Goal: Task Accomplishment & Management: Manage account settings

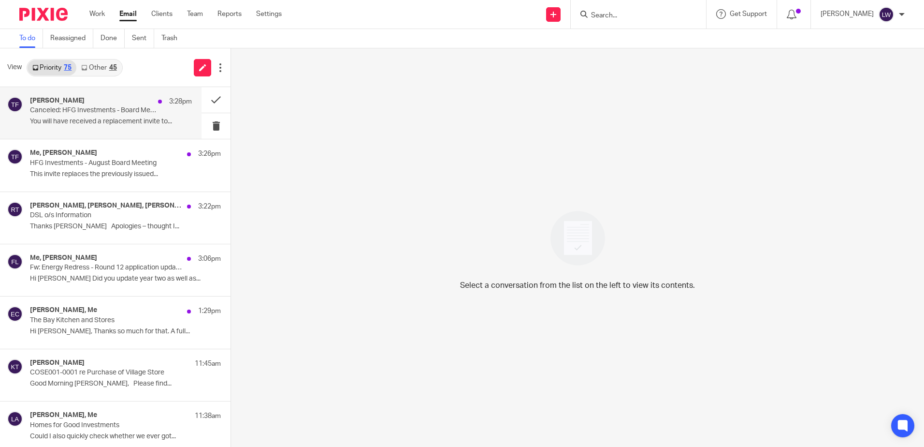
click at [74, 113] on p "Canceled: HFG Investments - Board Meeting" at bounding box center [95, 110] width 130 height 8
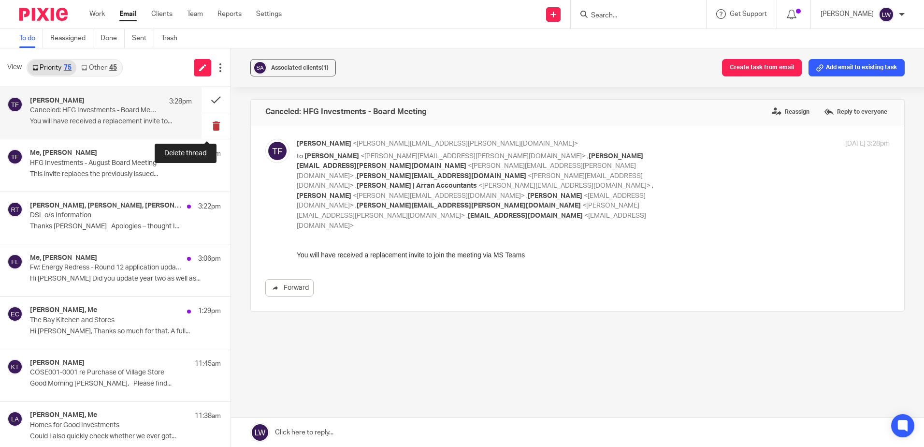
click at [206, 127] on button at bounding box center [216, 126] width 29 height 26
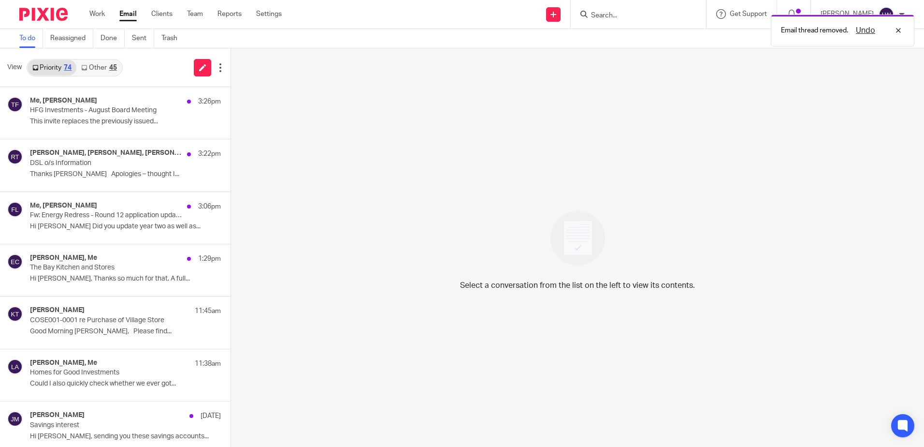
click at [104, 122] on p "This invite replaces the previously issued..." at bounding box center [125, 121] width 191 height 8
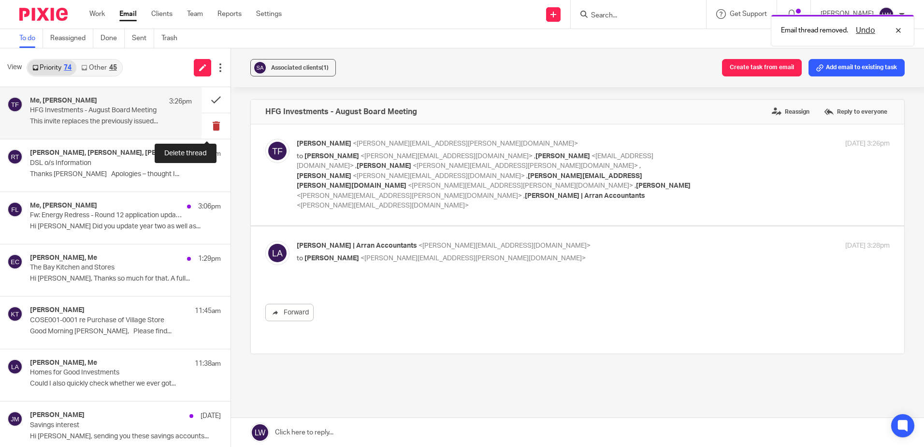
click at [203, 129] on button at bounding box center [216, 126] width 29 height 26
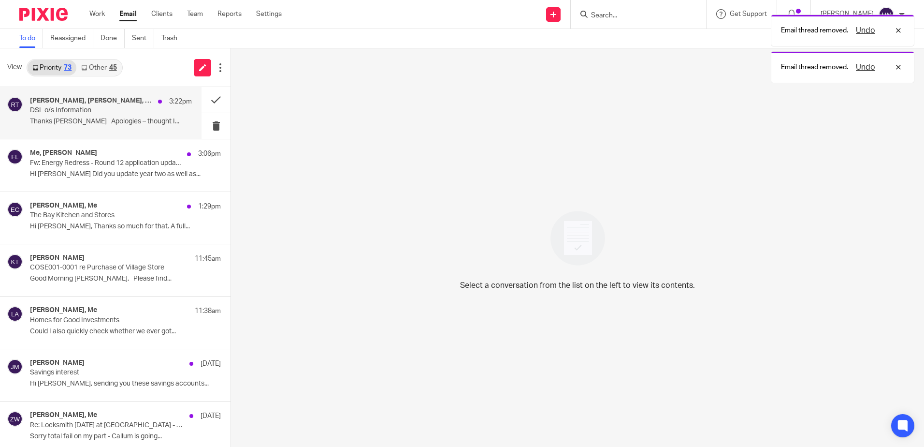
click at [71, 120] on p "Thanks Francesca Apologies – thought I..." at bounding box center [111, 121] width 162 height 8
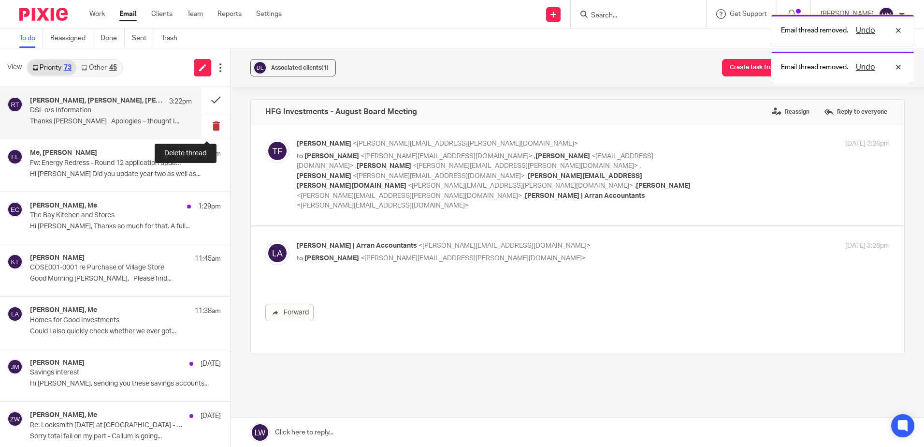
click at [206, 128] on button at bounding box center [216, 126] width 29 height 26
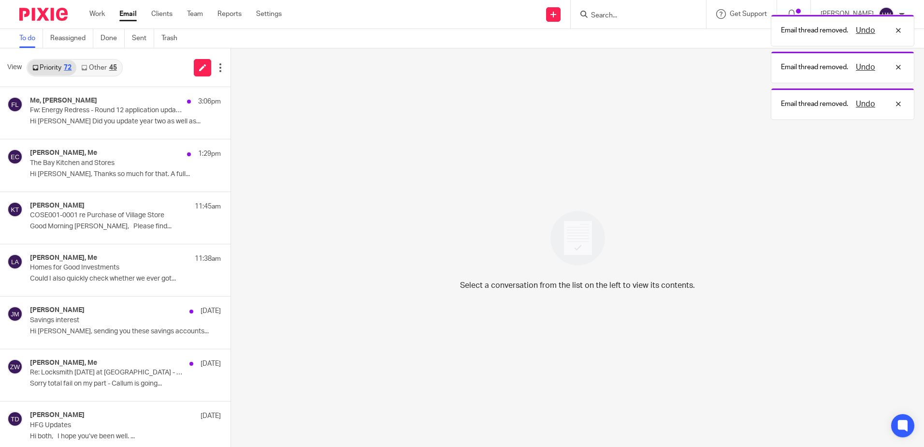
click at [70, 124] on p "Hi Lorna Did you update year two as well as..." at bounding box center [125, 121] width 191 height 8
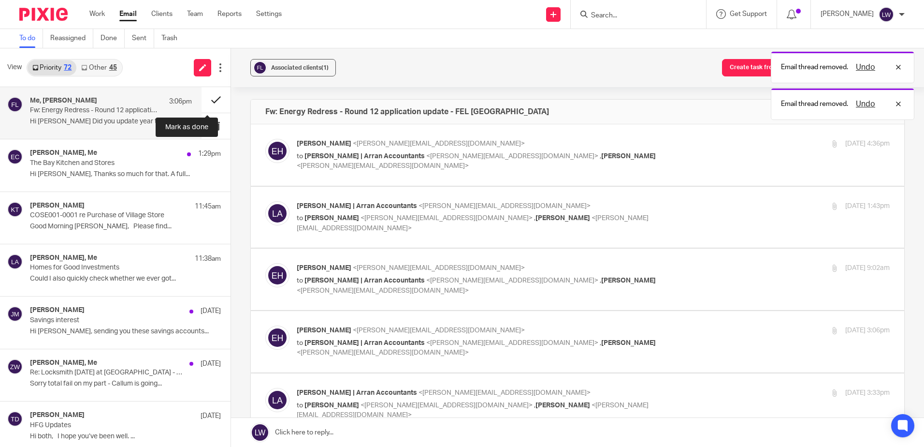
click at [202, 101] on button at bounding box center [216, 100] width 29 height 26
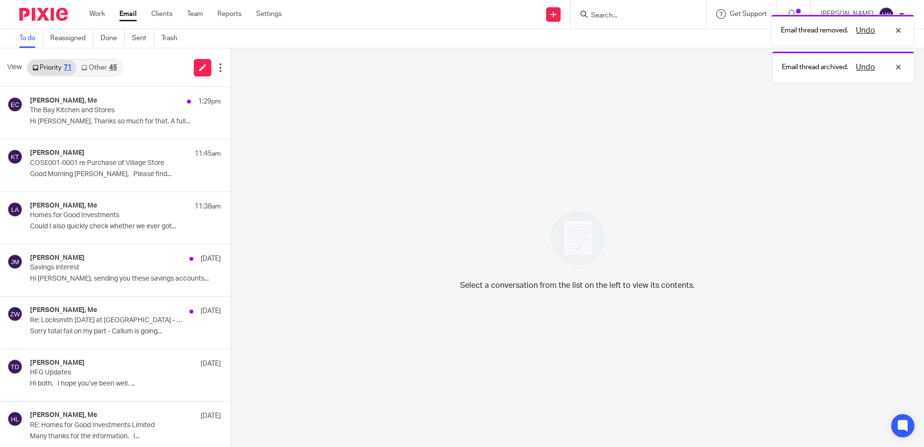
click at [104, 65] on link "Other 45" at bounding box center [98, 67] width 45 height 15
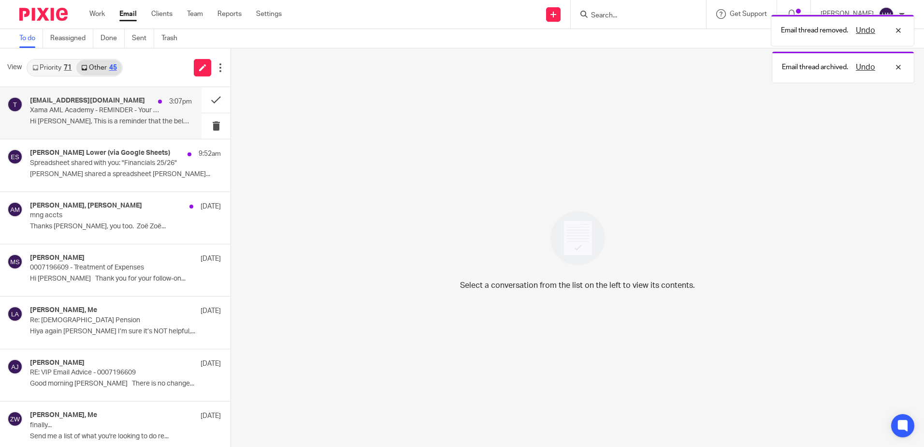
click at [73, 123] on p "Hi Lorna, This is a reminder that the below..." at bounding box center [111, 121] width 162 height 8
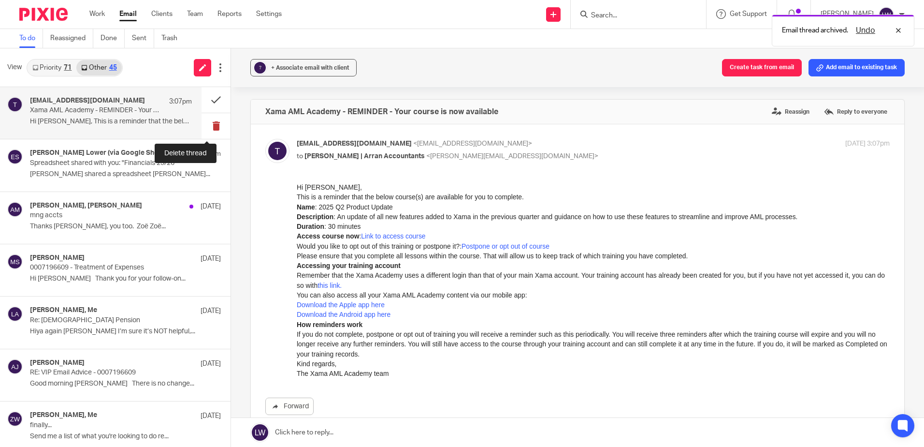
click at [207, 126] on button at bounding box center [216, 126] width 29 height 26
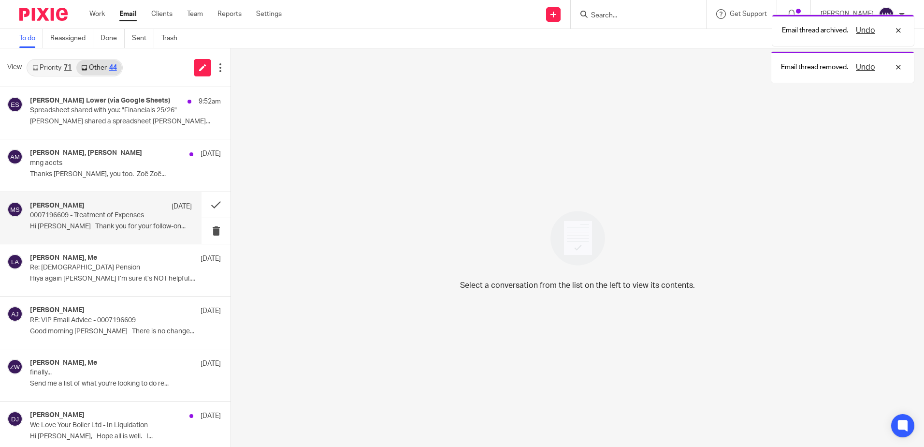
click at [98, 225] on p "Hi Lorna Thank you for your follow-on..." at bounding box center [111, 226] width 162 height 8
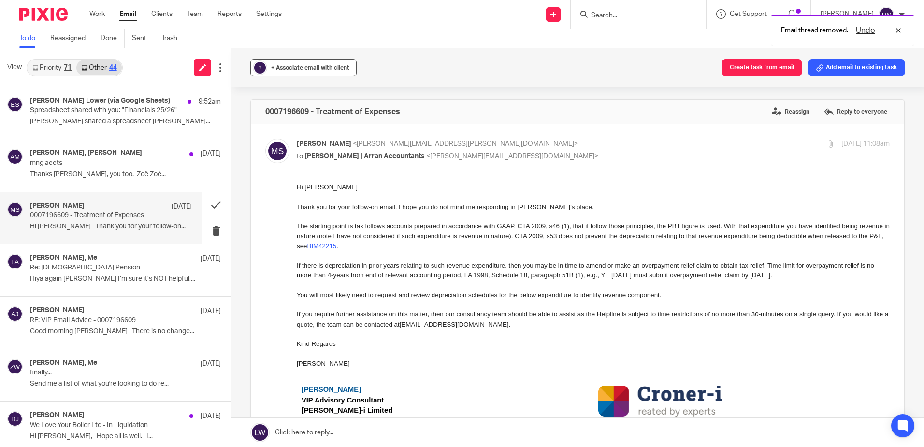
click at [307, 69] on span "+ Associate email with client" at bounding box center [310, 68] width 78 height 6
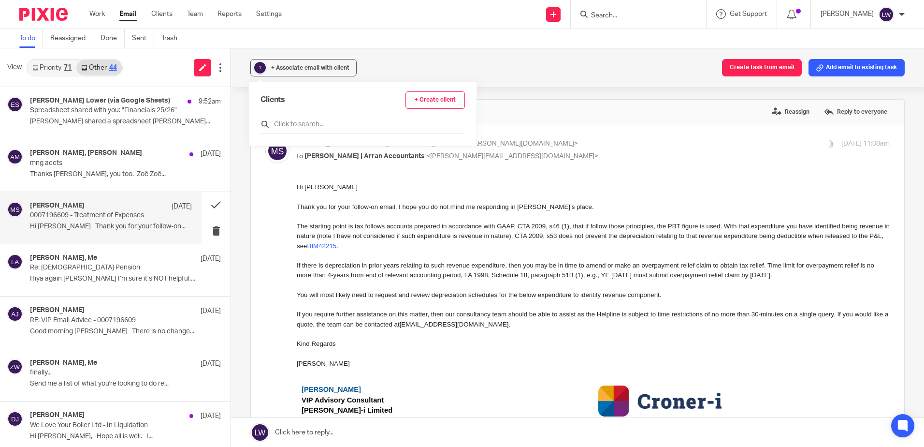
click at [319, 121] on input "text" at bounding box center [363, 124] width 204 height 10
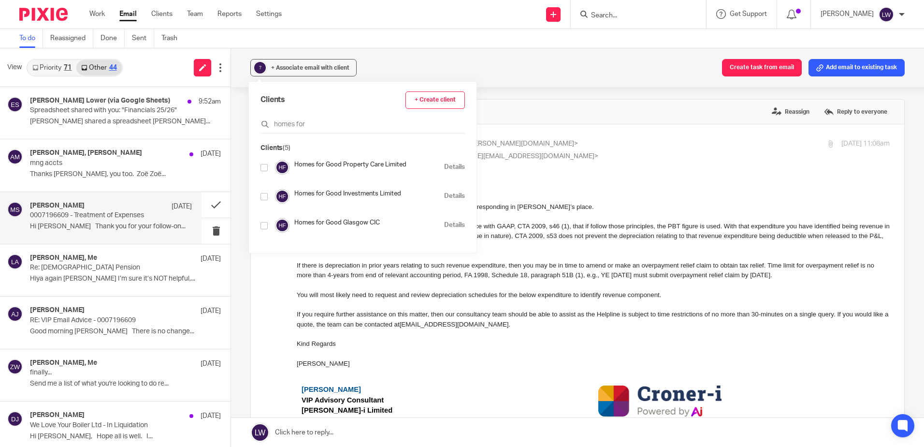
type input "homes for"
click at [263, 194] on input "checkbox" at bounding box center [264, 196] width 7 height 7
checkbox input "true"
click at [211, 200] on button at bounding box center [216, 205] width 29 height 26
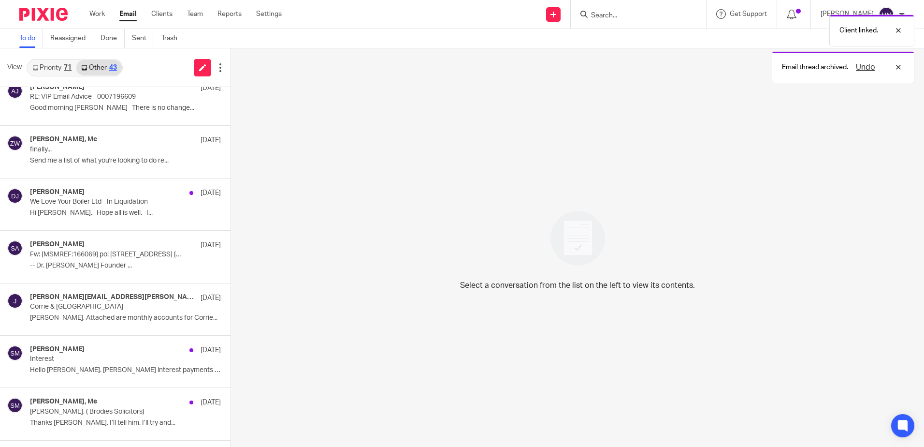
scroll to position [193, 0]
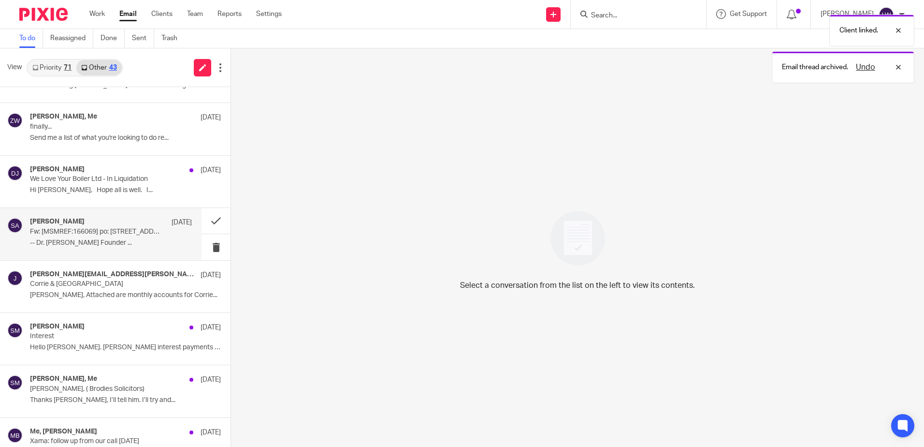
click at [133, 244] on p "-- Dr. Susan Aktemel Founder ..." at bounding box center [111, 243] width 162 height 8
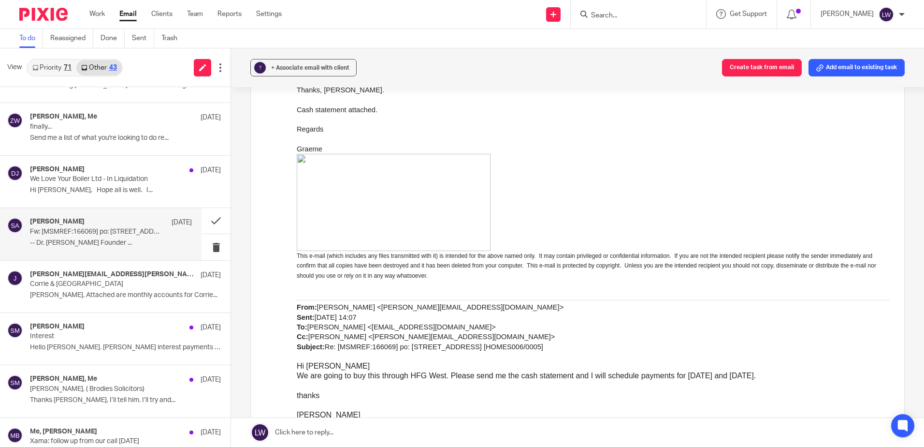
scroll to position [532, 0]
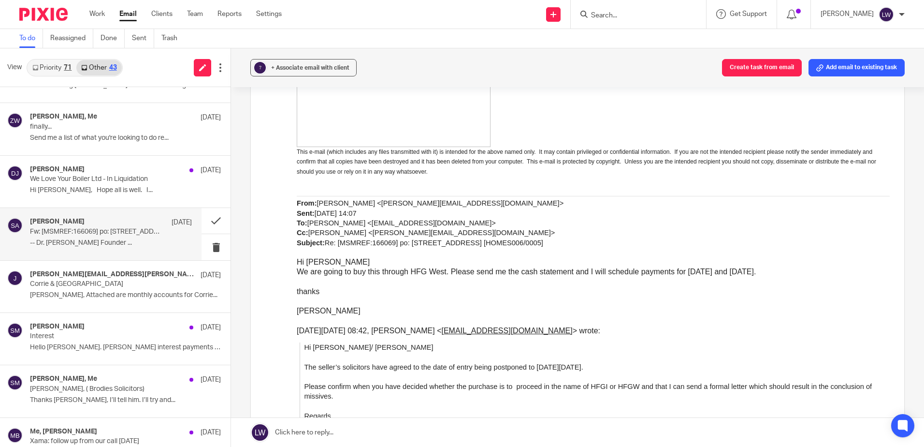
click at [132, 18] on link "Email" at bounding box center [127, 14] width 17 height 10
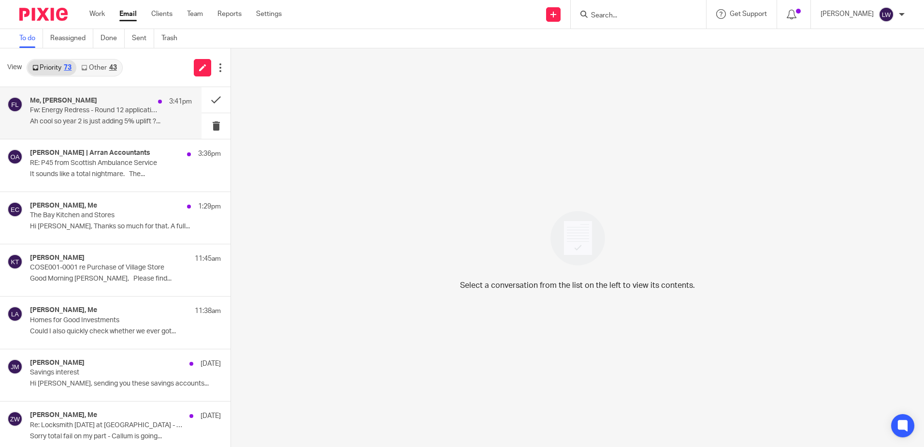
click at [68, 124] on p "Ah cool so year 2 is just adding 5% uplift ?..." at bounding box center [111, 121] width 162 height 8
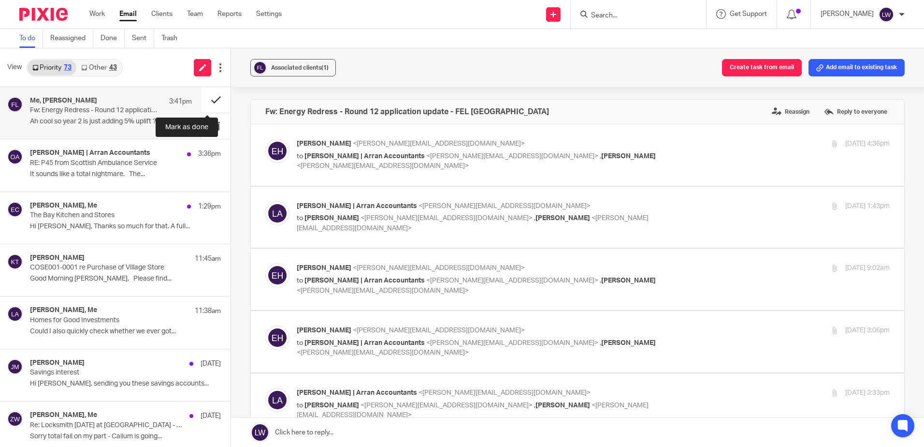
click at [204, 101] on button at bounding box center [216, 100] width 29 height 26
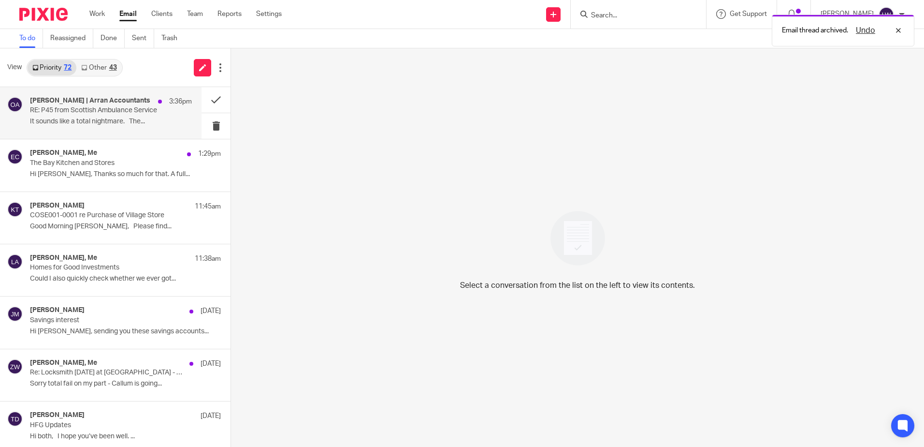
click at [89, 114] on p "RE: P45 from Scottish Ambulance Service" at bounding box center [95, 110] width 130 height 8
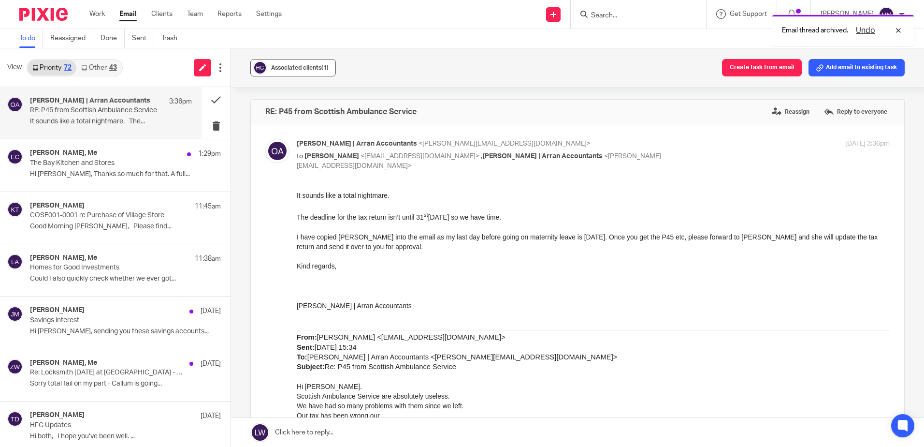
click at [294, 69] on span "Associated clients (1)" at bounding box center [300, 68] width 58 height 6
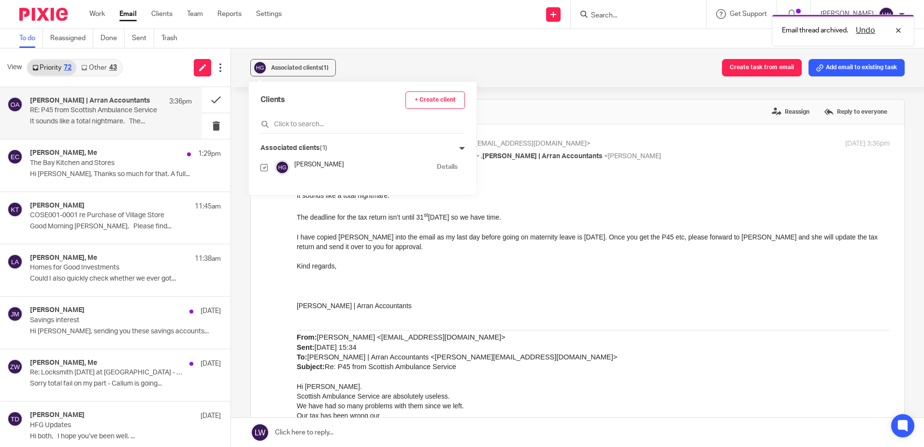
click at [370, 64] on div "Associated clients (1) Create task from email Add email to existing task" at bounding box center [577, 67] width 693 height 39
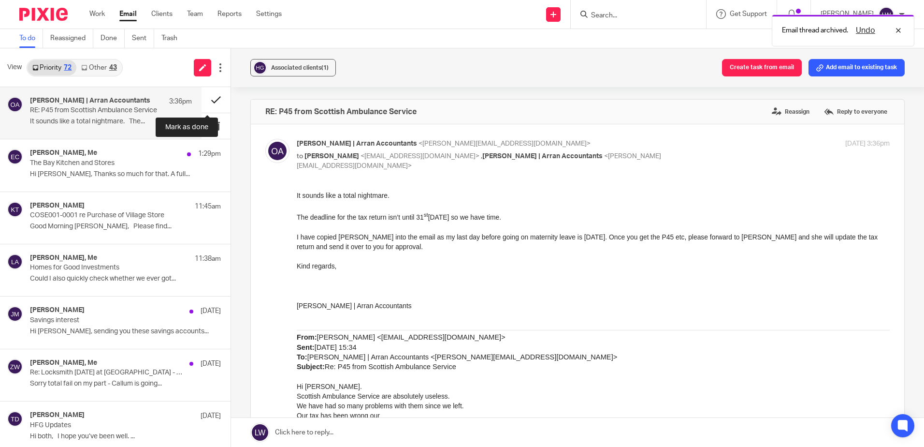
click at [202, 101] on button at bounding box center [216, 100] width 29 height 26
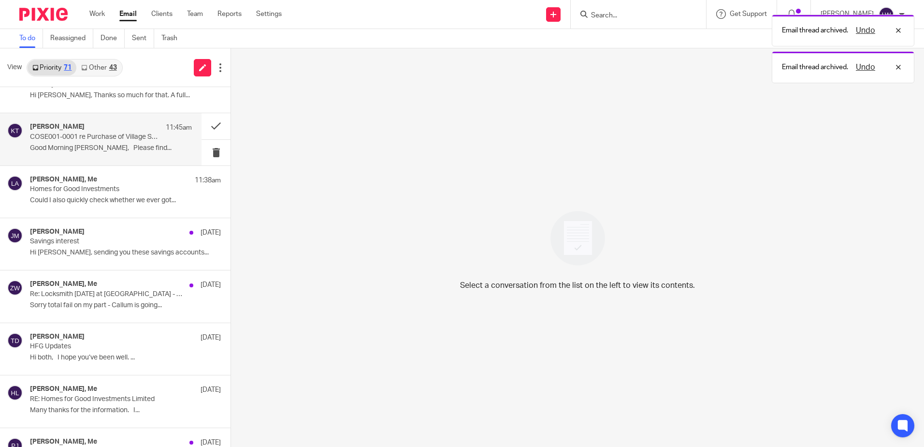
scroll to position [48, 0]
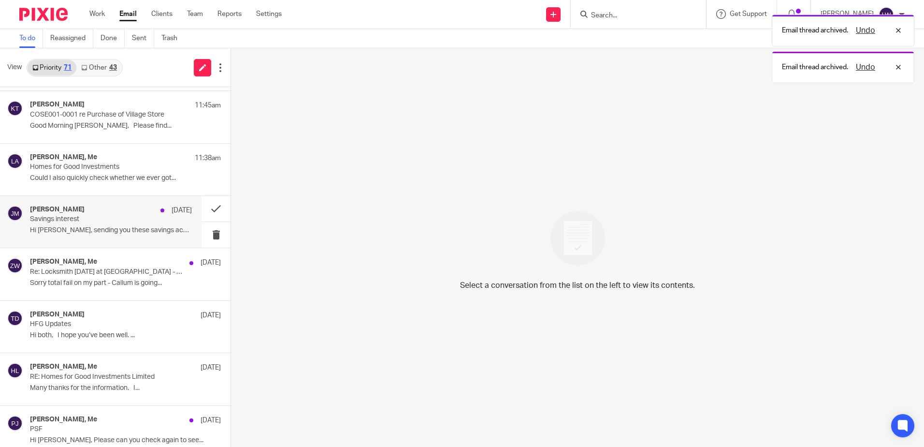
click at [79, 224] on div "Janis Macalister 15 Aug Savings interest Hi Lorna, sending you these savings ac…" at bounding box center [111, 221] width 162 height 32
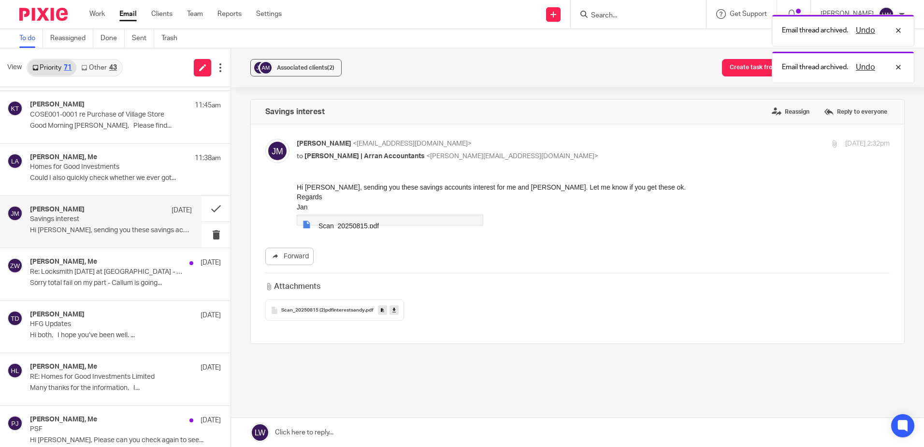
scroll to position [0, 0]
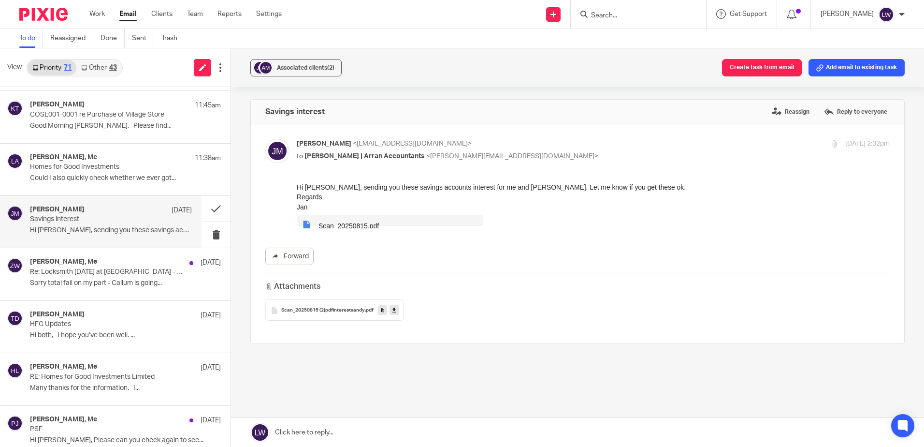
click at [393, 310] on icon at bounding box center [394, 309] width 3 height 7
click at [204, 233] on button at bounding box center [216, 235] width 29 height 26
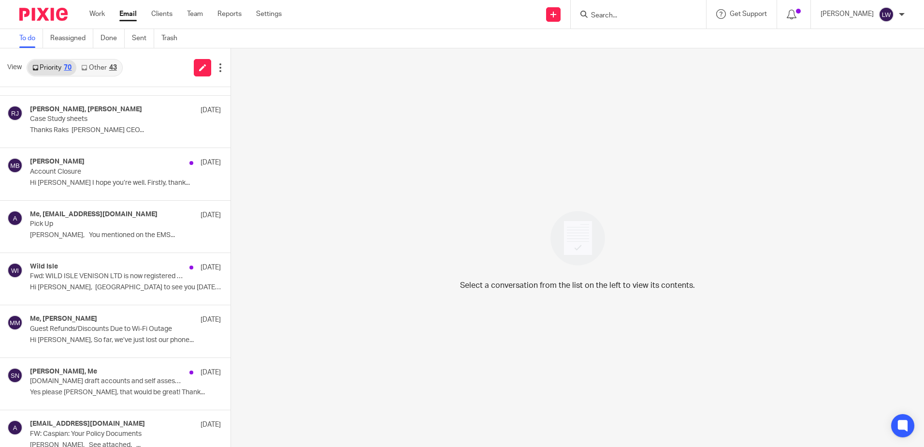
scroll to position [725, 0]
click at [98, 70] on link "Other 43" at bounding box center [98, 67] width 45 height 15
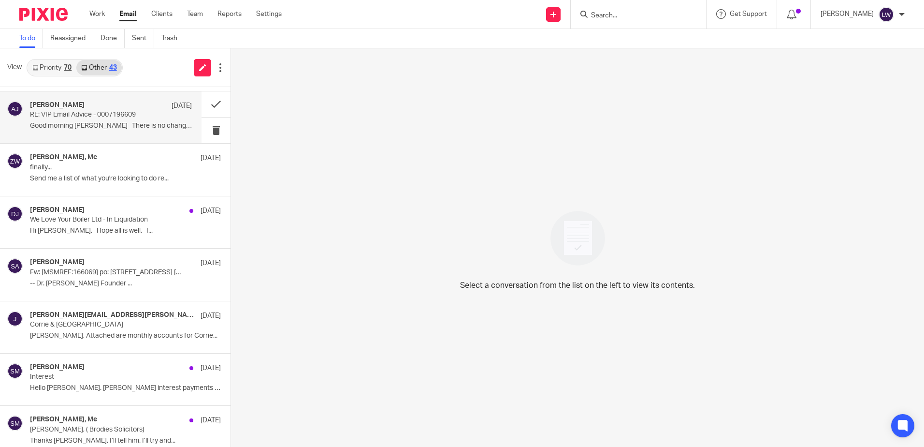
scroll to position [338, 0]
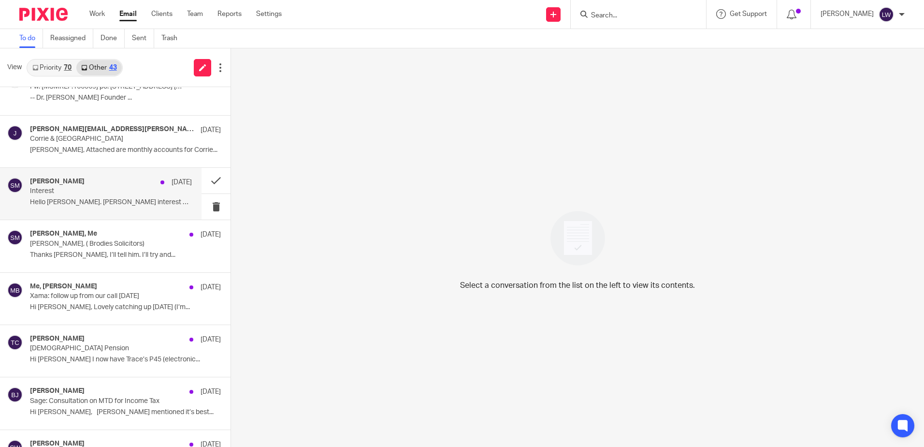
click at [94, 189] on p "Interest" at bounding box center [95, 191] width 130 height 8
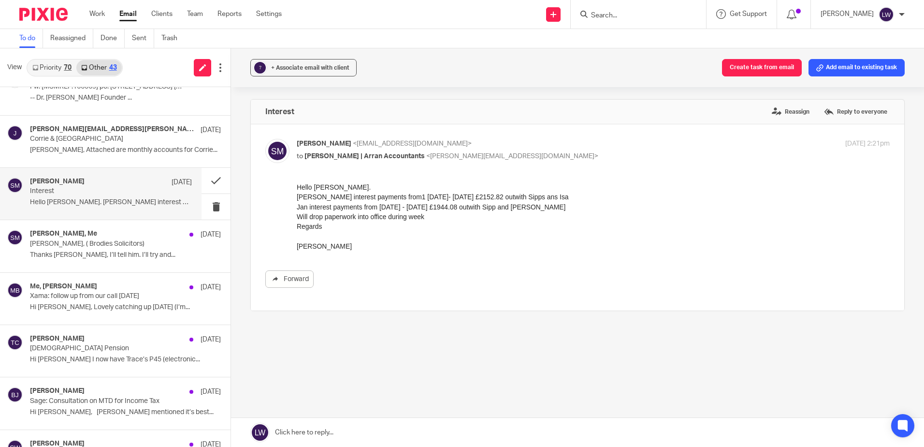
scroll to position [0, 0]
click at [775, 116] on label "Reassign" at bounding box center [791, 111] width 43 height 15
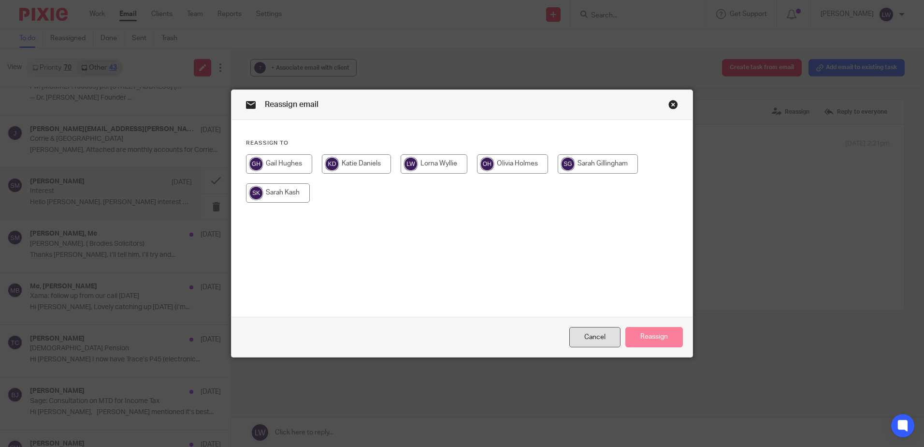
click at [605, 330] on div "Cancel" at bounding box center [594, 337] width 51 height 21
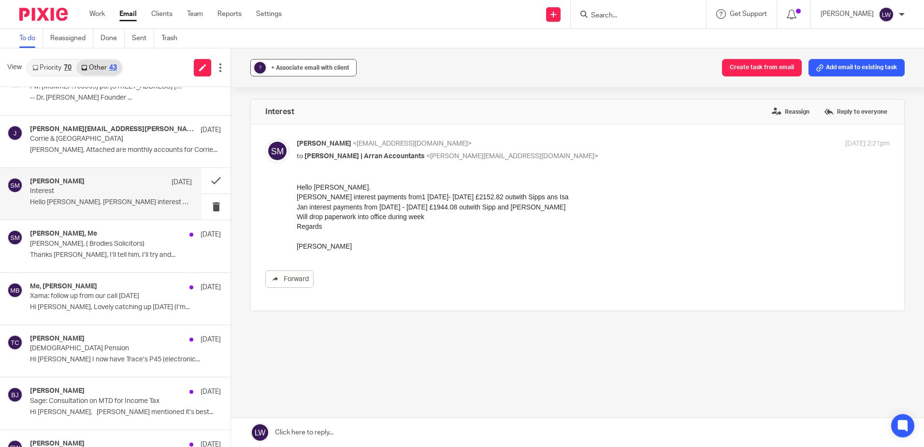
click at [293, 72] on div "+ Associate email with client" at bounding box center [310, 68] width 78 height 10
click at [295, 123] on input "text" at bounding box center [363, 124] width 204 height 10
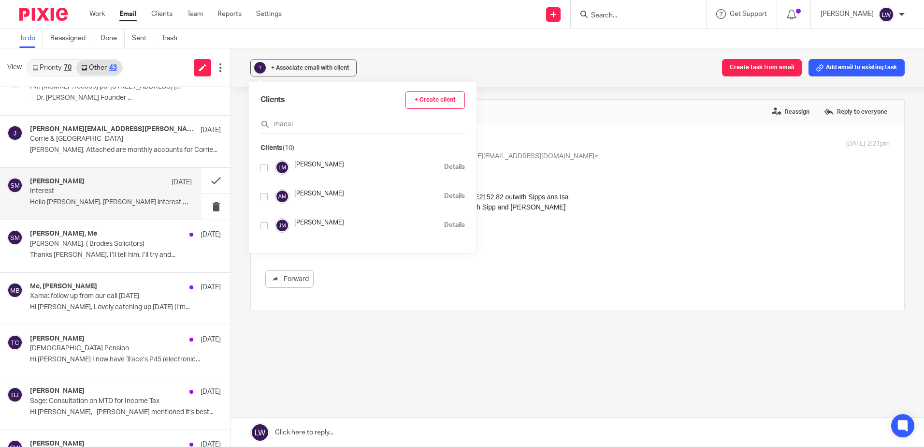
type input "macal"
click at [266, 196] on input "checkbox" at bounding box center [264, 196] width 7 height 7
checkbox input "true"
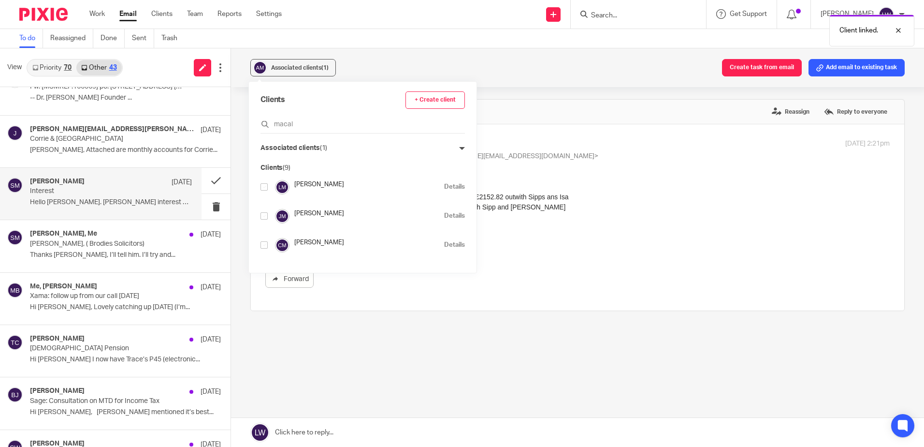
click at [264, 215] on input "checkbox" at bounding box center [264, 215] width 7 height 7
checkbox input "true"
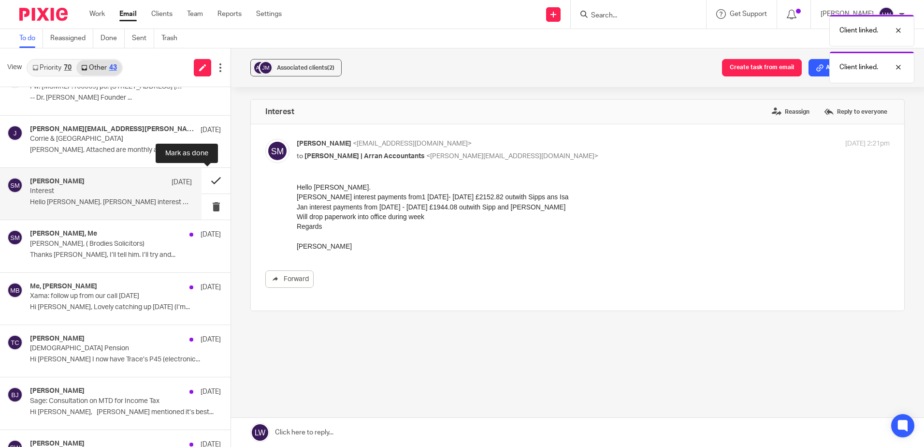
click at [209, 180] on button at bounding box center [216, 181] width 29 height 26
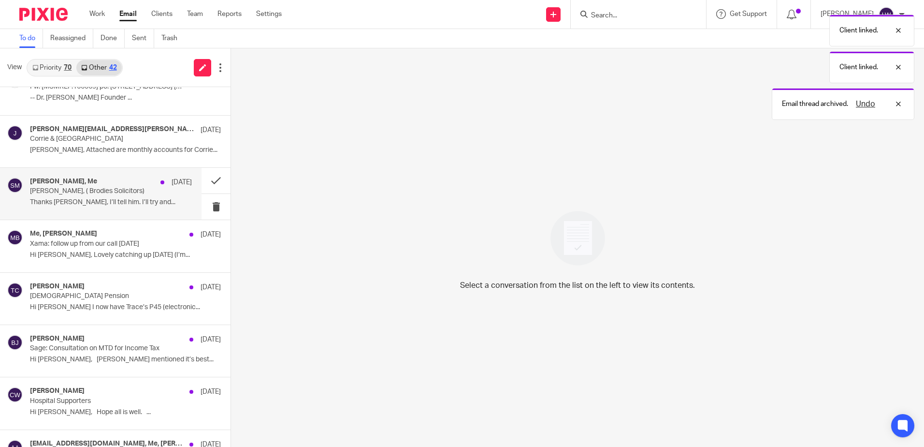
click at [70, 189] on p "Ashley, ( Brodies Solicitors)" at bounding box center [95, 191] width 130 height 8
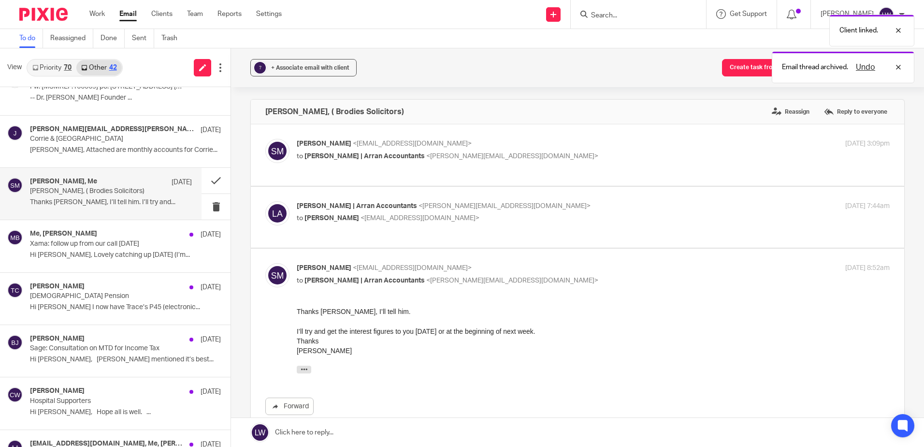
click at [343, 217] on span "sandy macalister" at bounding box center [332, 218] width 55 height 7
checkbox input "true"
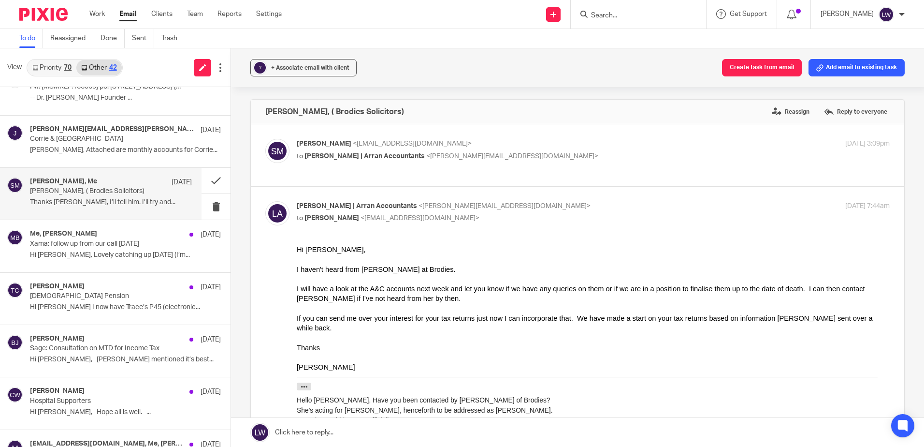
click at [303, 167] on div "sandy macalister <shedockfarm@gmail.com> to Lorna | Arran Accountants <lorna@ar…" at bounding box center [577, 155] width 625 height 32
click at [309, 159] on span "[PERSON_NAME] | Arran Accountants" at bounding box center [365, 156] width 120 height 7
checkbox input "true"
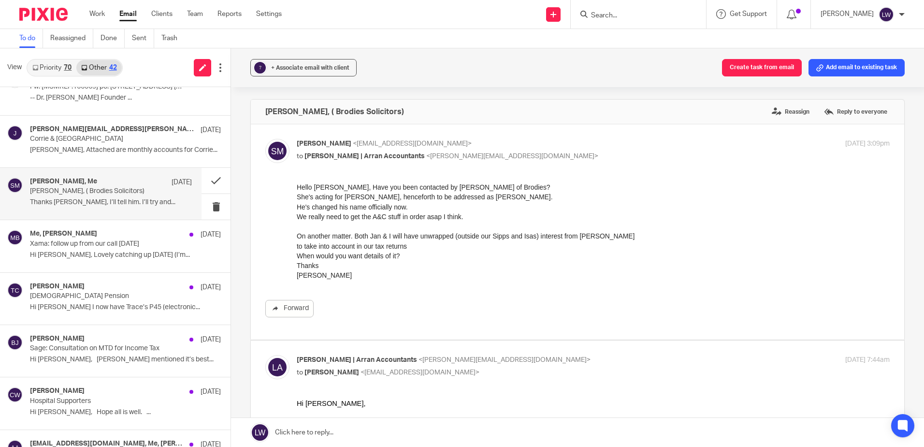
click at [311, 55] on div "? + Associate email with client Create task from email Add email to existing ta…" at bounding box center [577, 67] width 693 height 39
click at [311, 68] on span "+ Associate email with client" at bounding box center [310, 68] width 78 height 6
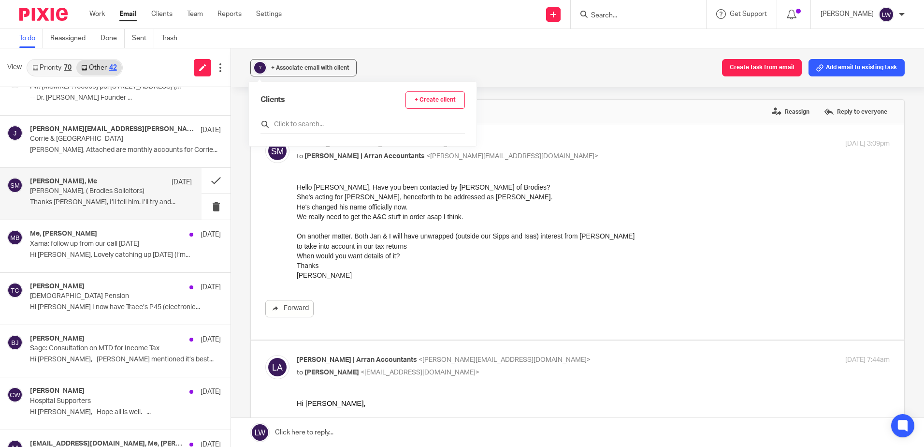
click at [299, 126] on input "text" at bounding box center [363, 124] width 204 height 10
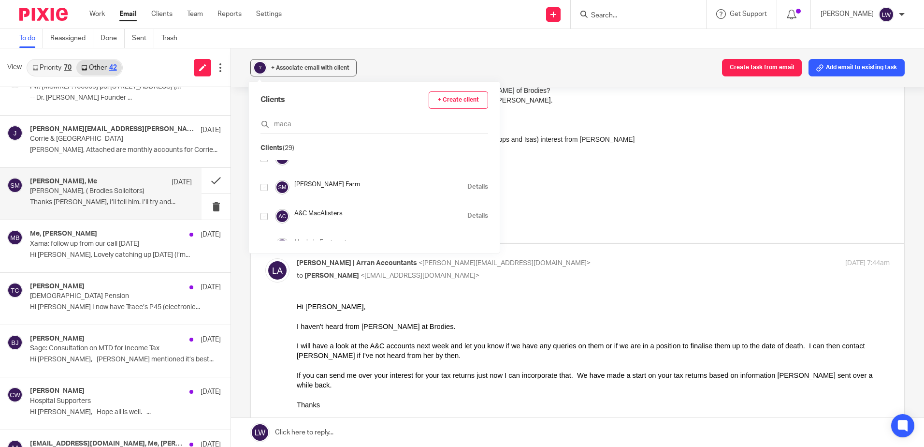
scroll to position [97, 0]
type input "maca"
click at [264, 217] on input "checkbox" at bounding box center [264, 215] width 7 height 7
checkbox input "true"
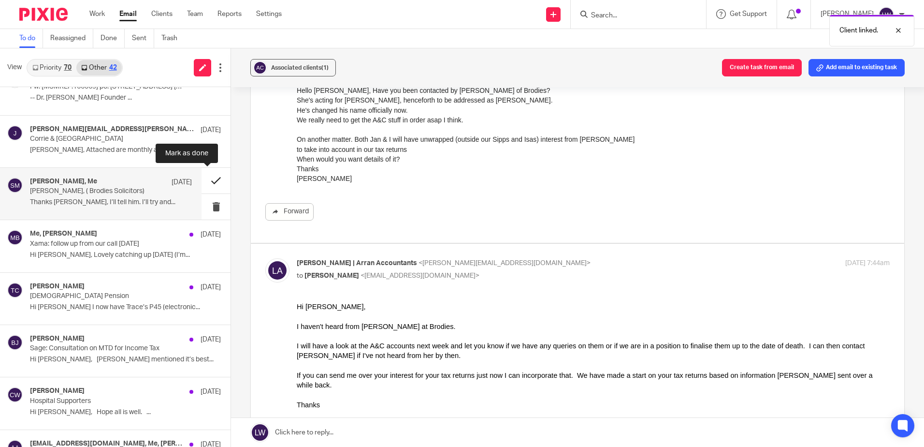
click at [208, 179] on button at bounding box center [216, 181] width 29 height 26
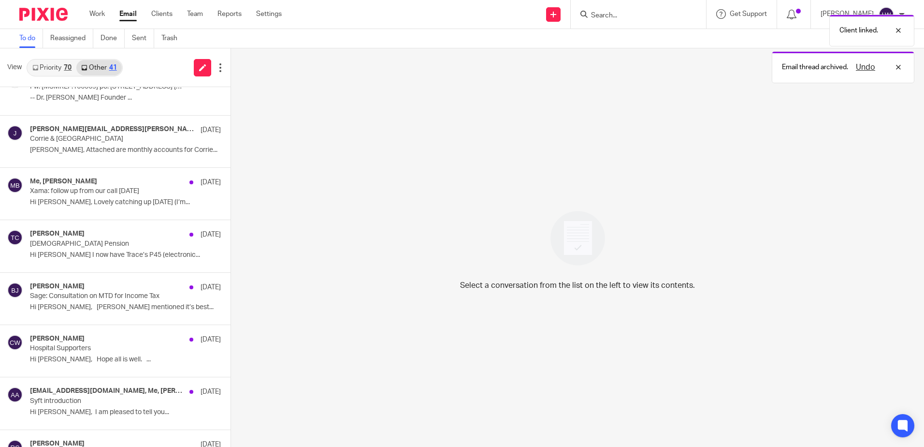
click at [55, 68] on link "Priority 70" at bounding box center [52, 67] width 49 height 15
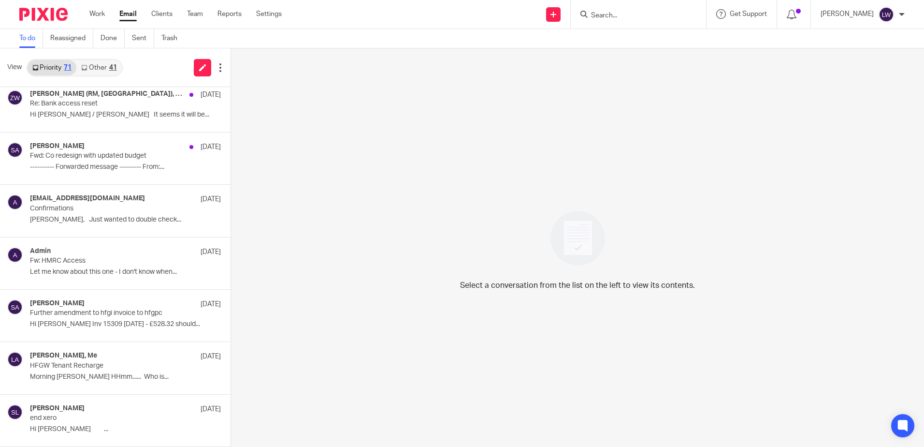
scroll to position [2416, 0]
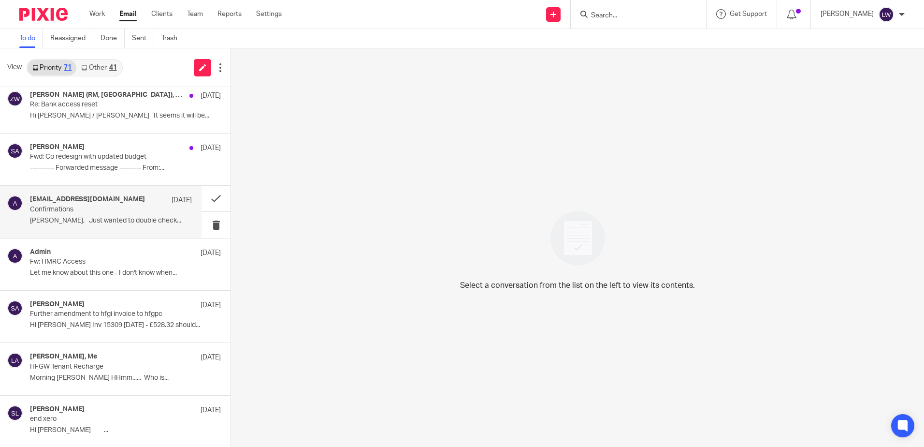
click at [107, 218] on p "Lorna, Just wanted to double check..." at bounding box center [111, 221] width 162 height 8
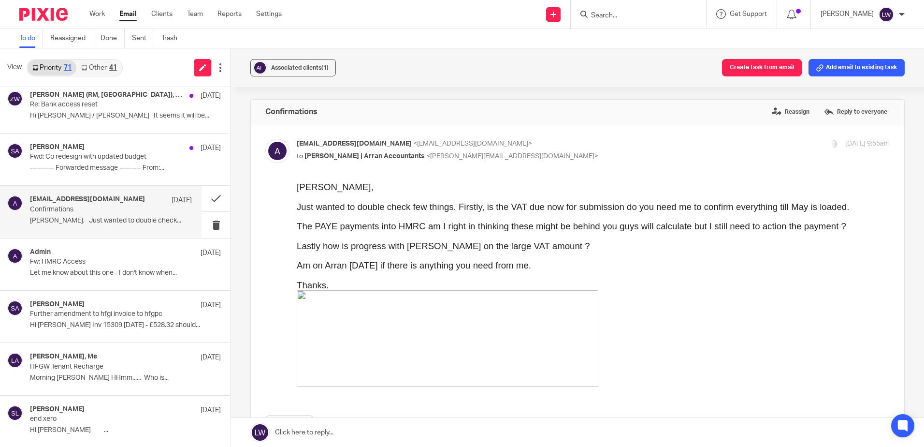
scroll to position [0, 0]
click at [208, 198] on button at bounding box center [216, 199] width 29 height 26
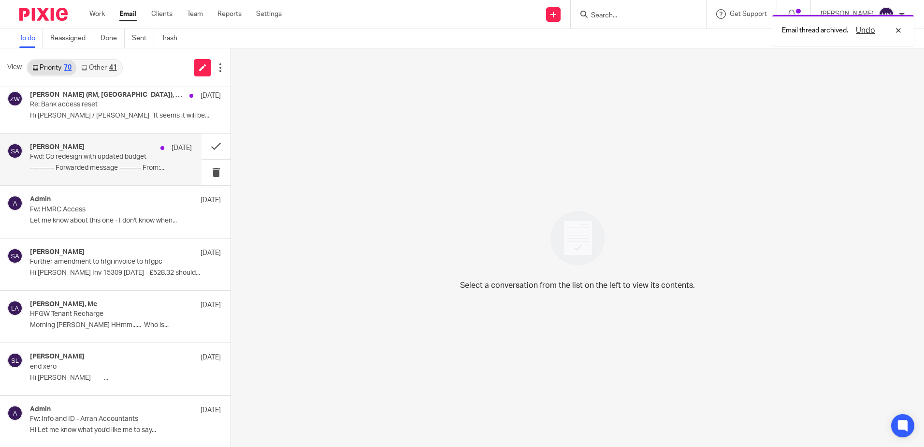
click at [111, 166] on p "---------- Forwarded message --------- From:..." at bounding box center [111, 168] width 162 height 8
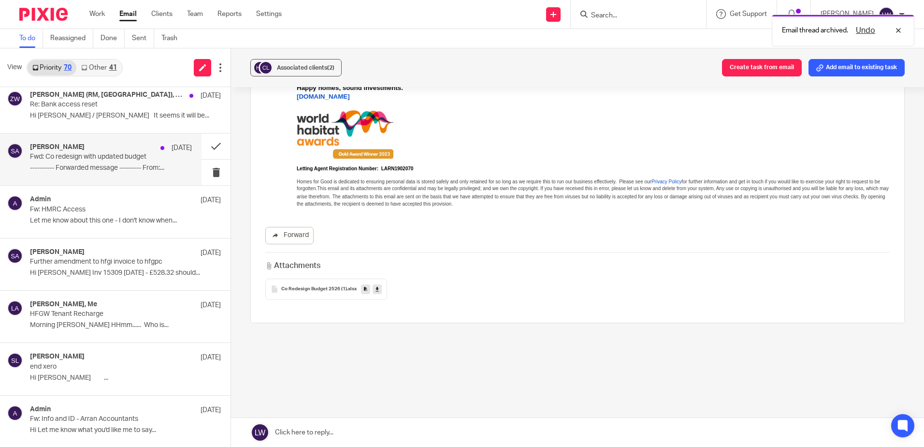
scroll to position [307, 0]
click at [378, 284] on icon at bounding box center [377, 286] width 3 height 7
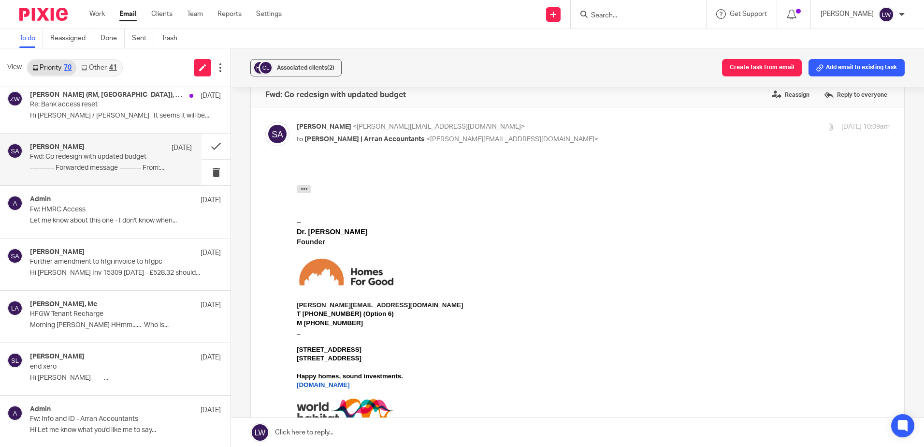
scroll to position [0, 0]
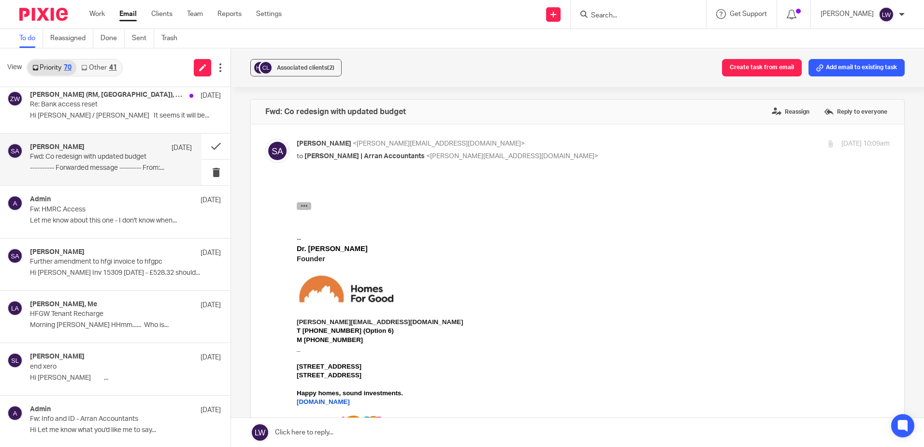
click at [303, 209] on icon "button" at bounding box center [304, 205] width 7 height 7
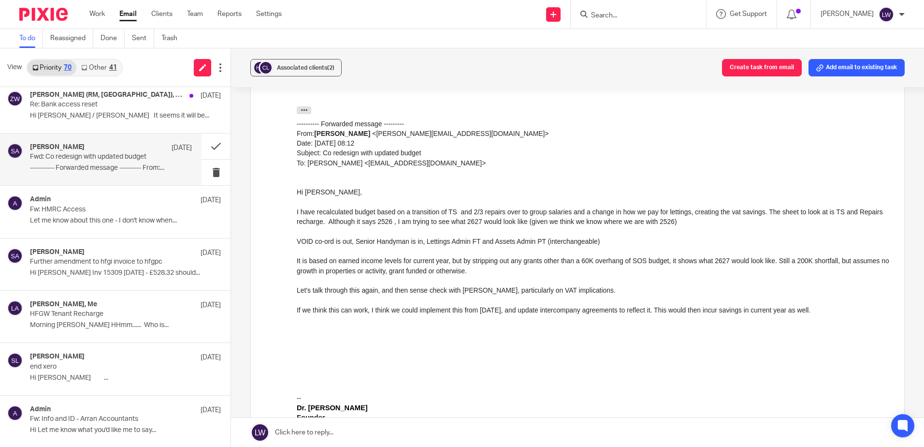
scroll to position [97, 0]
click at [281, 67] on span "Associated clients (2)" at bounding box center [306, 68] width 58 height 6
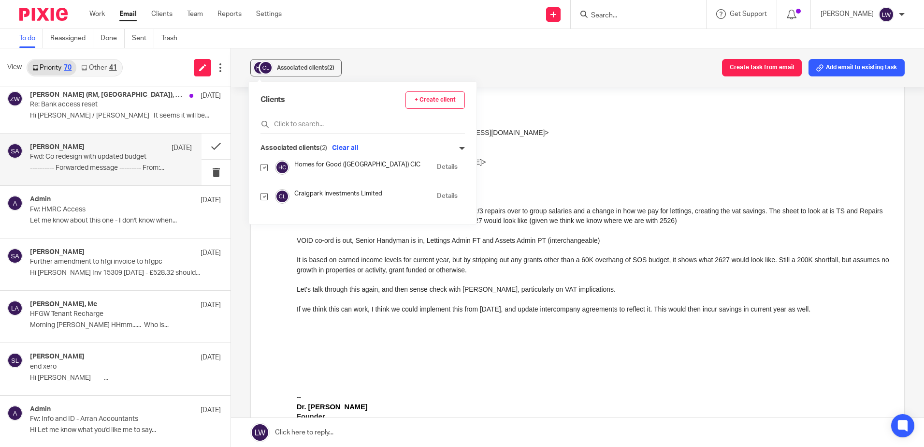
click at [262, 200] on div at bounding box center [264, 195] width 7 height 11
click at [263, 198] on input "checkbox" at bounding box center [264, 196] width 7 height 7
checkbox input "false"
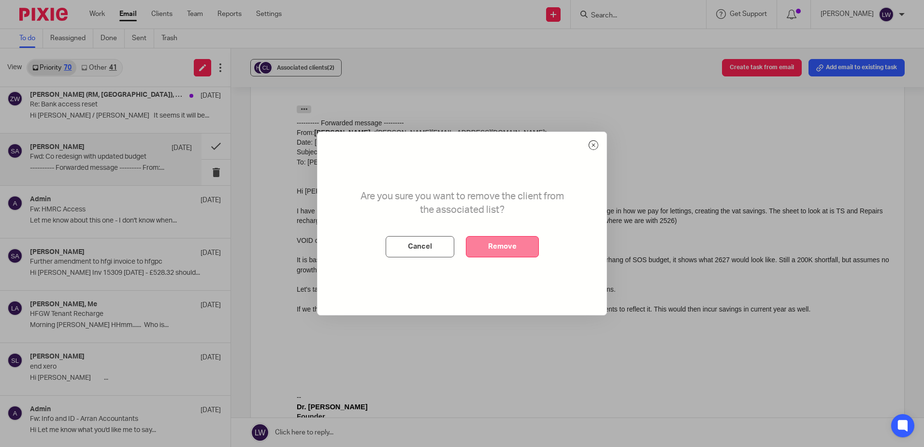
click at [510, 251] on button "Remove" at bounding box center [502, 246] width 73 height 21
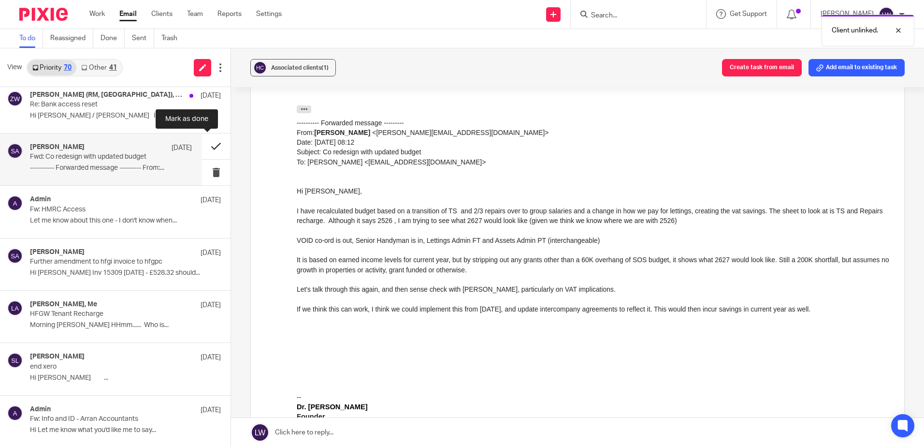
click at [208, 145] on button at bounding box center [216, 146] width 29 height 26
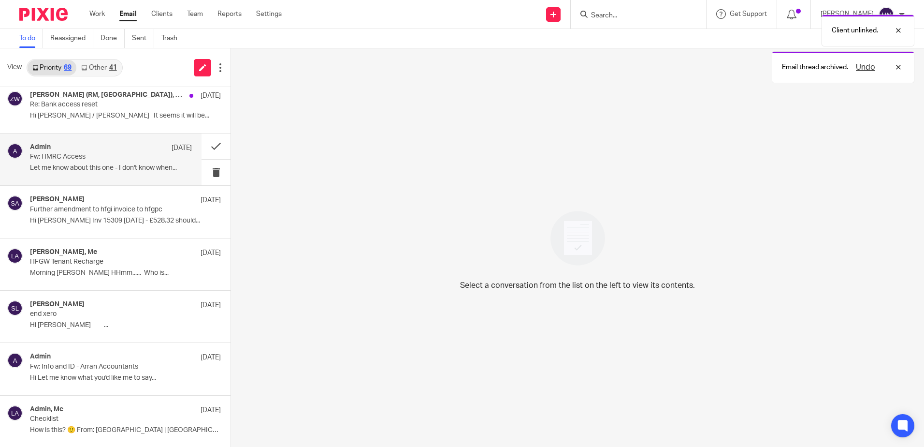
click at [128, 171] on p "Let me know about this one - I don't know when..." at bounding box center [111, 168] width 162 height 8
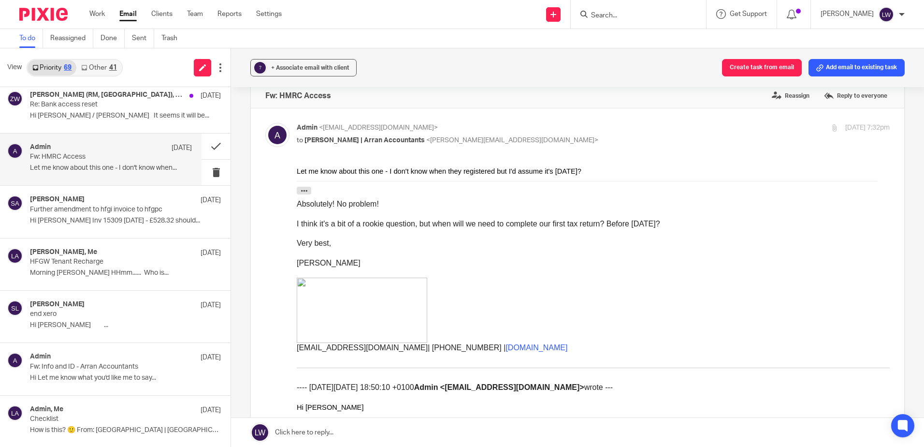
scroll to position [0, 0]
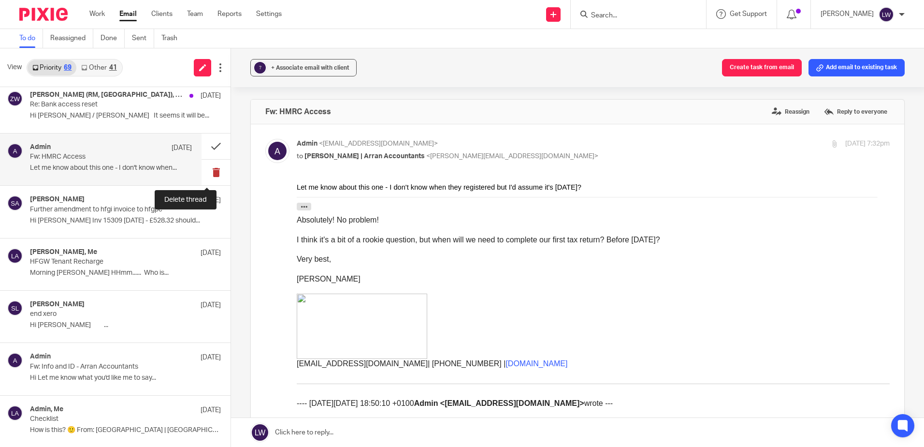
click at [208, 175] on button at bounding box center [216, 173] width 29 height 26
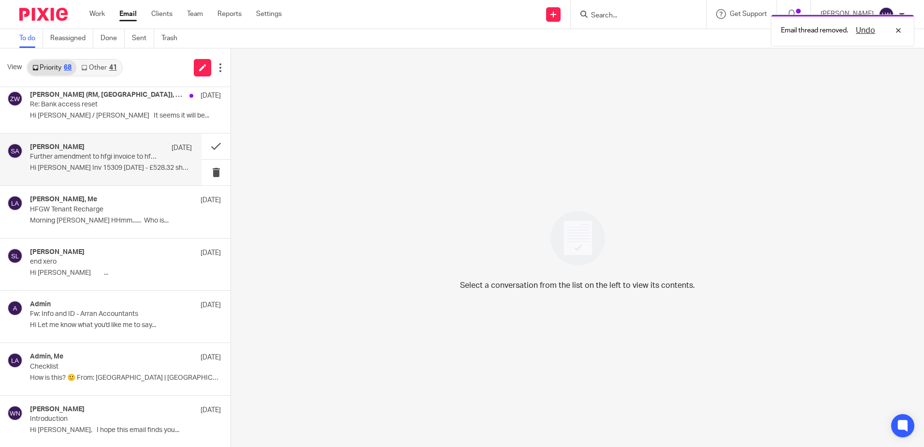
click at [132, 174] on div "Susan Aktemel 2 Jun Further amendment to hfgi invoice to hfgpc Hi Lorna Inv 153…" at bounding box center [111, 159] width 162 height 32
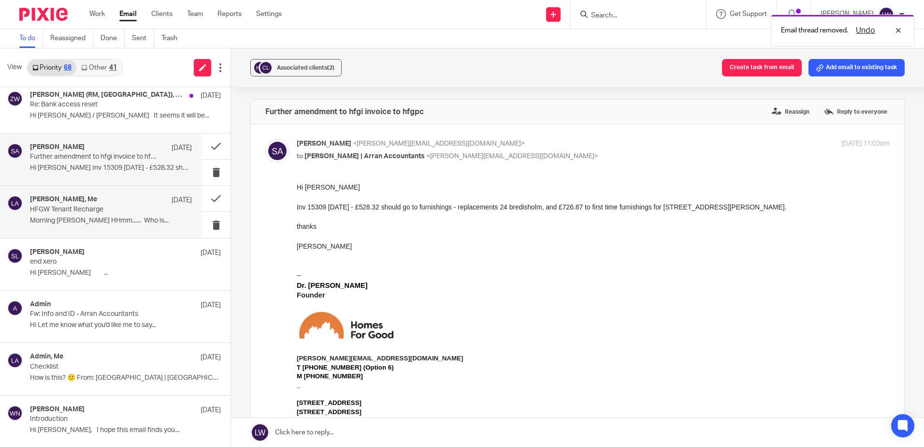
click at [123, 219] on p "Morning Lorna HHmm...... Who is..." at bounding box center [111, 221] width 162 height 8
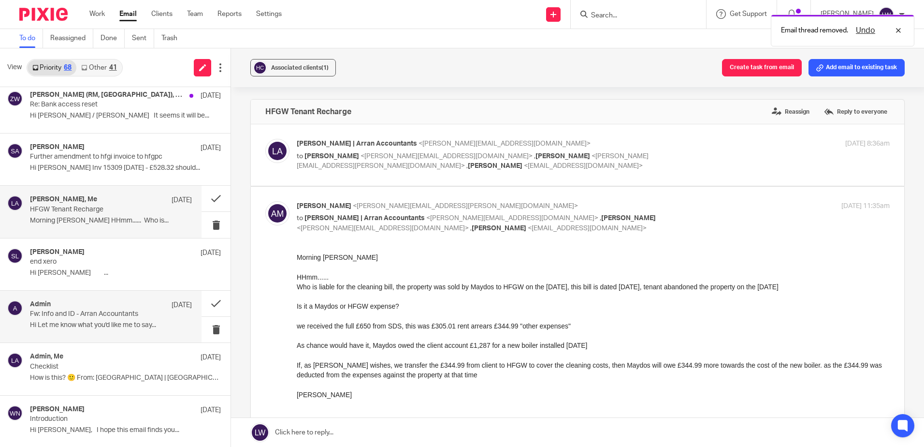
click at [102, 293] on div "Admin 10 May Fw: Info and ID - Arran Accountants Hi Let me know what you'd like…" at bounding box center [101, 317] width 202 height 52
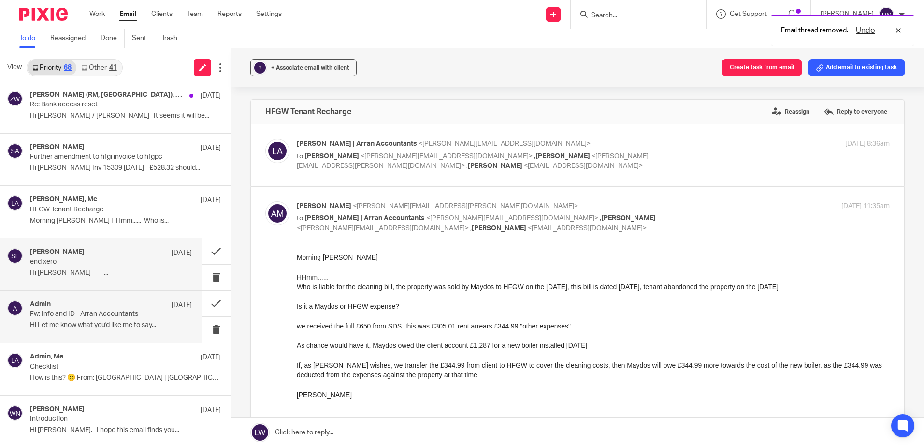
click at [102, 275] on p "Hi Lorna ..." at bounding box center [111, 273] width 162 height 8
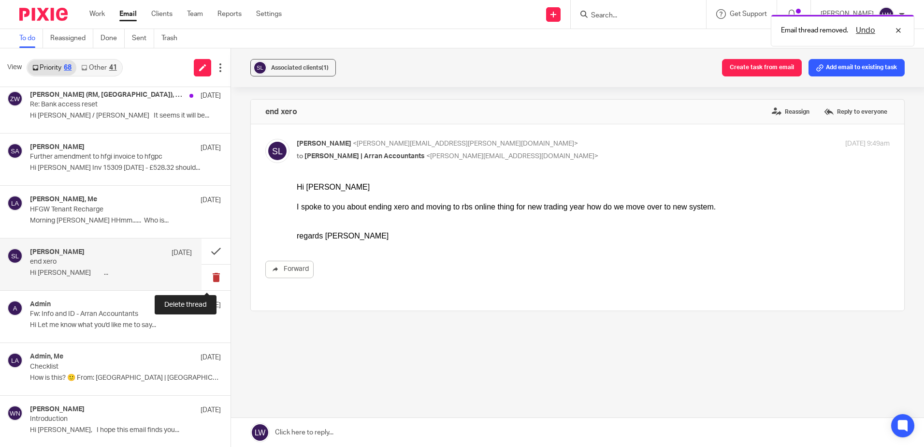
click at [204, 278] on button at bounding box center [216, 277] width 29 height 26
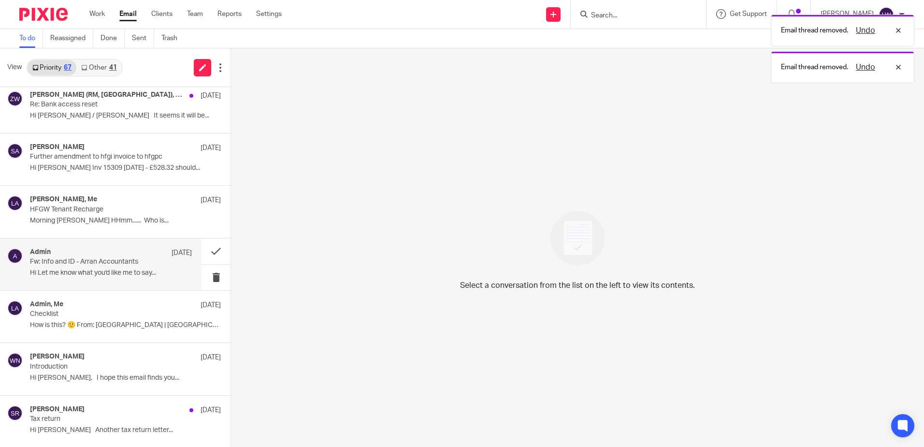
click at [107, 276] on p "Hi Let me know what you'd like me to say..." at bounding box center [111, 273] width 162 height 8
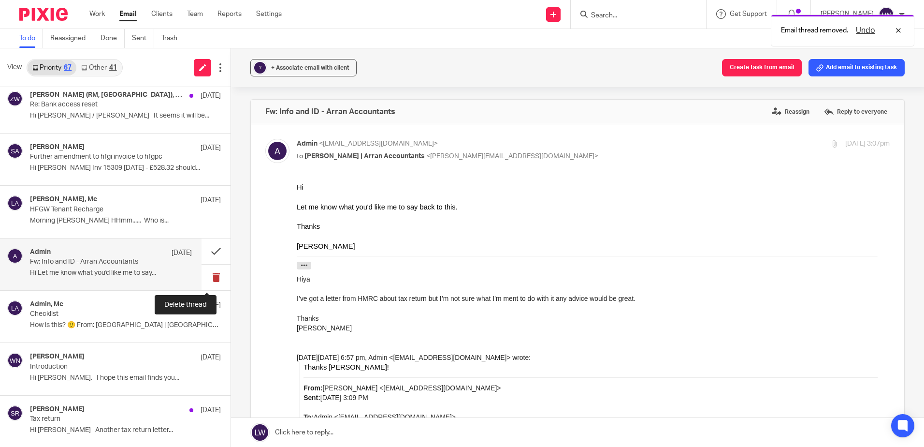
click at [207, 277] on button at bounding box center [216, 277] width 29 height 26
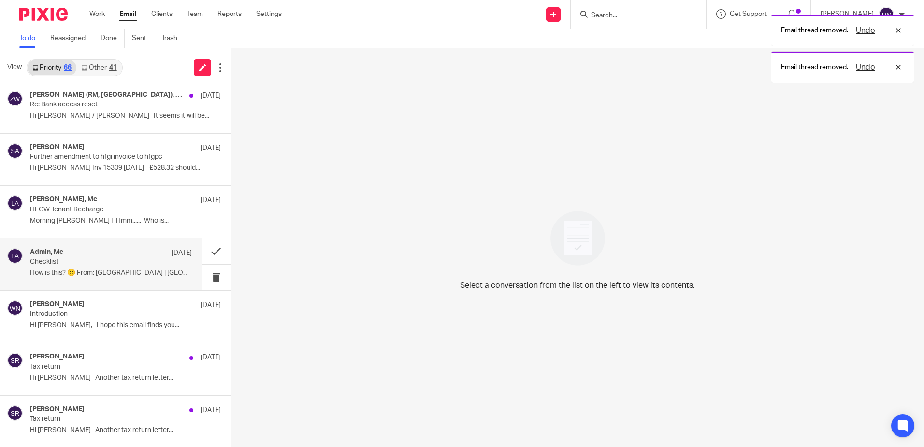
click at [90, 271] on p "How is this? 🙂 From: Lorna | Arran..." at bounding box center [111, 273] width 162 height 8
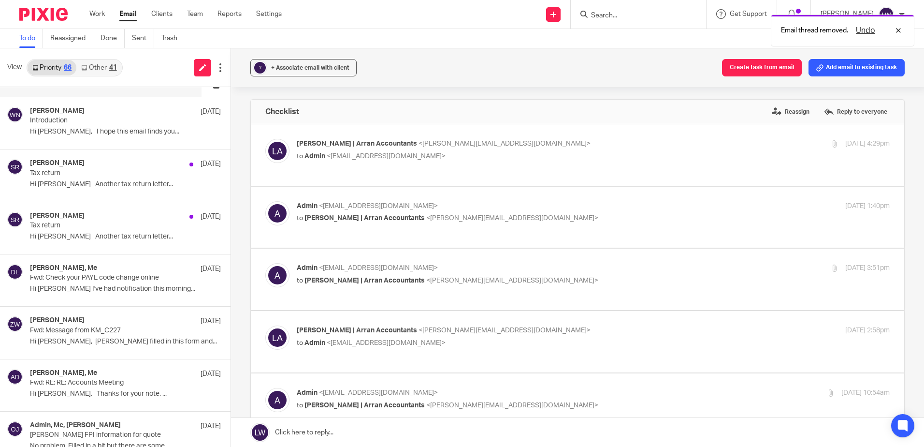
scroll to position [2657, 0]
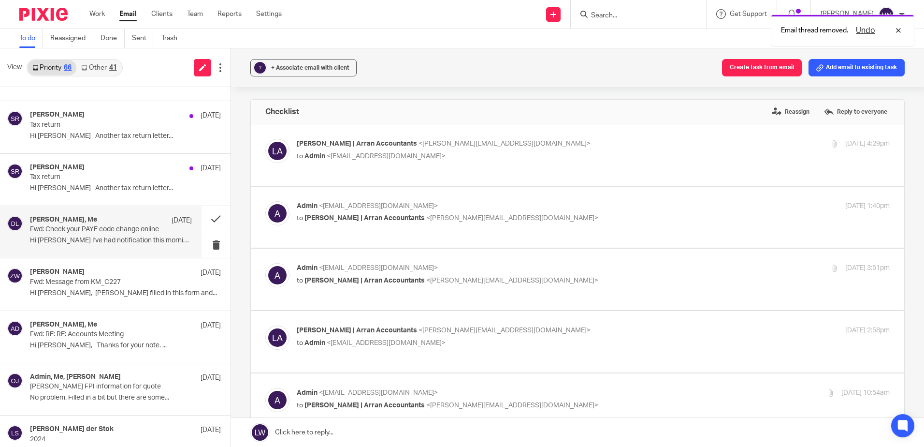
click at [94, 243] on p "Hi Lorna I've had notification this morning..." at bounding box center [111, 240] width 162 height 8
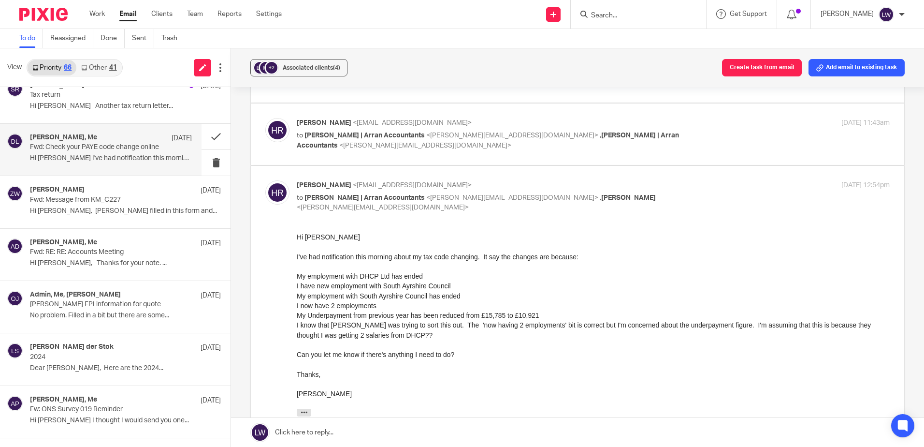
scroll to position [2754, 0]
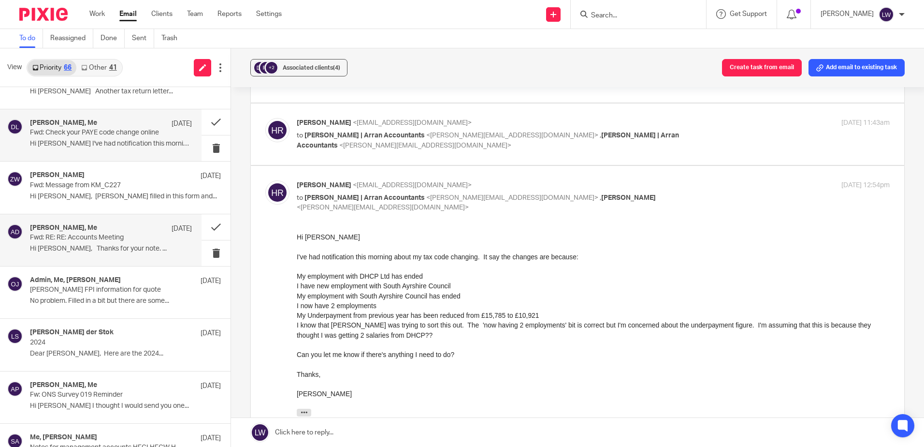
click at [94, 241] on p "Fwd: RE: RE: Accounts Meeting" at bounding box center [95, 237] width 130 height 8
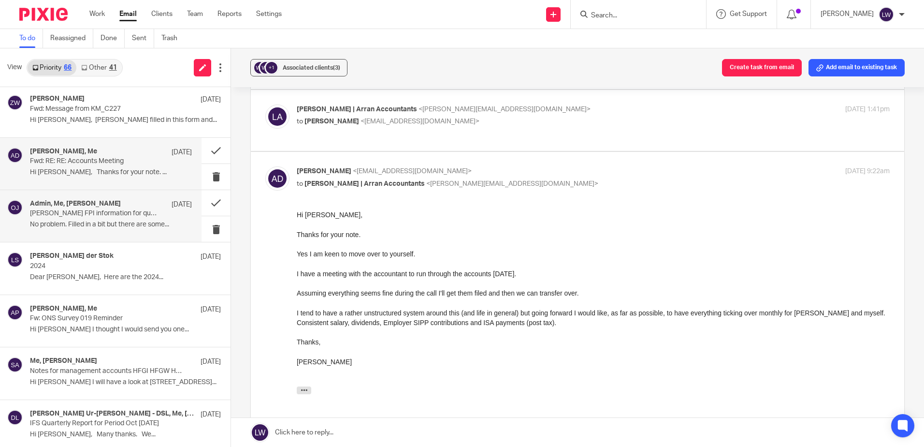
scroll to position [2851, 0]
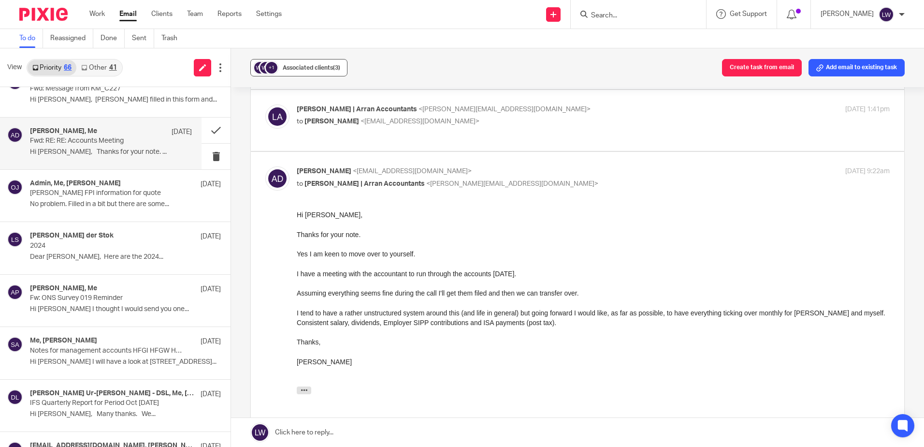
click at [304, 71] on div "Associated clients (3)" at bounding box center [312, 68] width 58 height 10
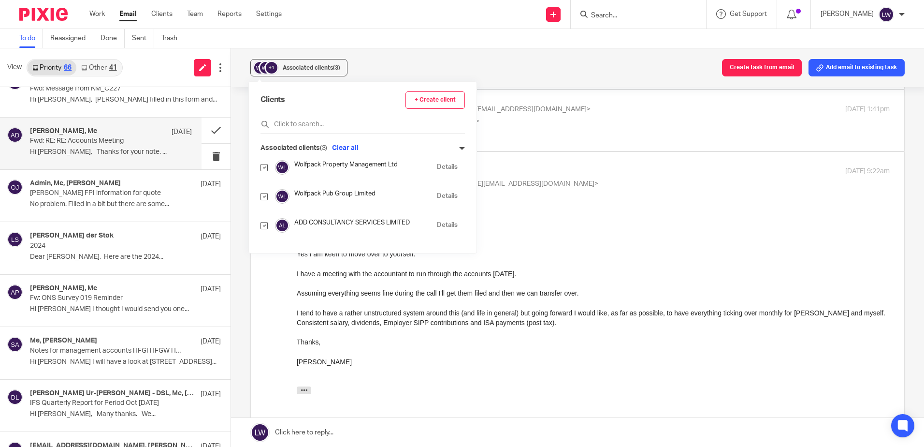
click at [263, 169] on input "checkbox" at bounding box center [264, 167] width 7 height 7
checkbox input "false"
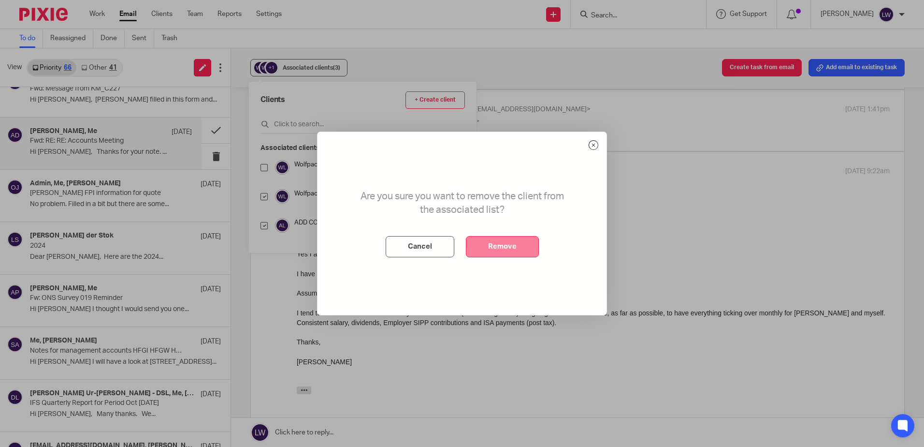
click at [492, 242] on button "Remove" at bounding box center [502, 246] width 73 height 21
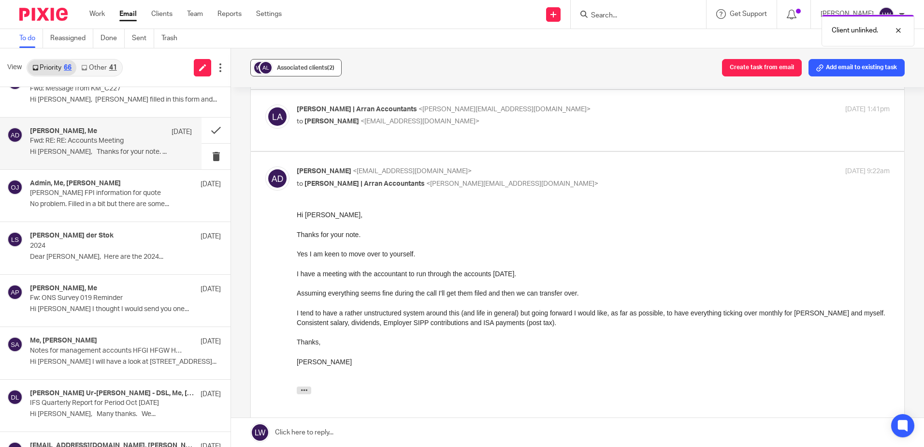
click at [299, 72] on div "Associated clients (2)" at bounding box center [306, 68] width 58 height 10
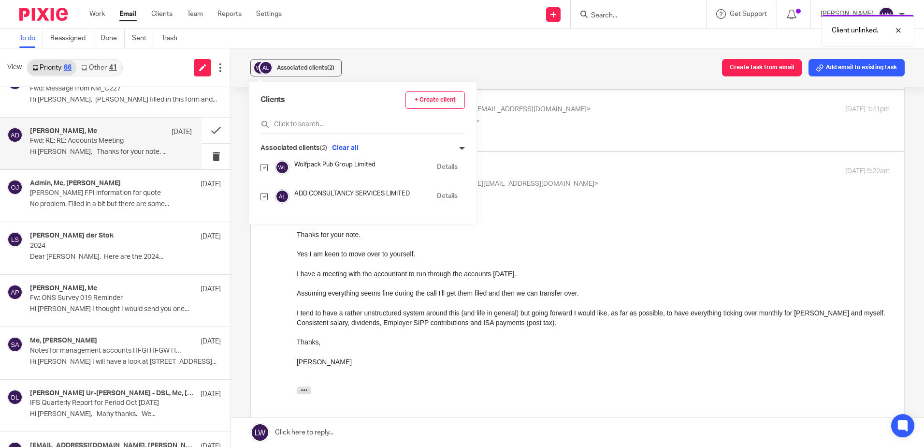
click at [264, 167] on input "checkbox" at bounding box center [264, 167] width 7 height 7
checkbox input "false"
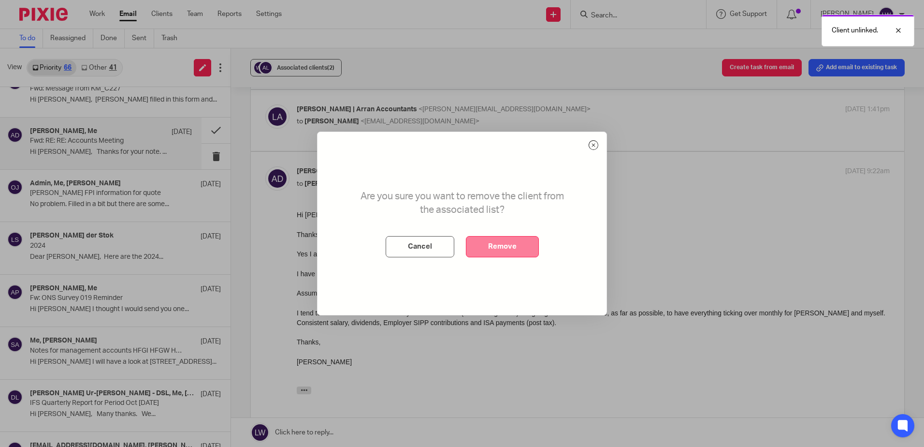
click at [499, 245] on button "Remove" at bounding box center [502, 246] width 73 height 21
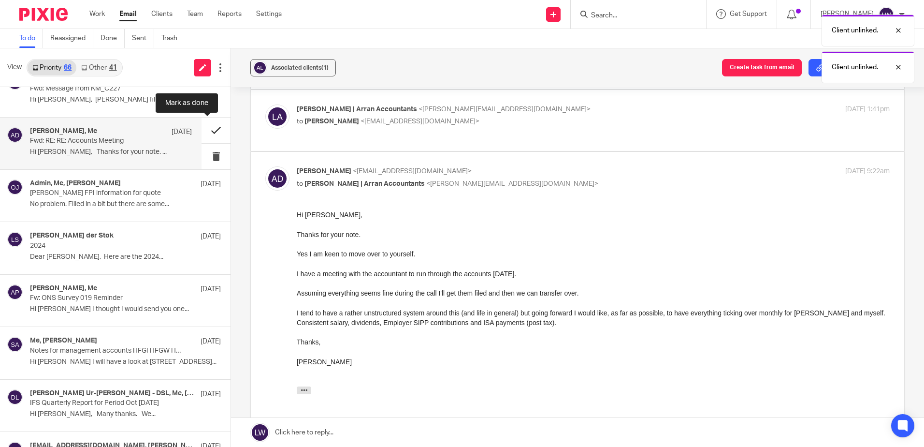
click at [203, 131] on button at bounding box center [216, 130] width 29 height 26
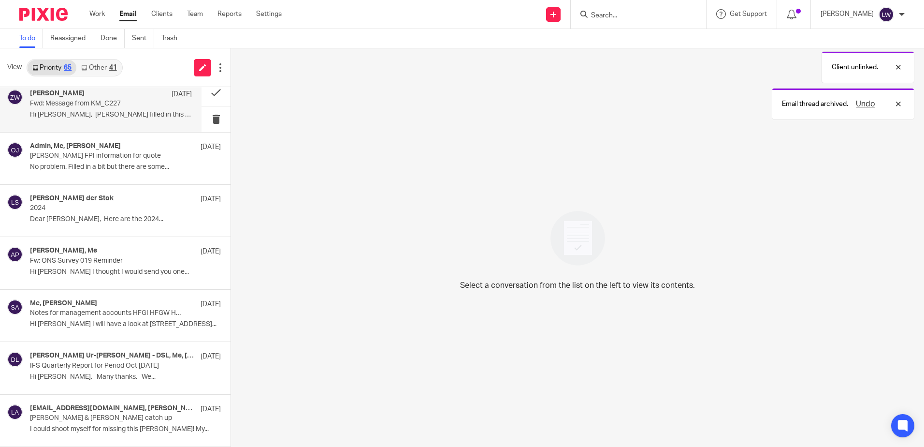
click at [114, 124] on div "Zoe Whyatt 25 Mar Fwd: Message from KM_C227 Hi Lorna, Alan filled in this form …" at bounding box center [101, 106] width 202 height 52
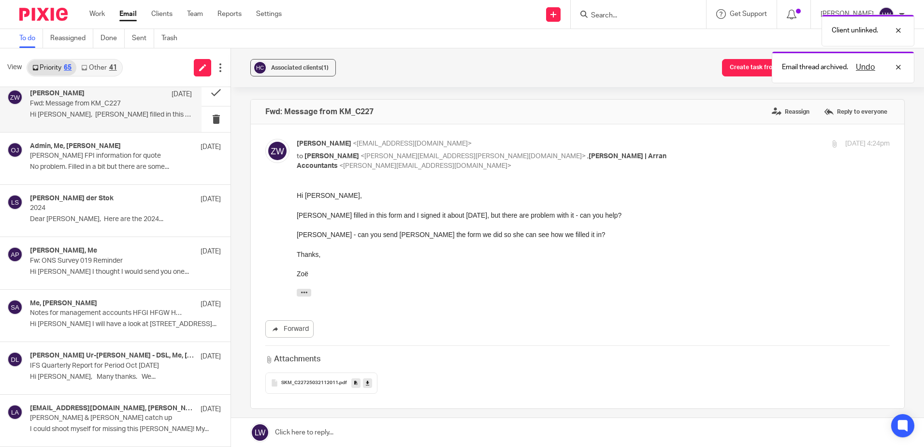
scroll to position [0, 0]
click at [107, 156] on p "Markel FPI information for quote" at bounding box center [95, 156] width 130 height 8
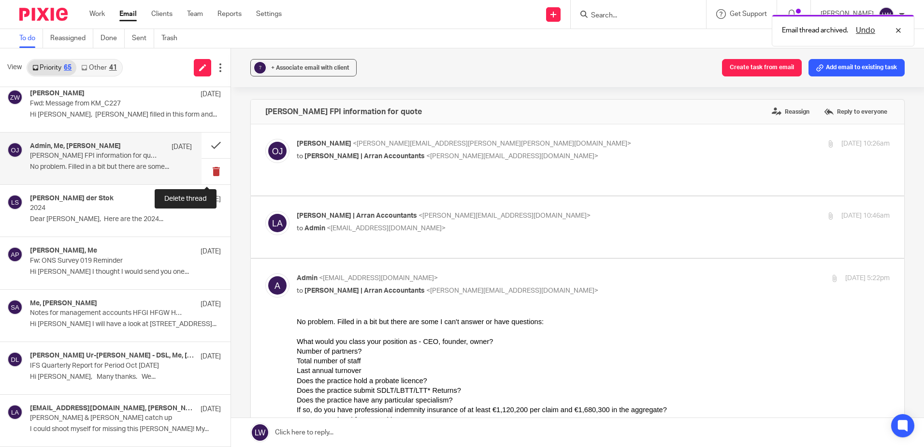
click at [208, 172] on button at bounding box center [216, 172] width 29 height 26
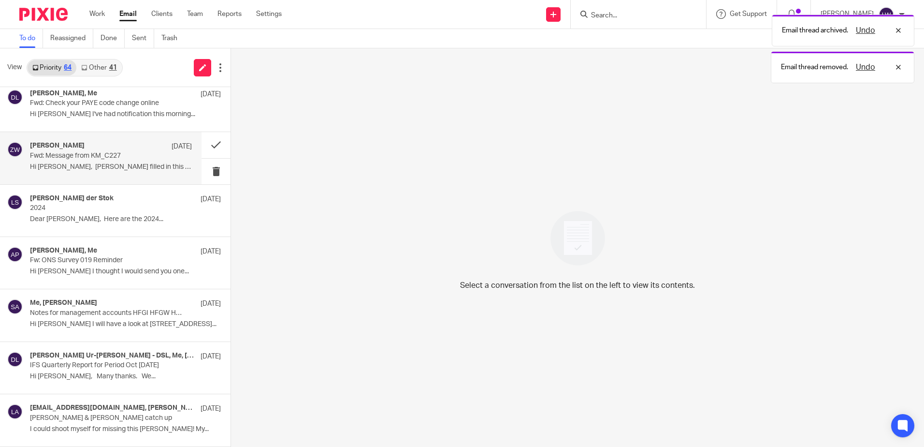
scroll to position [2783, 0]
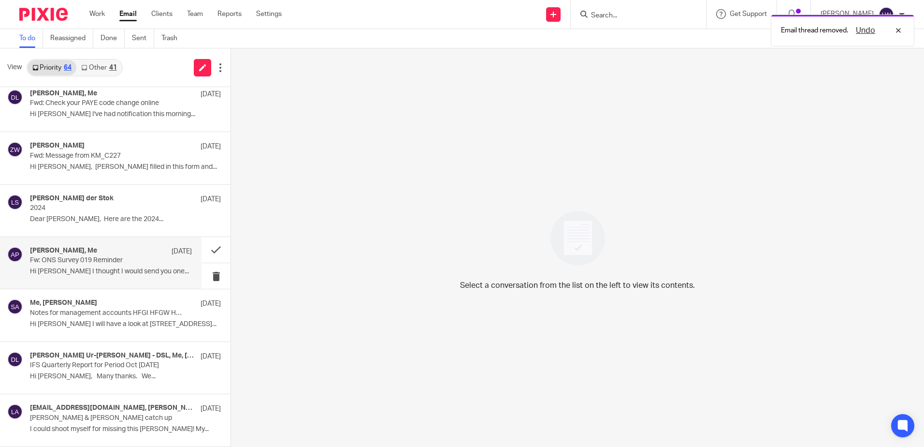
click at [82, 269] on p "Hi Lorna I thought I would send you one..." at bounding box center [111, 271] width 162 height 8
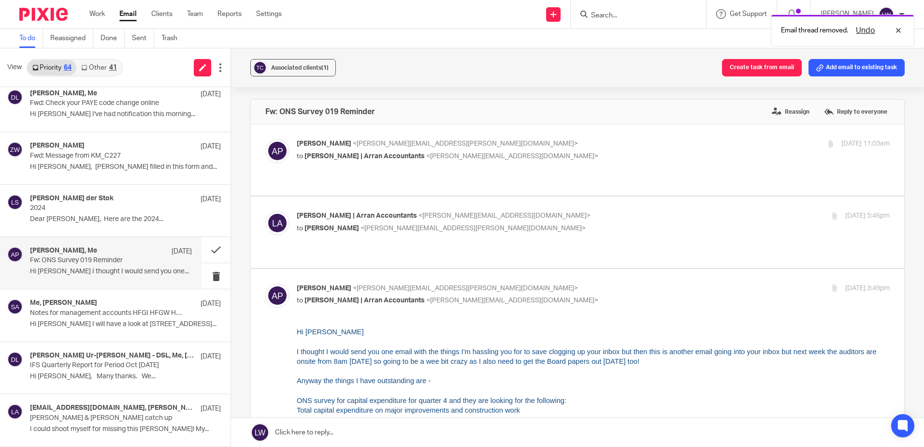
scroll to position [0, 0]
click at [310, 70] on span "Associated clients (1)" at bounding box center [300, 68] width 58 height 6
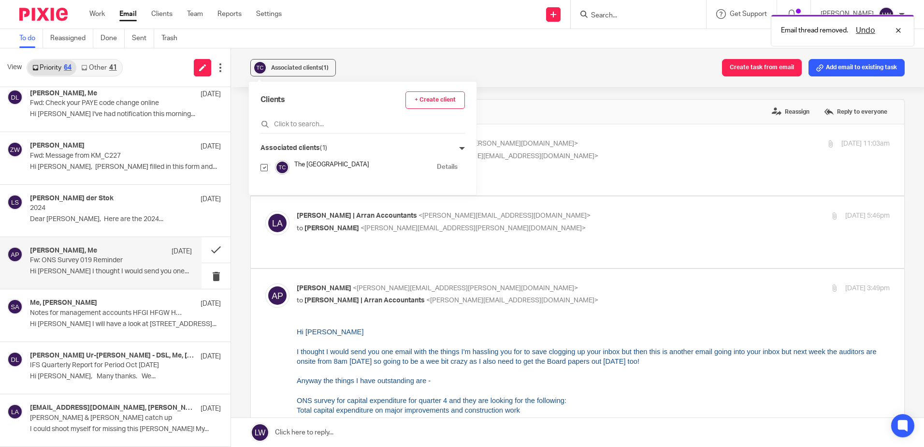
click at [415, 69] on div "Associated clients (1) Create task from email Add email to existing task" at bounding box center [577, 67] width 693 height 39
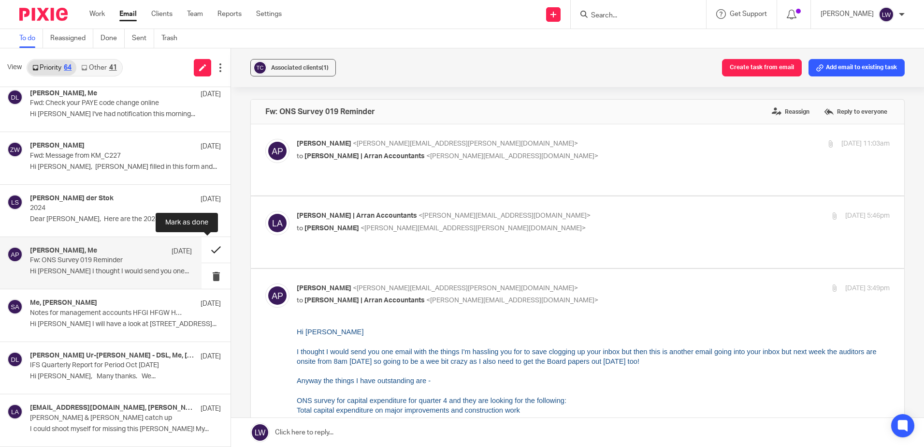
click at [205, 252] on button at bounding box center [216, 250] width 29 height 26
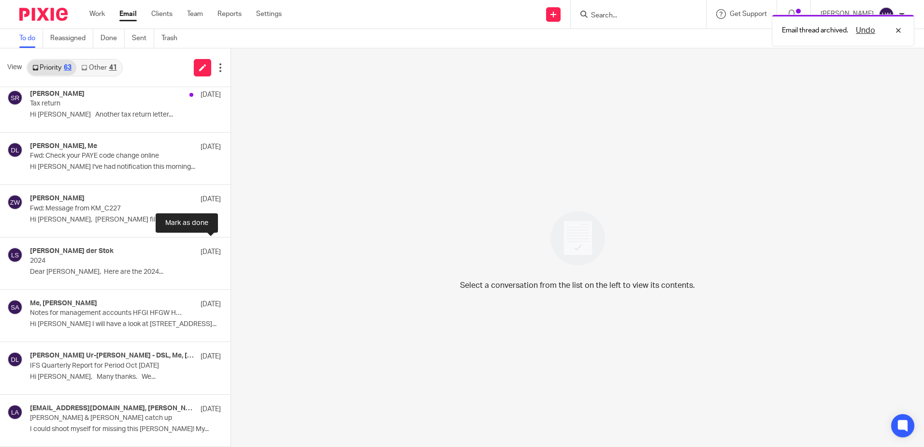
scroll to position [2731, 0]
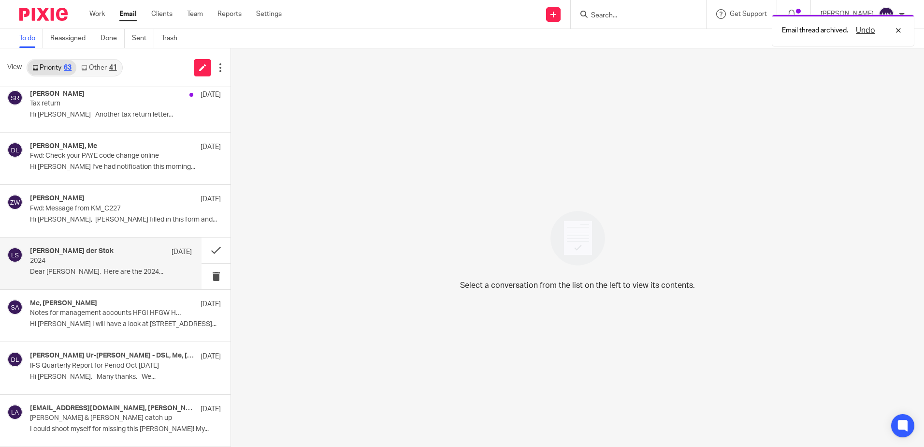
click at [81, 258] on p "2024" at bounding box center [95, 261] width 130 height 8
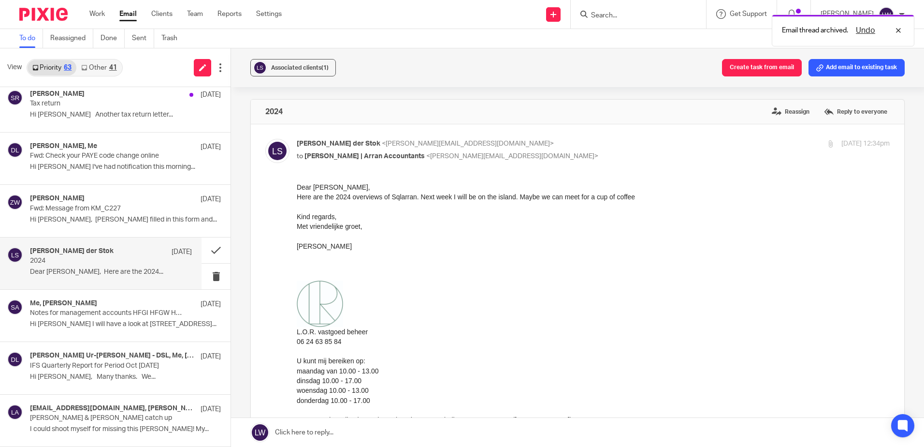
scroll to position [0, 0]
click at [73, 336] on div "Me, Susan Aktemel 7 Feb Notes for management accounts HFGI HFGW HFGG Hi Lorna I…" at bounding box center [101, 316] width 202 height 52
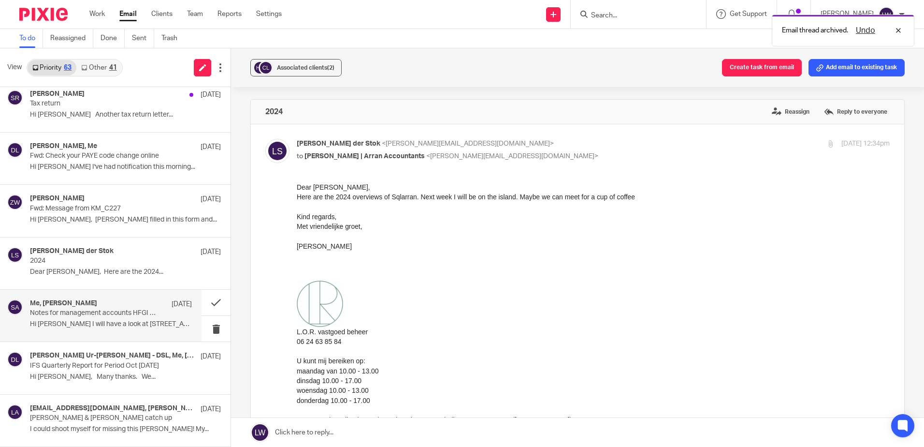
click at [83, 323] on p "Hi Lorna I will have a look at 105 Main St..." at bounding box center [111, 324] width 162 height 8
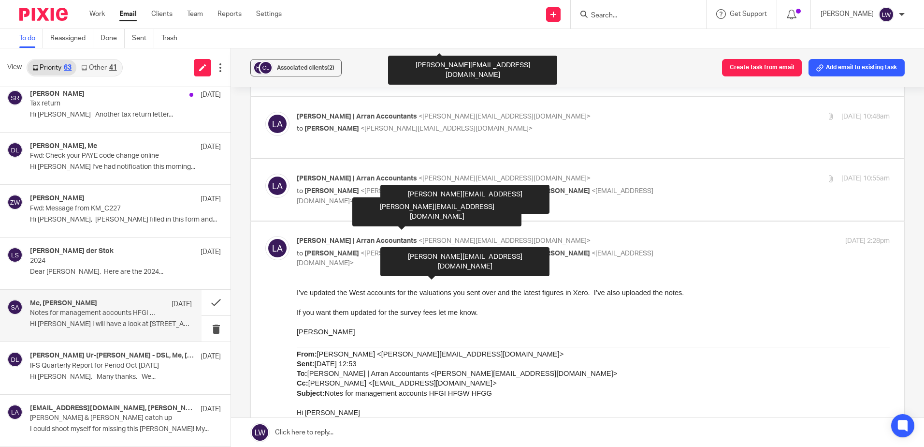
scroll to position [145, 0]
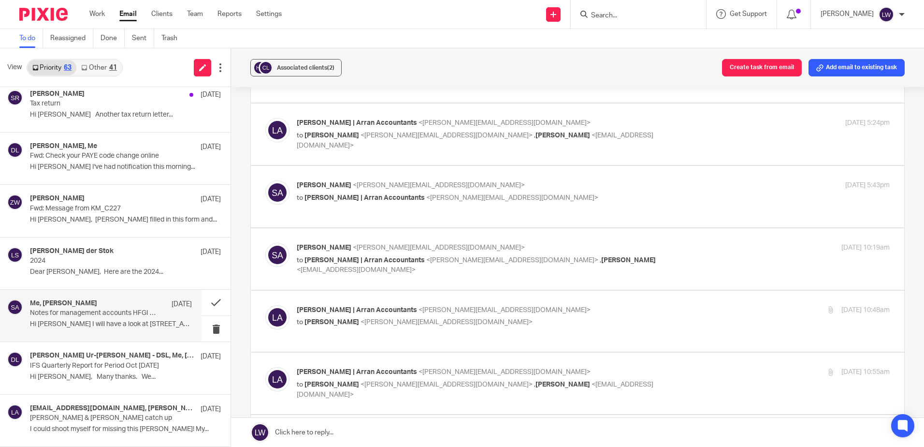
click at [80, 321] on p "Hi Lorna I will have a look at 105 Main St..." at bounding box center [111, 324] width 162 height 8
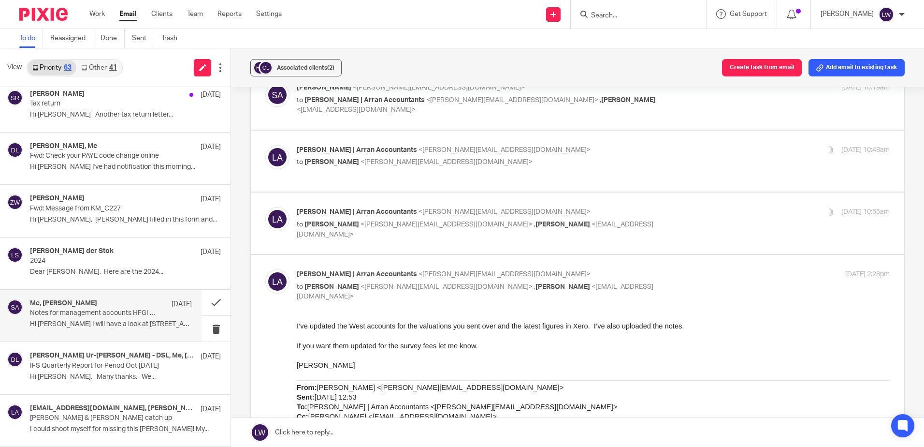
scroll to position [0, 0]
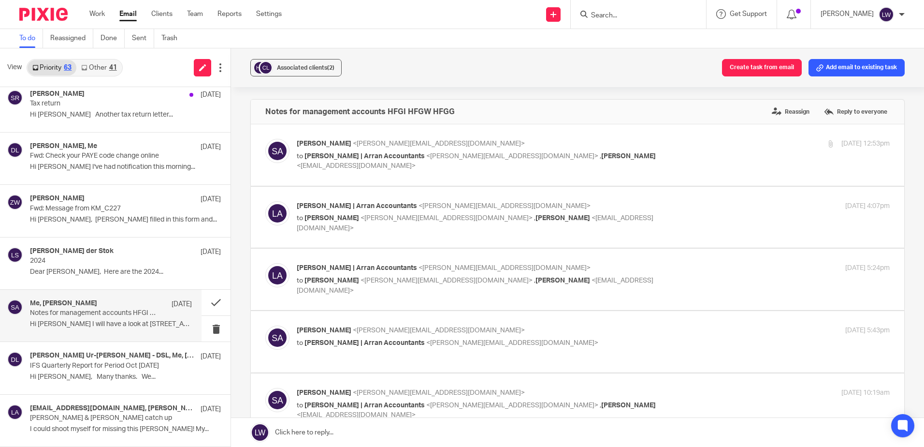
click at [320, 148] on p "Susan Aktemel <susan@homesforgood.org.uk>" at bounding box center [494, 144] width 395 height 10
checkbox input "true"
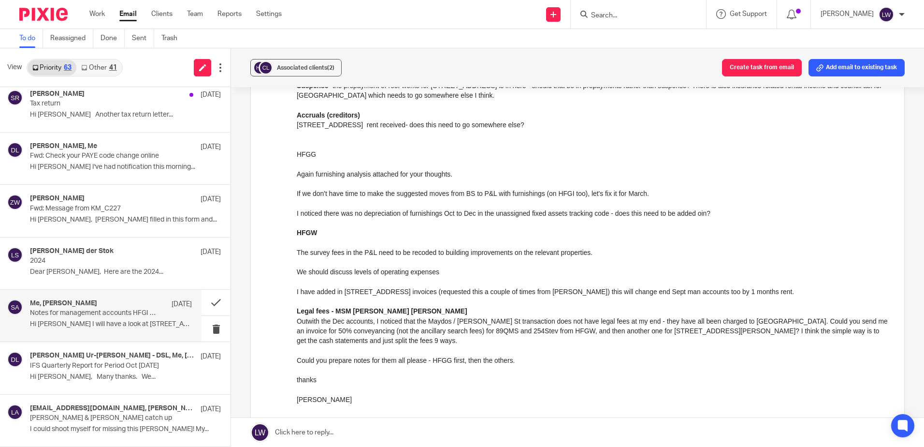
scroll to position [193, 0]
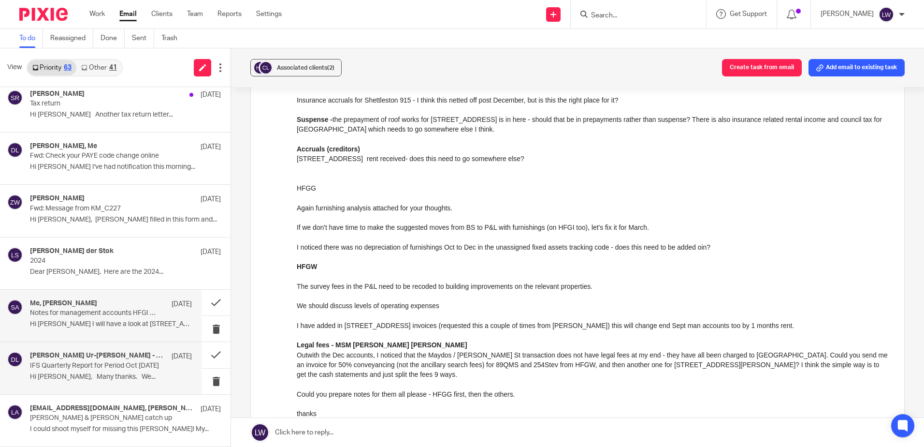
click at [66, 373] on p "Hi Lorna, Many thanks. We..." at bounding box center [111, 377] width 162 height 8
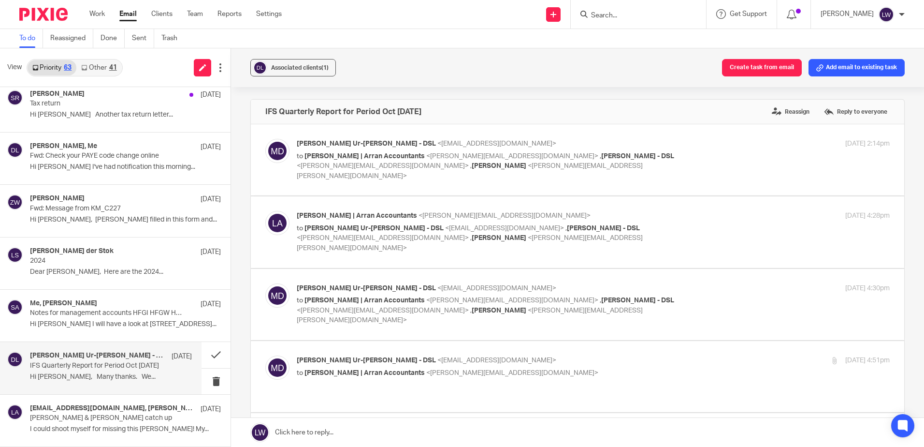
scroll to position [0, 0]
click at [76, 369] on p "IFS Quarterly Report for Period Oct Dec 2024" at bounding box center [95, 366] width 130 height 8
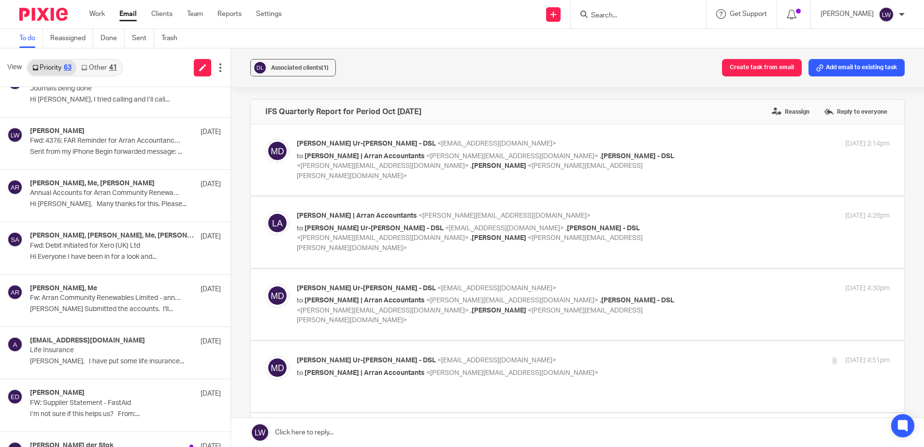
scroll to position [1957, 0]
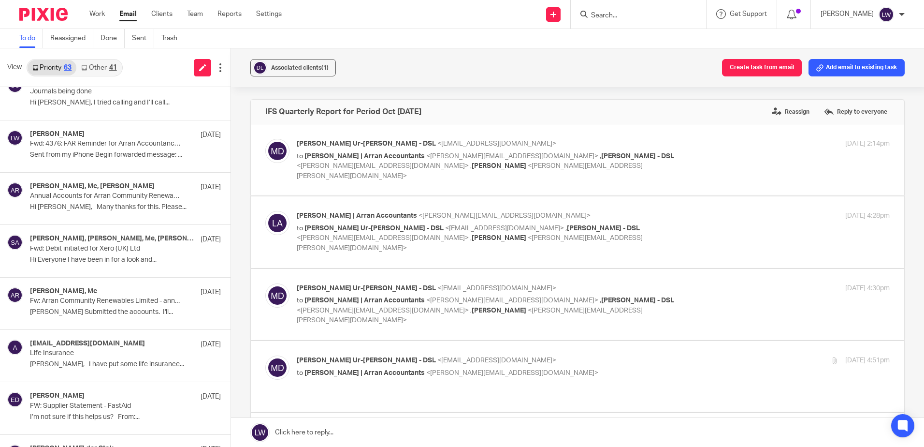
click at [96, 65] on link "Other 41" at bounding box center [98, 67] width 45 height 15
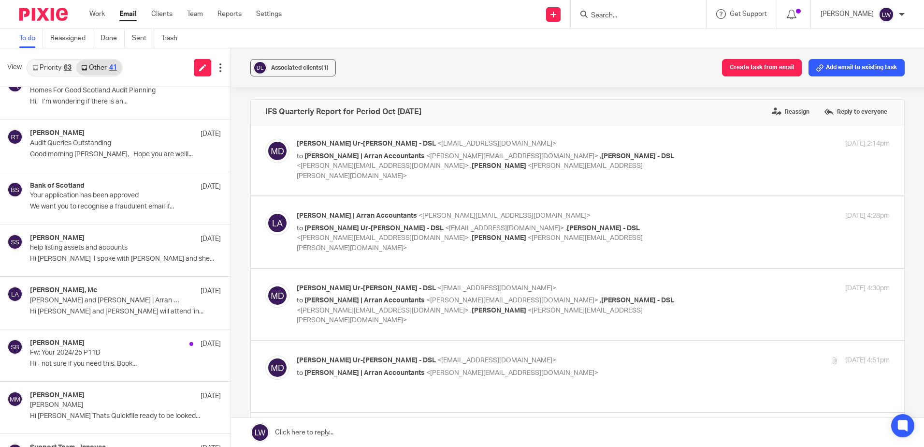
scroll to position [1209, 0]
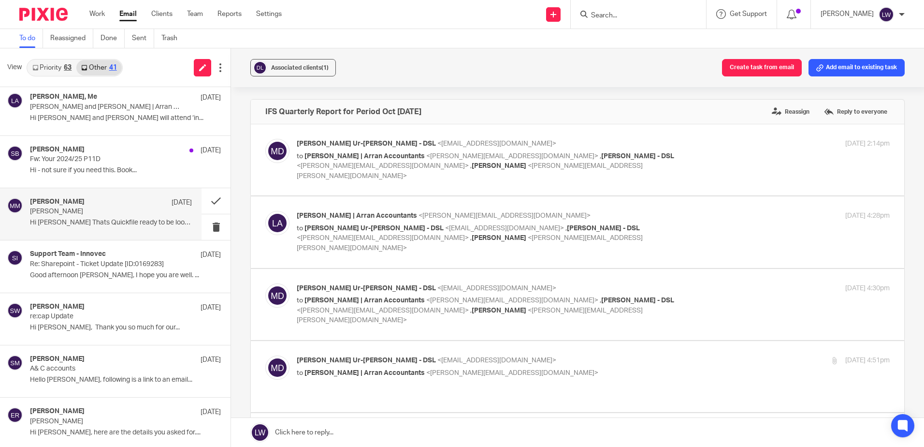
click at [114, 212] on p "Mackenzie Crofts" at bounding box center [95, 211] width 130 height 8
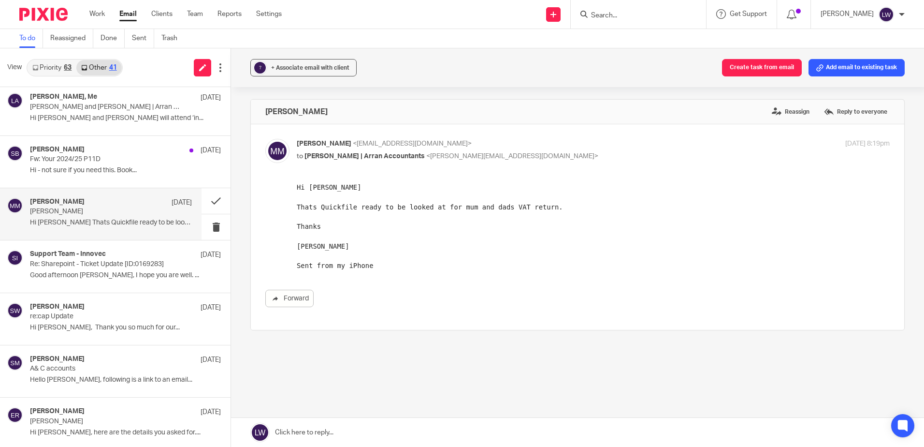
scroll to position [0, 0]
click at [313, 61] on div "? + Associate email with client Create task from email Add email to existing ta…" at bounding box center [577, 67] width 693 height 39
click at [318, 73] on button "? + Associate email with client" at bounding box center [303, 67] width 106 height 17
click at [313, 121] on input "text" at bounding box center [363, 124] width 204 height 10
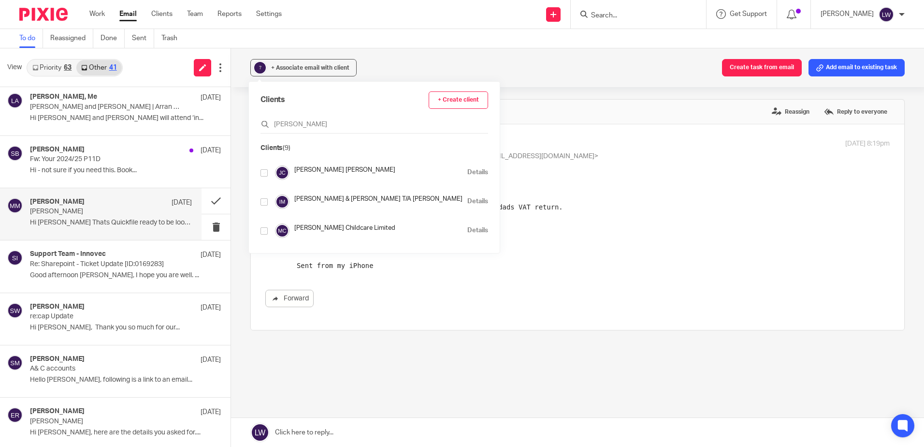
scroll to position [97, 0]
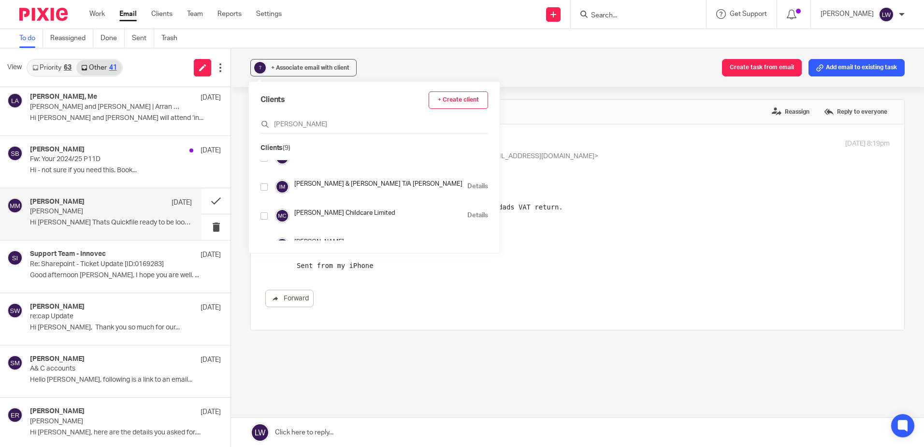
type input "macken"
click at [266, 186] on input "checkbox" at bounding box center [264, 186] width 7 height 7
checkbox input "true"
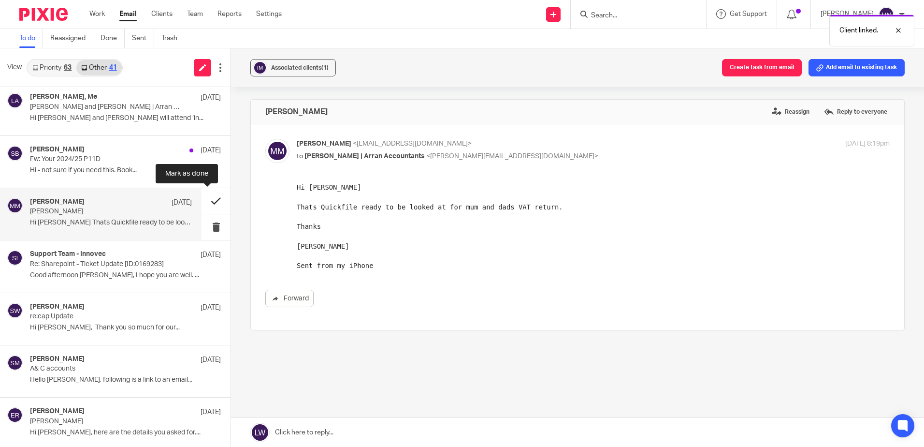
click at [206, 202] on button at bounding box center [216, 201] width 29 height 26
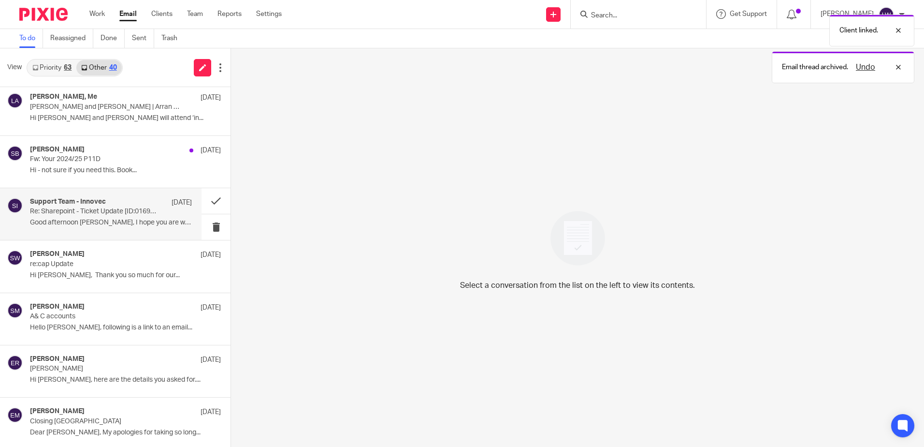
click at [87, 204] on h4 "Support Team - Innovec" at bounding box center [68, 202] width 76 height 8
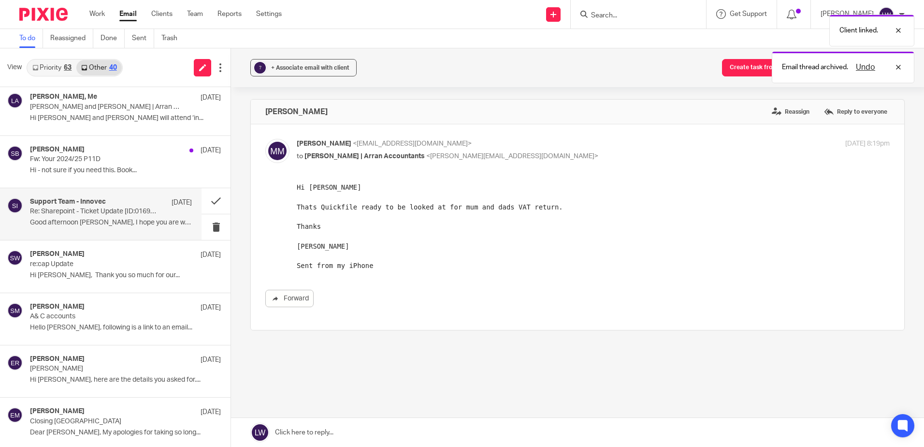
click at [94, 214] on p "Re: Sharepoint - Ticket Update [ID:0169283]" at bounding box center [95, 211] width 130 height 8
click at [207, 226] on button at bounding box center [216, 227] width 29 height 26
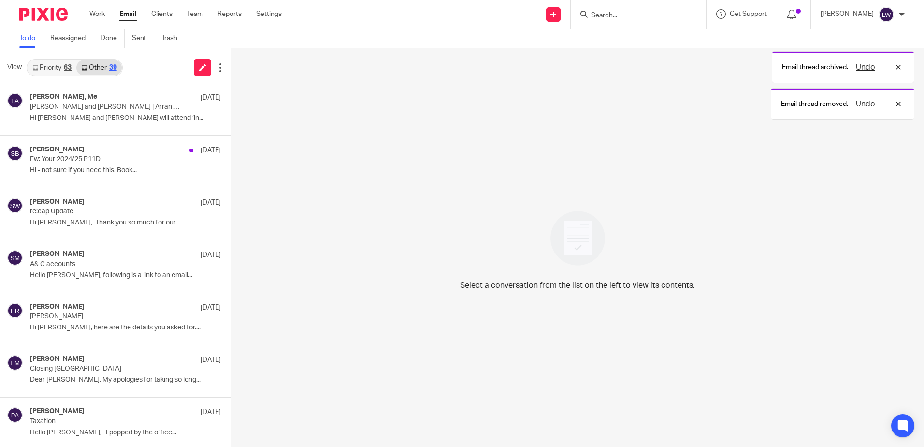
scroll to position [0, 0]
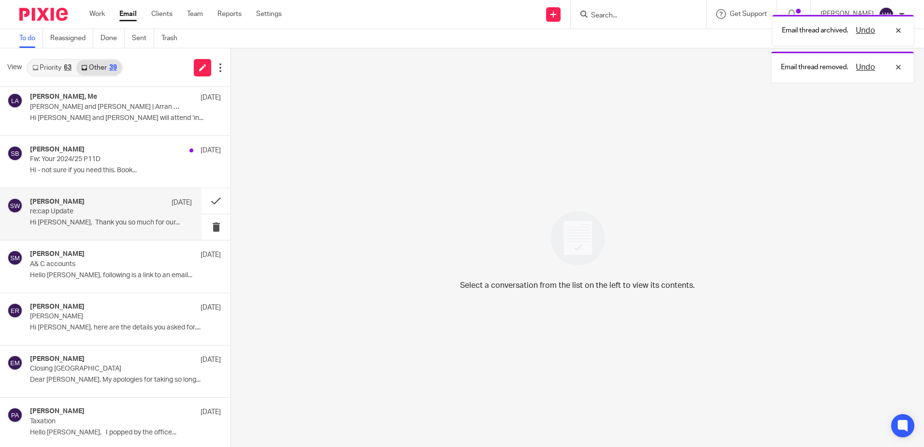
click at [134, 225] on p "Hi Lorna, Thank you so much for our..." at bounding box center [111, 222] width 162 height 8
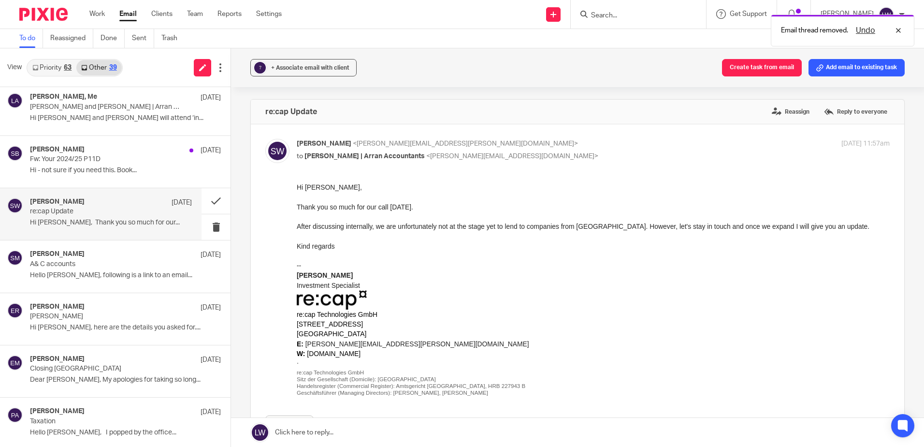
click at [295, 56] on div "? + Associate email with client Create task from email Add email to existing ta…" at bounding box center [577, 67] width 693 height 39
click at [297, 65] on span "+ Associate email with client" at bounding box center [310, 68] width 78 height 6
click at [306, 129] on input "text" at bounding box center [363, 124] width 204 height 10
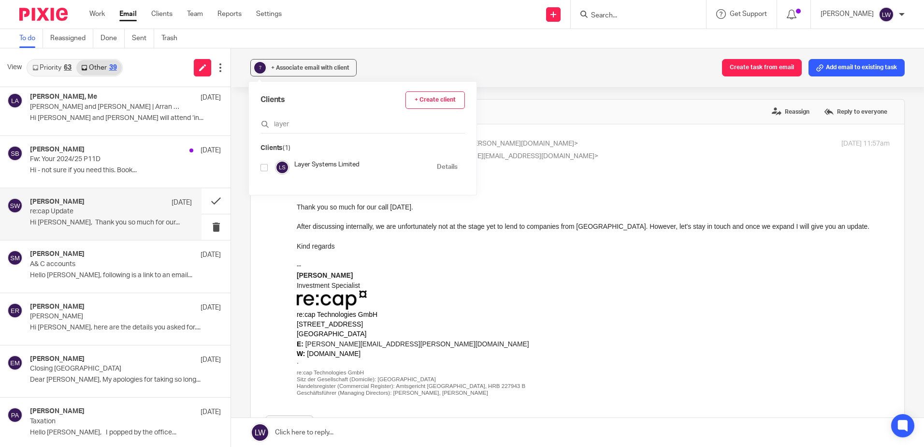
type input "layer"
click at [263, 170] on input "checkbox" at bounding box center [264, 167] width 7 height 7
checkbox input "true"
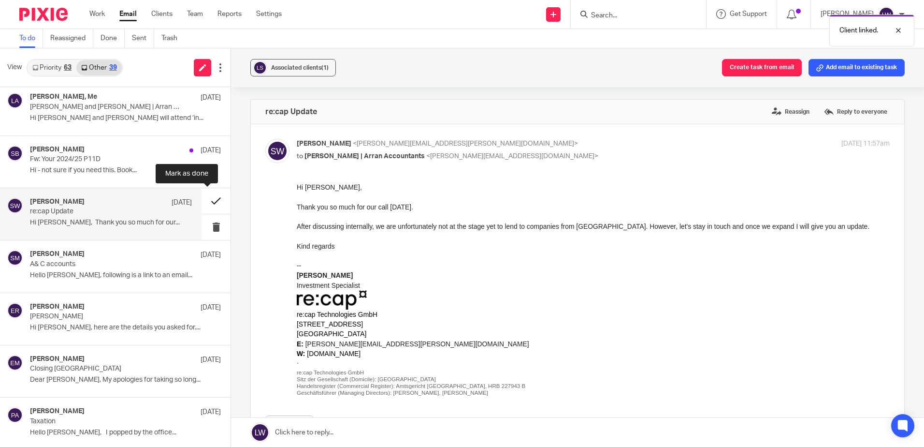
click at [207, 204] on button at bounding box center [216, 201] width 29 height 26
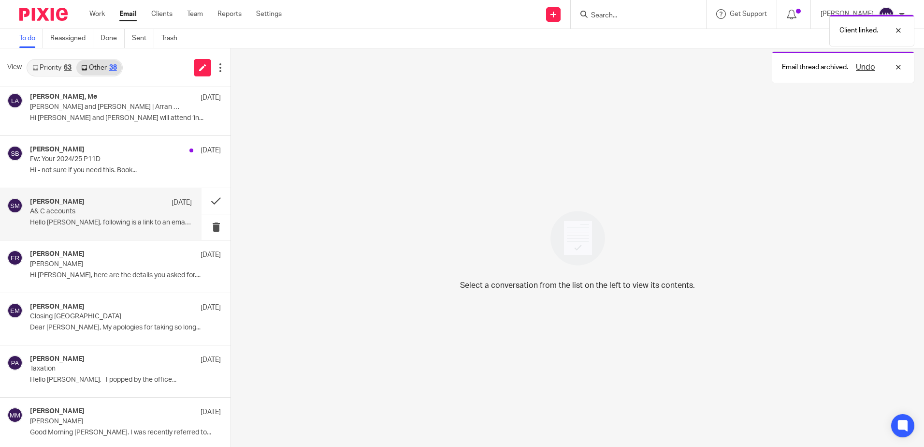
click at [87, 210] on p "A& C accounts" at bounding box center [95, 211] width 130 height 8
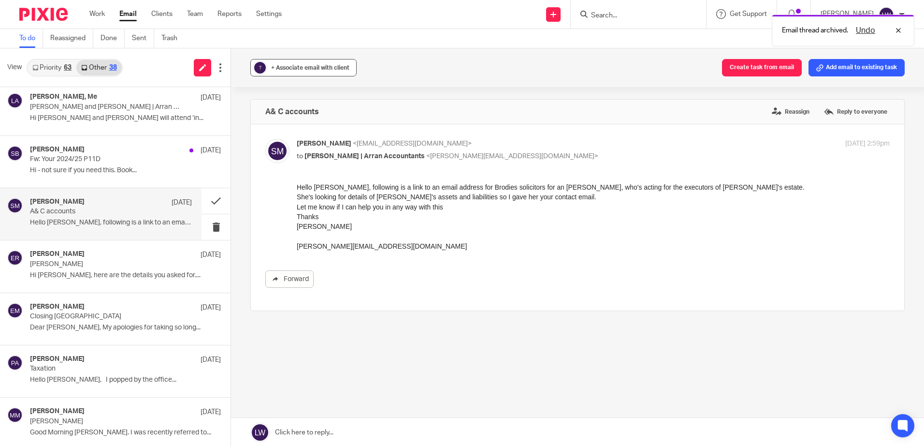
click at [290, 65] on span "+ Associate email with client" at bounding box center [310, 68] width 78 height 6
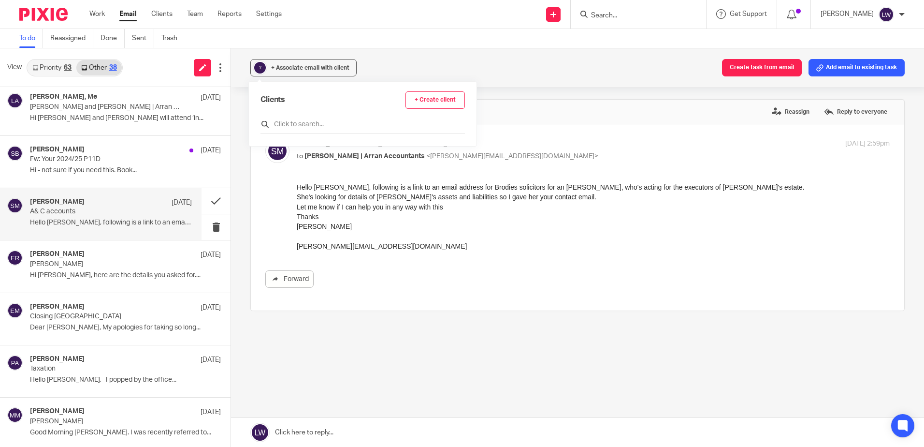
click at [295, 123] on input "text" at bounding box center [363, 124] width 204 height 10
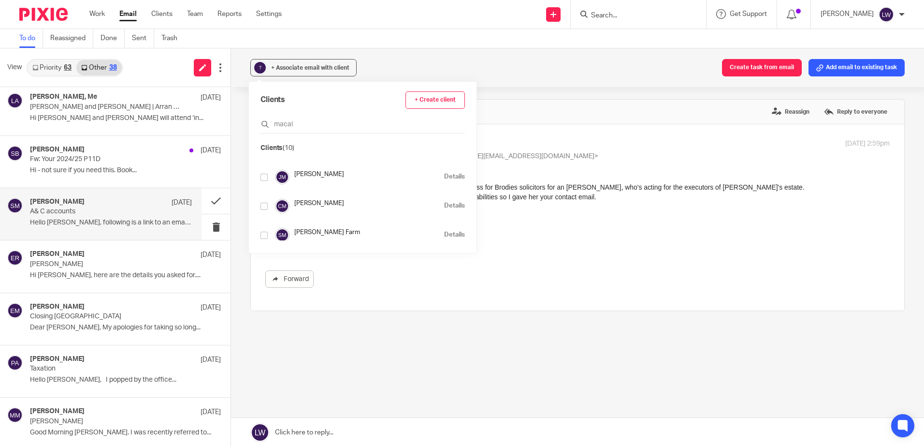
scroll to position [145, 0]
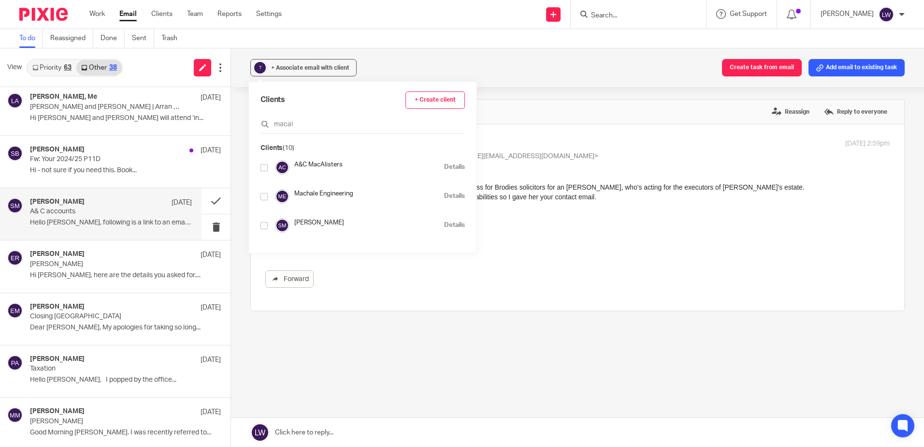
type input "macal"
click at [262, 166] on input "checkbox" at bounding box center [264, 167] width 7 height 7
checkbox input "true"
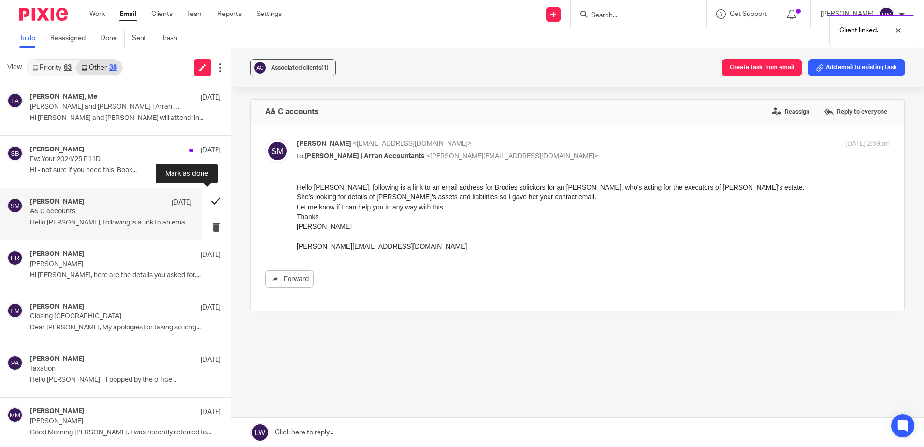
click at [203, 198] on button at bounding box center [216, 201] width 29 height 26
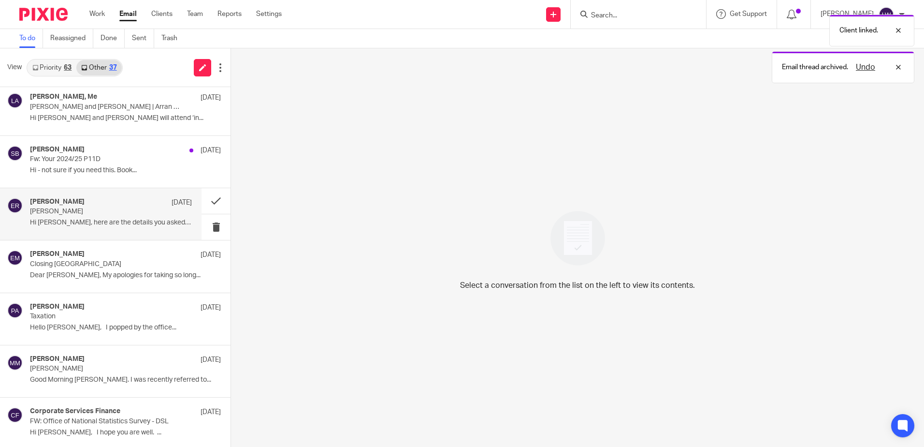
click at [115, 205] on div "Elizabeth Ross 16 Jun" at bounding box center [111, 203] width 162 height 10
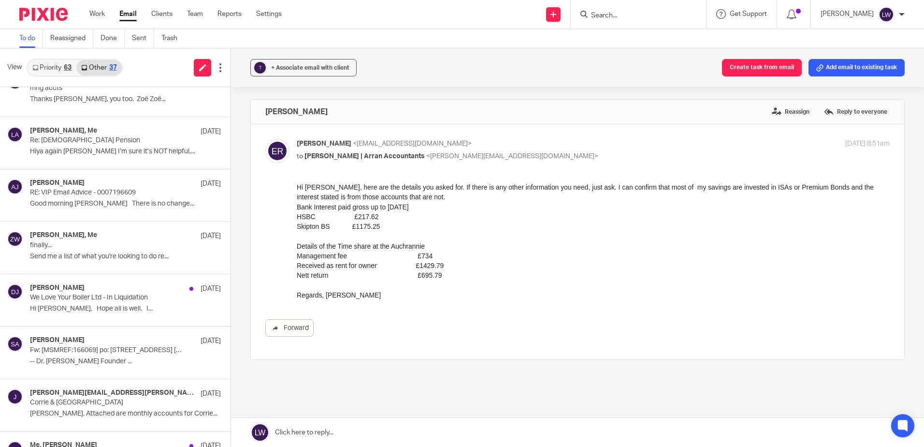
scroll to position [0, 0]
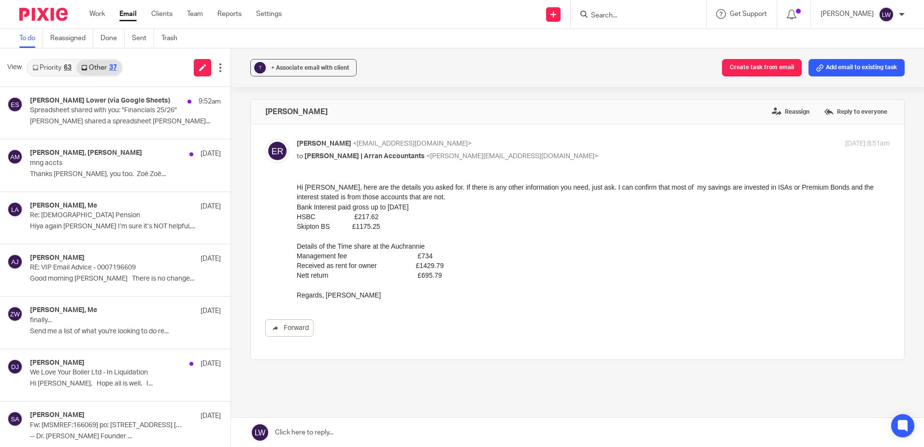
click at [46, 69] on link "Priority 63" at bounding box center [52, 67] width 49 height 15
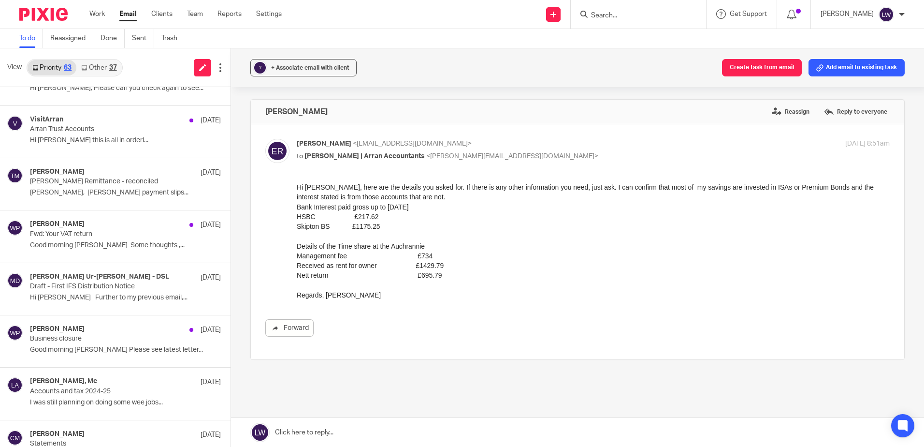
scroll to position [387, 0]
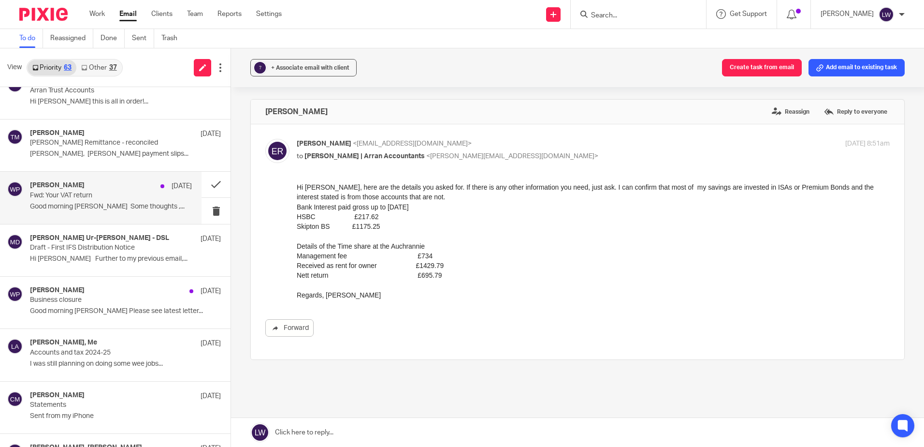
click at [83, 212] on div "William Paterson 12 Aug Fwd: Your VAT return Good morning Lorna Some thoughts ,…" at bounding box center [111, 197] width 162 height 32
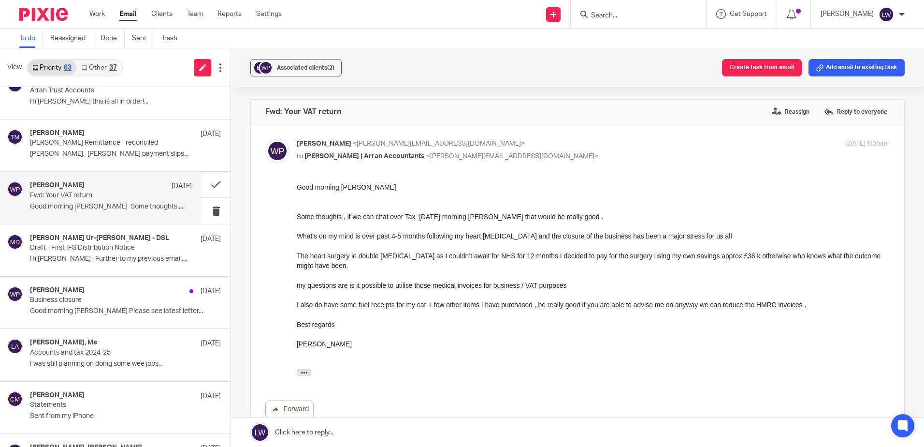
scroll to position [0, 0]
click at [298, 67] on span "Associated clients (2)" at bounding box center [306, 68] width 58 height 6
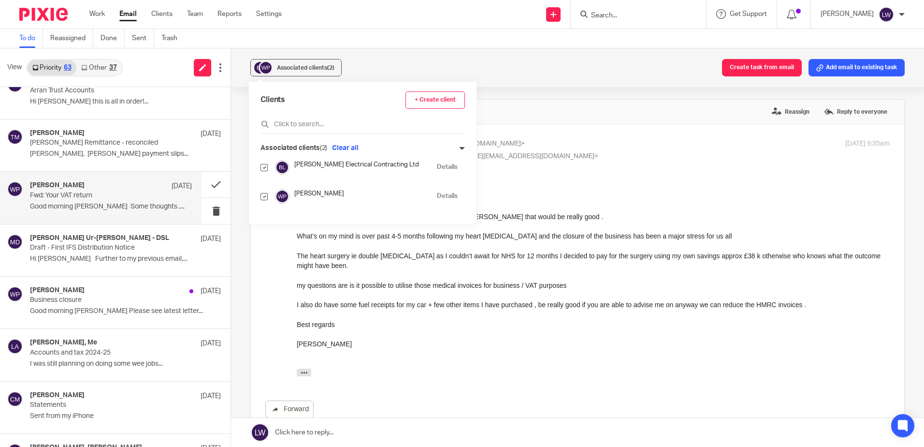
click at [262, 198] on input "checkbox" at bounding box center [264, 196] width 7 height 7
checkbox input "false"
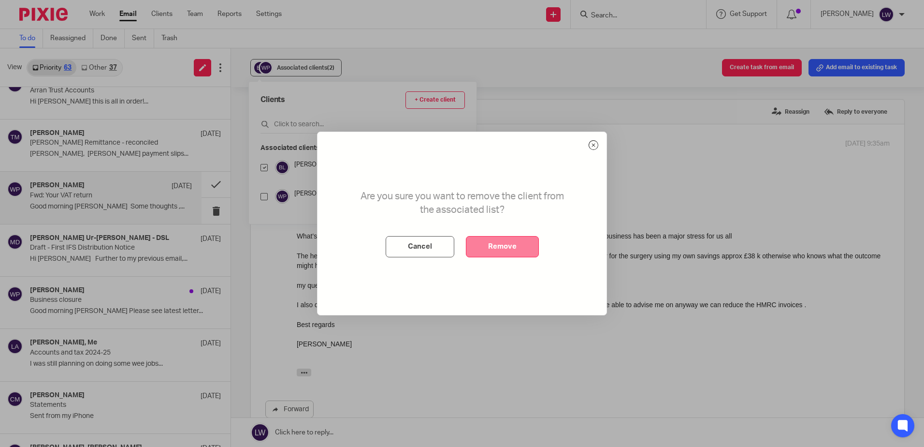
click at [509, 252] on button "Remove" at bounding box center [502, 246] width 73 height 21
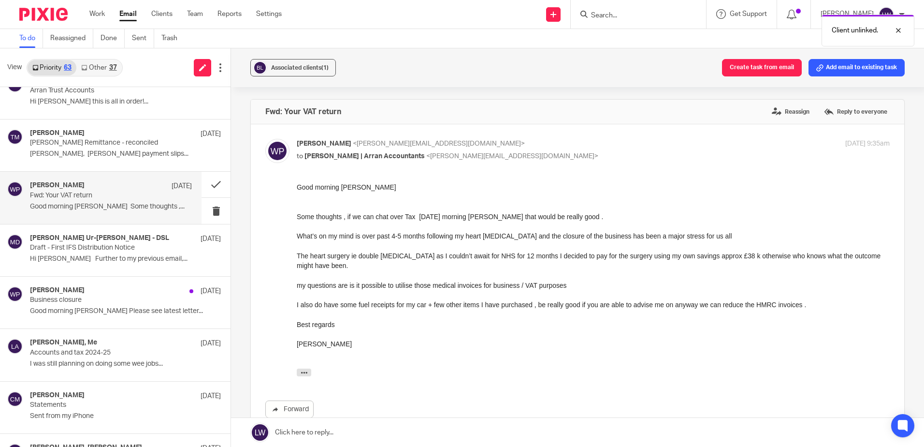
click at [131, 195] on p "Fwd: Your VAT return" at bounding box center [95, 195] width 130 height 8
click at [125, 204] on p "Good morning Lorna Some thoughts ,..." at bounding box center [111, 207] width 162 height 8
click at [322, 64] on div "Associated clients (1)" at bounding box center [300, 68] width 58 height 10
click at [410, 65] on div "Associated clients (1) Create task from email Add email to existing task" at bounding box center [577, 67] width 693 height 39
click at [207, 184] on button at bounding box center [216, 185] width 29 height 26
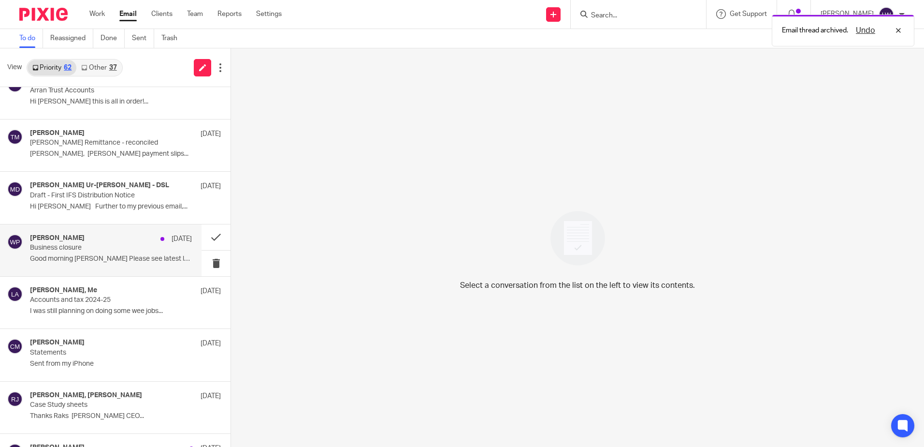
click at [58, 253] on div "William Paterson 12 Aug Business closure Good morning Lorna Please see latest l…" at bounding box center [111, 250] width 162 height 32
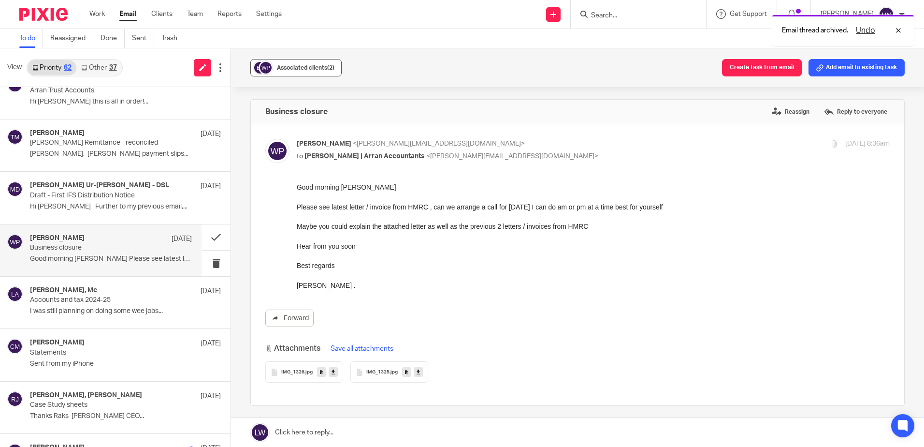
click at [309, 69] on span "Associated clients (2)" at bounding box center [306, 68] width 58 height 6
click at [210, 231] on button at bounding box center [216, 237] width 29 height 26
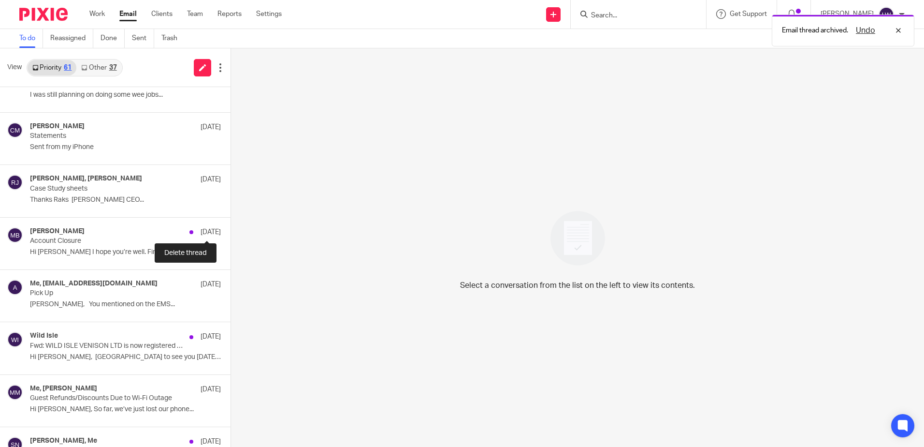
scroll to position [580, 0]
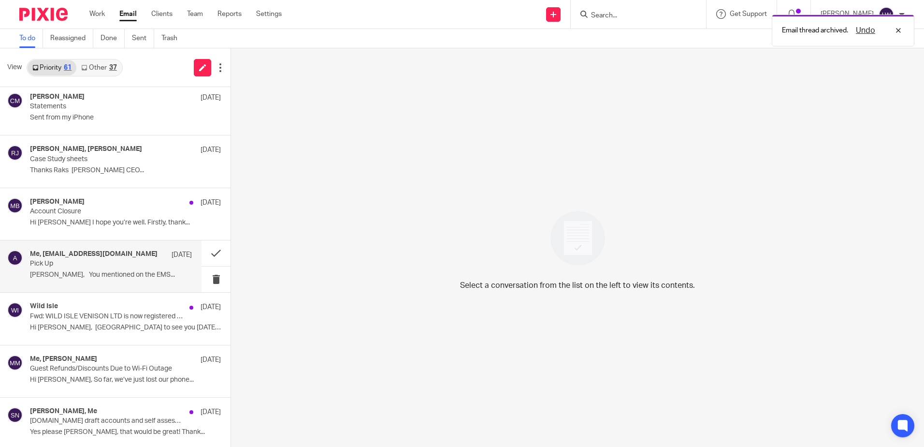
click at [82, 262] on p "Pick Up" at bounding box center [95, 264] width 130 height 8
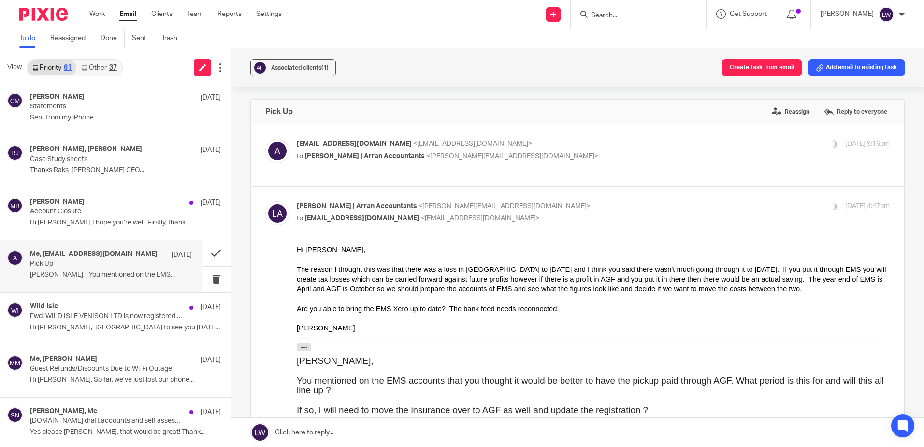
scroll to position [48, 0]
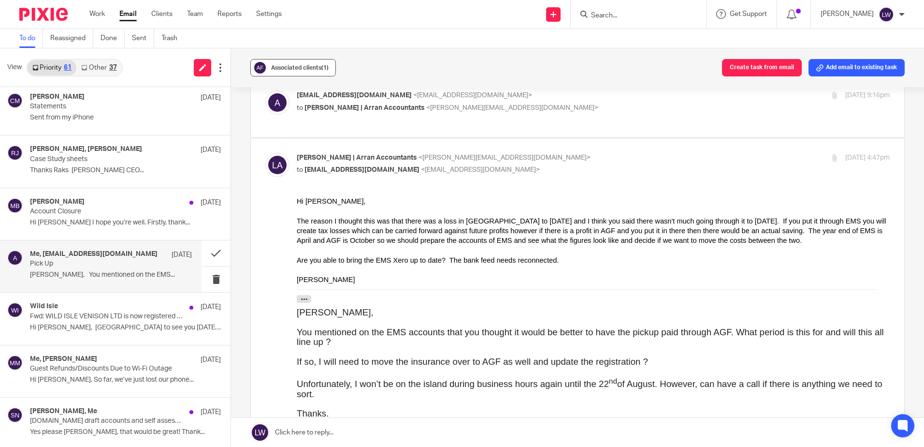
click at [301, 64] on div "Associated clients (1)" at bounding box center [300, 68] width 58 height 10
click at [420, 57] on div "Associated clients (1) Create task from email Add email to existing task" at bounding box center [577, 67] width 693 height 39
click at [296, 66] on span "Associated clients (1)" at bounding box center [300, 68] width 58 height 6
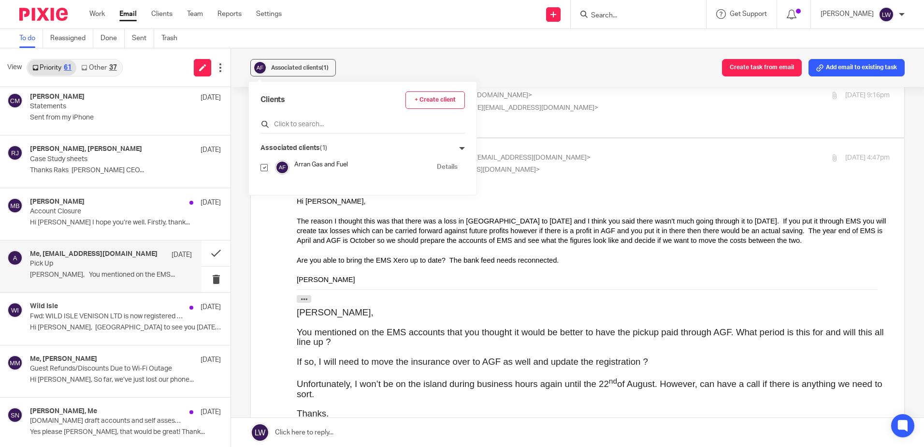
click at [297, 125] on input "text" at bounding box center [363, 124] width 204 height 10
type input "ems"
click at [264, 189] on input "checkbox" at bounding box center [264, 186] width 7 height 7
checkbox input "true"
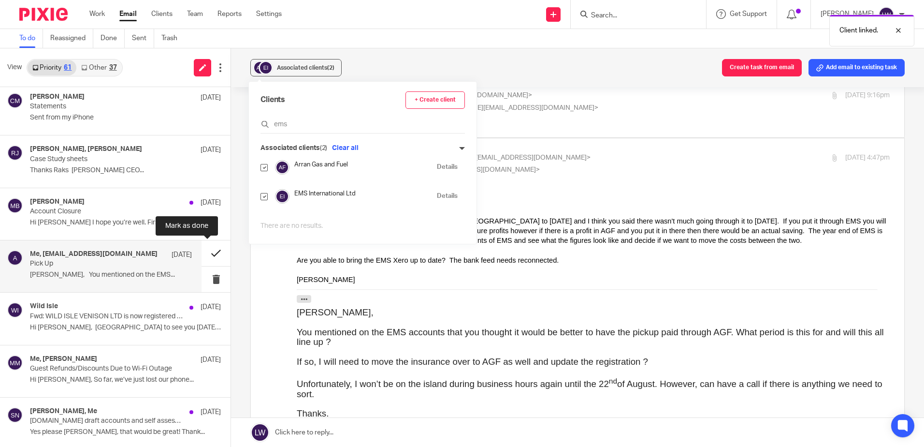
click at [204, 256] on button at bounding box center [216, 253] width 29 height 26
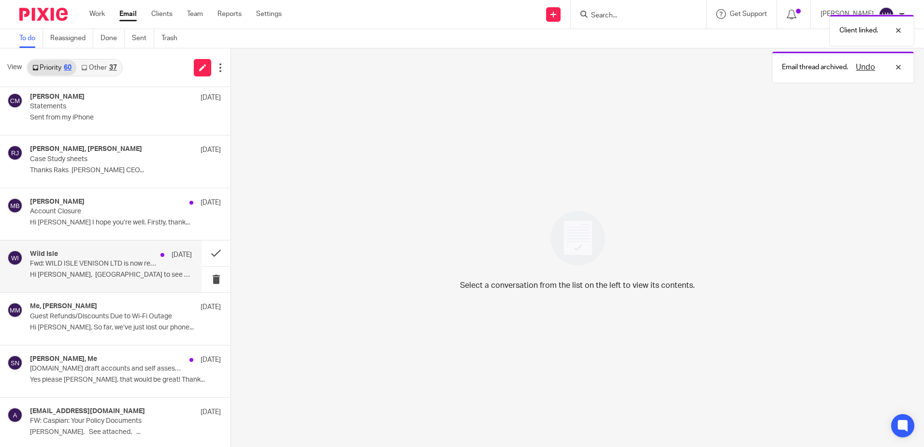
click at [84, 278] on p "Hi [PERSON_NAME], [GEOGRAPHIC_DATA] to see you [DATE]..." at bounding box center [111, 275] width 162 height 8
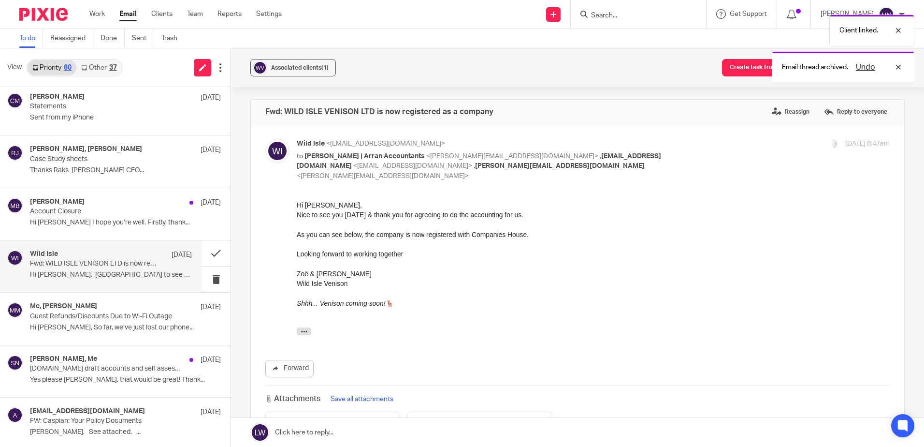
scroll to position [0, 0]
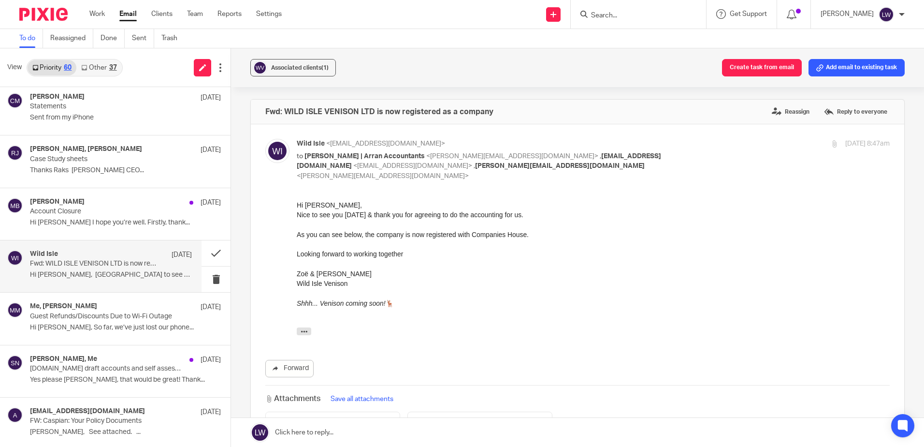
click at [629, 22] on div at bounding box center [638, 14] width 135 height 29
click at [629, 19] on input "Search" at bounding box center [633, 16] width 87 height 9
type input "wild is"
click at [656, 47] on link at bounding box center [669, 41] width 163 height 22
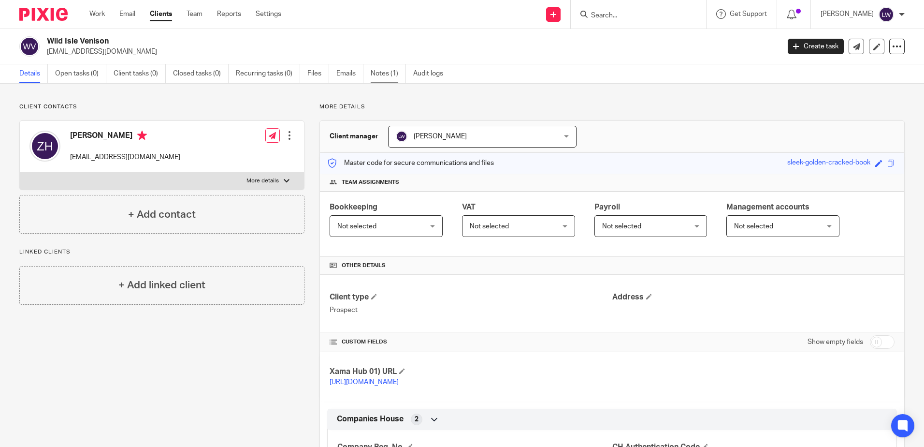
click at [379, 75] on link "Notes (1)" at bounding box center [388, 73] width 35 height 19
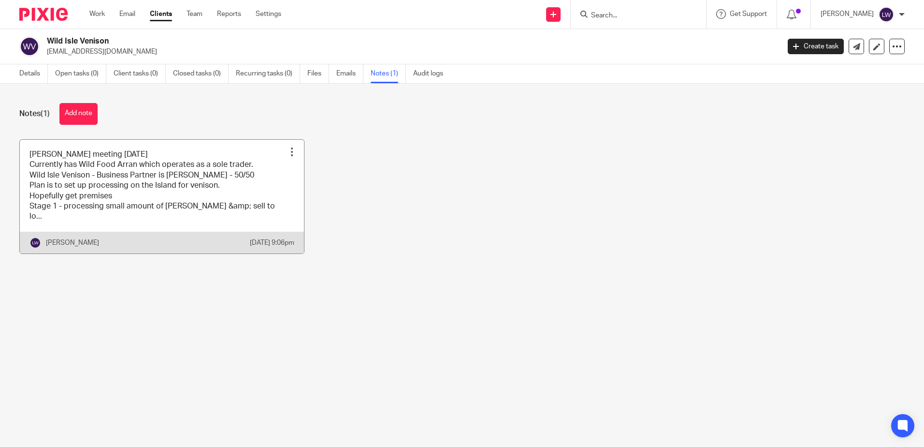
click at [156, 205] on link at bounding box center [162, 197] width 284 height 114
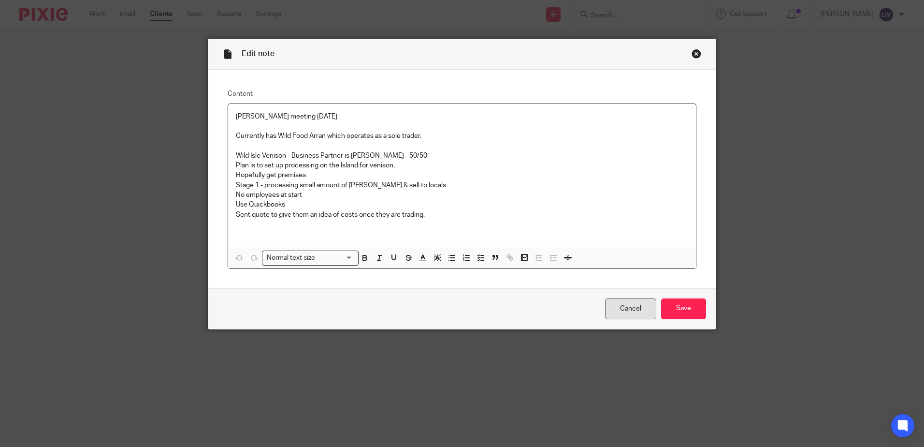
click at [633, 308] on link "Cancel" at bounding box center [630, 308] width 51 height 21
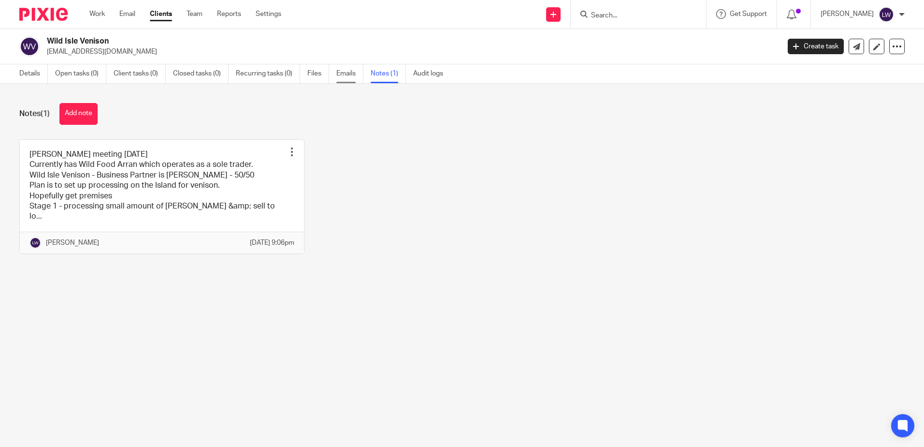
click at [347, 71] on link "Emails" at bounding box center [349, 73] width 27 height 19
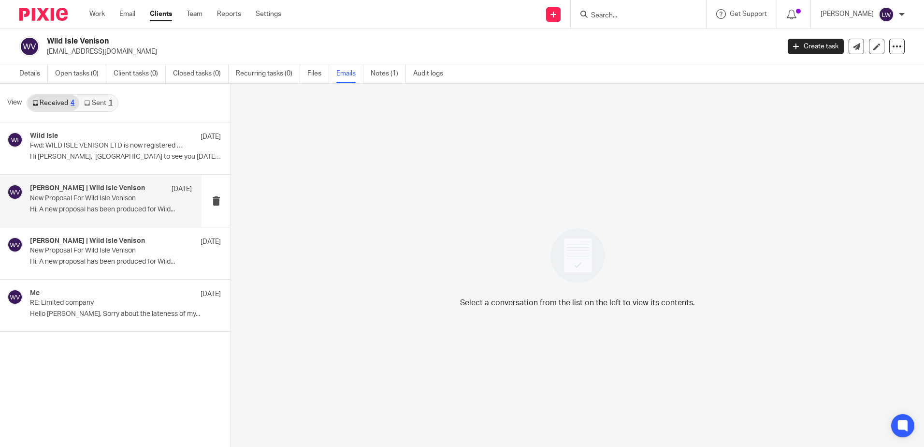
click at [73, 208] on p "Hi, A new proposal has been produced for Wild..." at bounding box center [111, 209] width 162 height 8
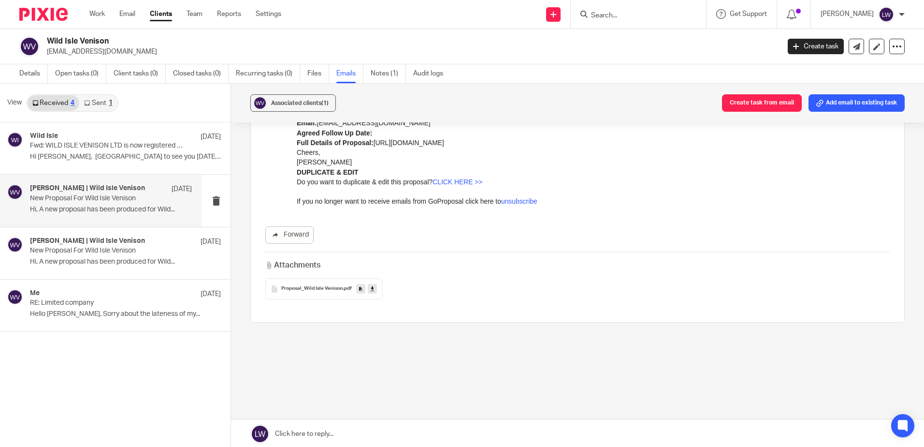
scroll to position [158, 0]
click at [368, 284] on link at bounding box center [372, 289] width 9 height 10
click at [640, 14] on input "Search" at bounding box center [633, 16] width 87 height 9
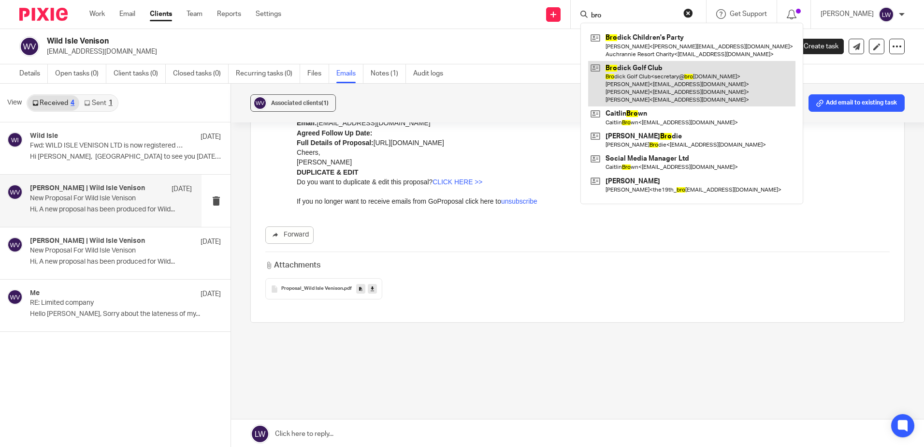
type input "bro"
click at [671, 81] on link at bounding box center [691, 84] width 207 height 46
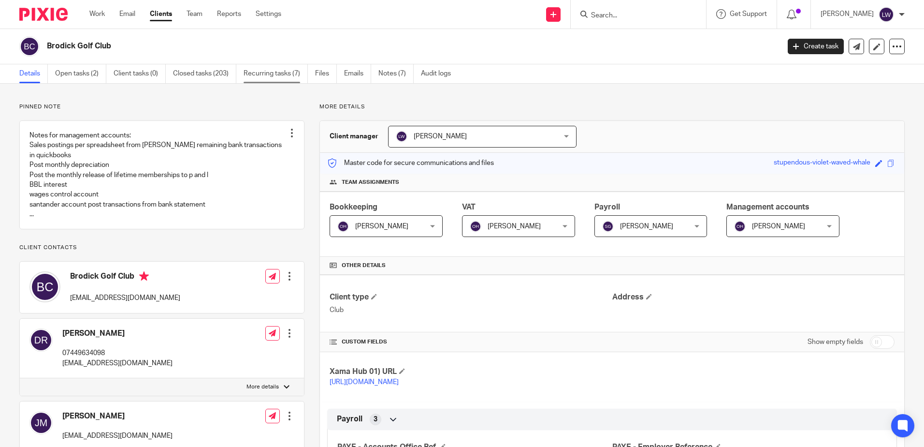
click at [262, 75] on link "Recurring tasks (7)" at bounding box center [276, 73] width 64 height 19
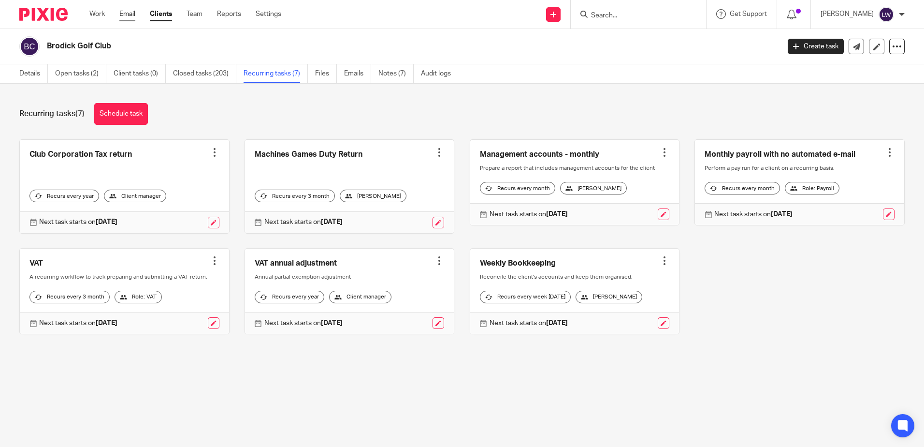
click at [130, 15] on link "Email" at bounding box center [127, 14] width 16 height 10
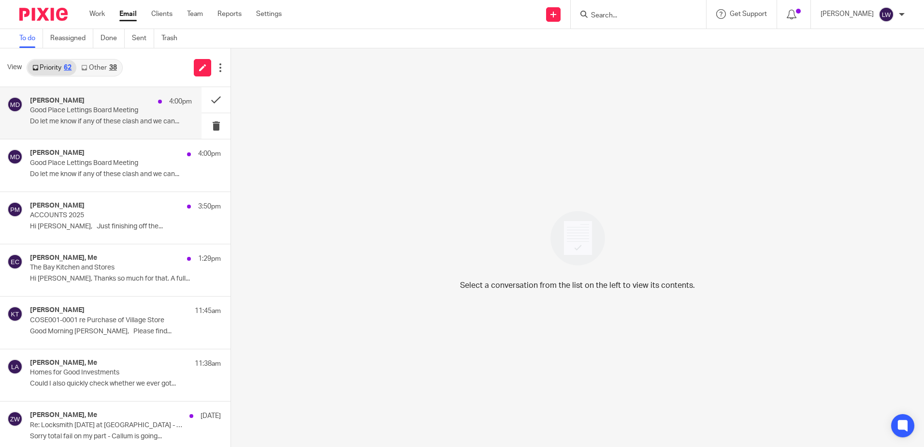
click at [89, 130] on div "[PERSON_NAME] 4:00pm Good Place Lettings Board Meeting Do let me know if any of…" at bounding box center [101, 113] width 202 height 52
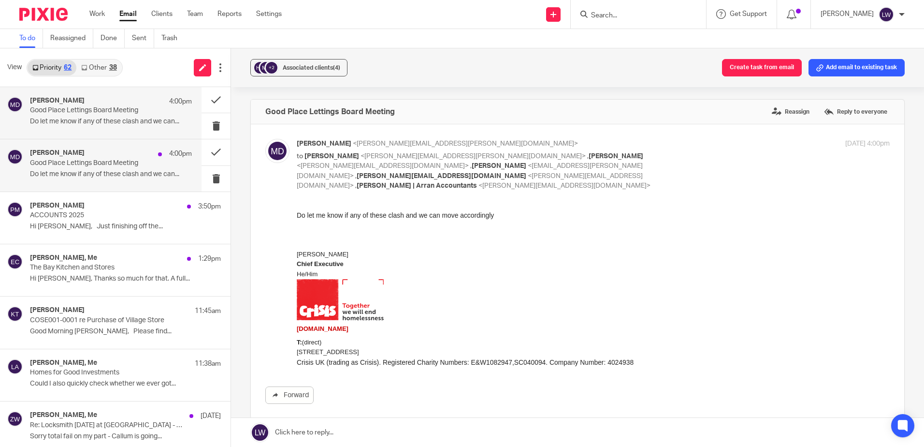
click at [87, 162] on p "Good Place Lettings Board Meeting" at bounding box center [95, 163] width 130 height 8
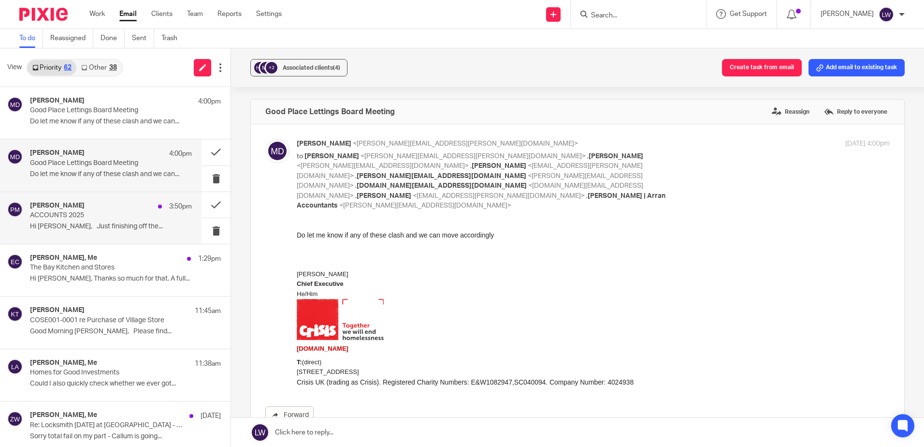
click at [88, 220] on div "Pauline Mazzucco 3:50pm ACCOUNTS 2025 Hi Lorna, Just finishing off the..." at bounding box center [111, 218] width 162 height 32
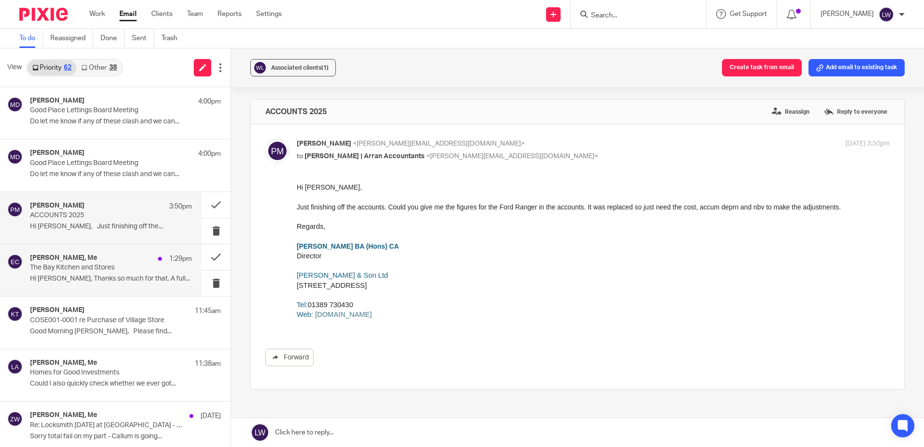
click at [89, 267] on p "The Bay Kitchen and Stores" at bounding box center [95, 267] width 130 height 8
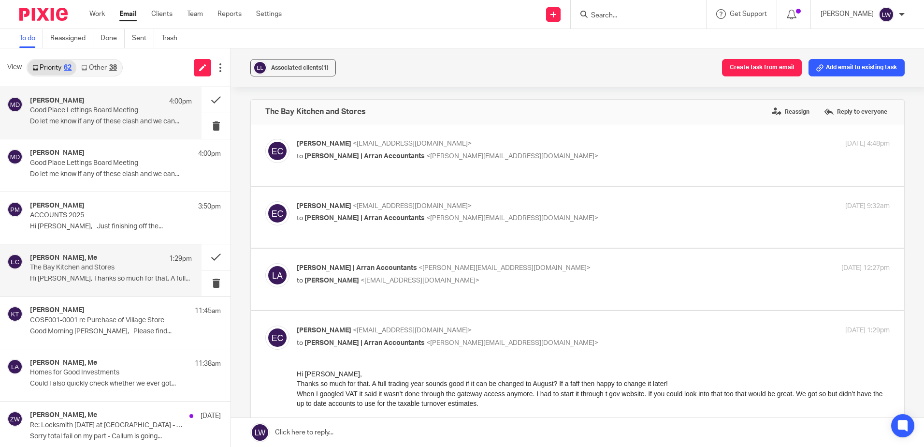
click at [75, 113] on p "Good Place Lettings Board Meeting" at bounding box center [95, 110] width 130 height 8
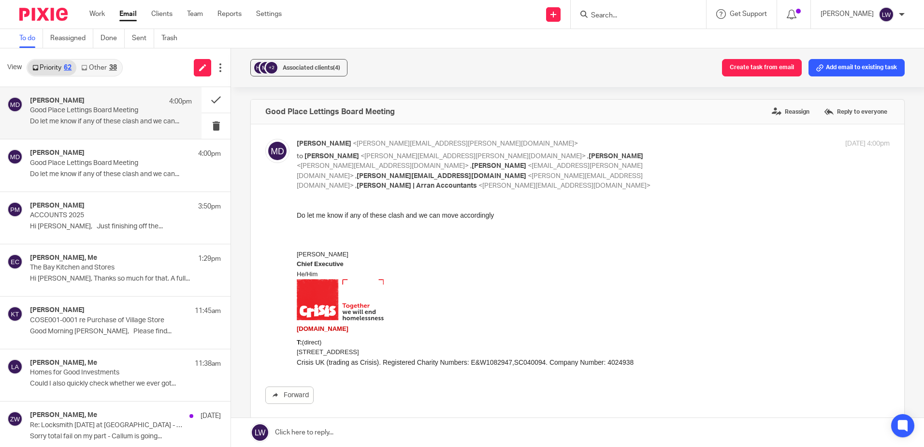
click at [96, 68] on link "Other 38" at bounding box center [98, 67] width 45 height 15
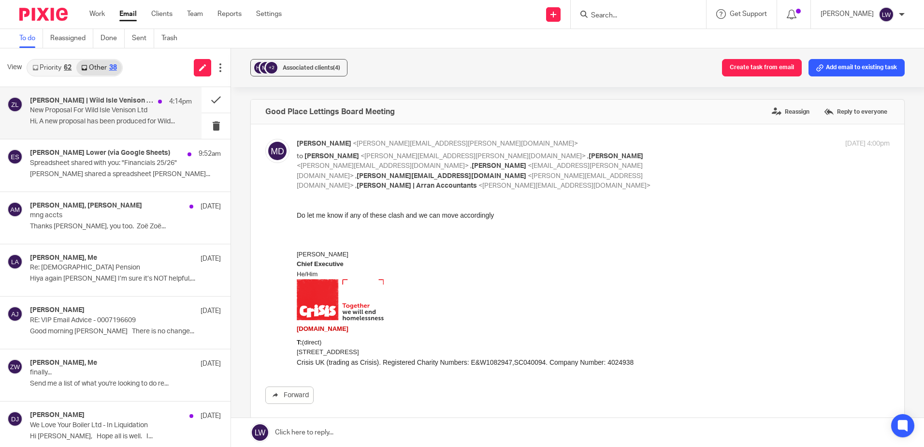
click at [90, 113] on p "New Proposal For Wild Isle Venison Ltd" at bounding box center [95, 110] width 130 height 8
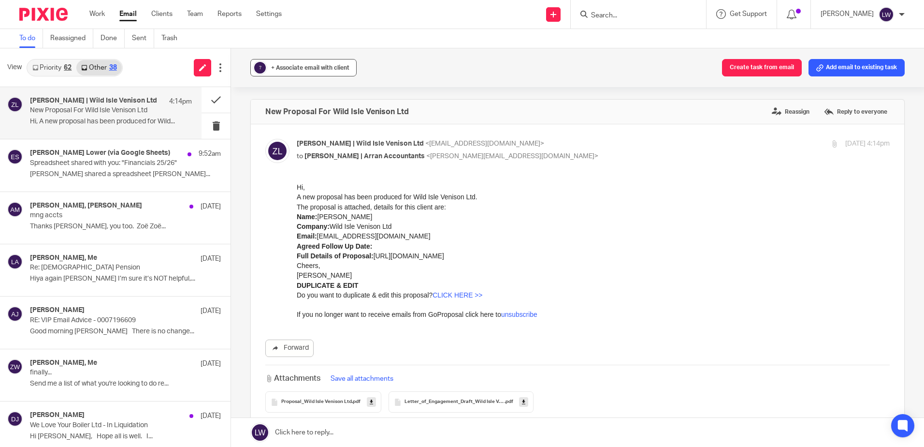
click at [310, 68] on span "+ Associate email with client" at bounding box center [310, 68] width 78 height 6
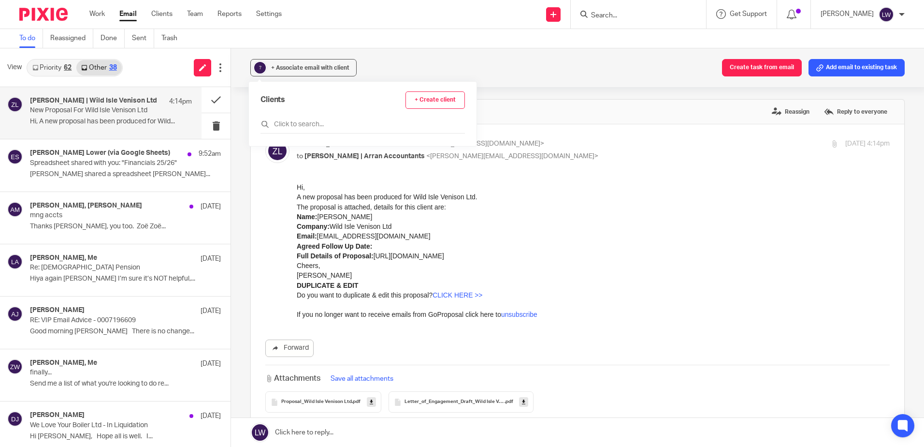
click at [298, 127] on input "text" at bounding box center [363, 124] width 204 height 10
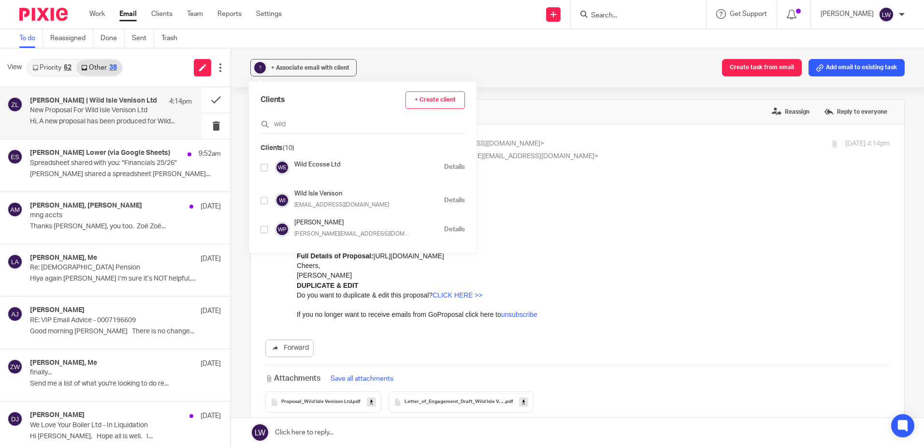
type input "wild"
click at [263, 202] on input "checkbox" at bounding box center [264, 200] width 7 height 7
checkbox input "true"
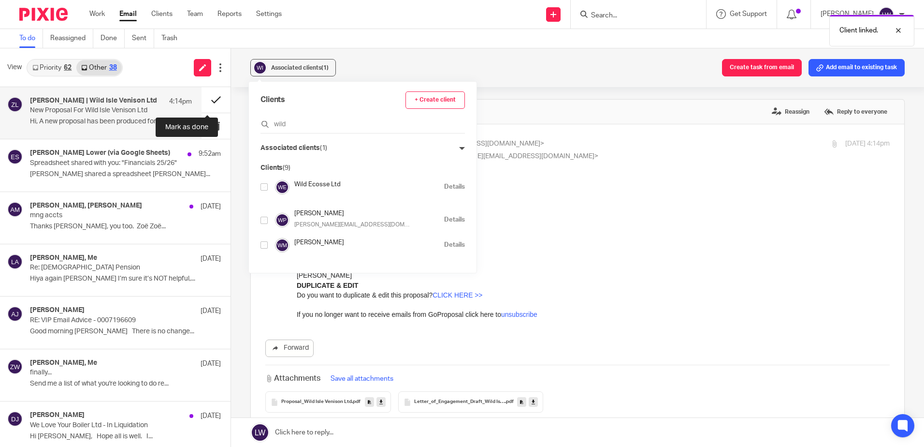
click at [206, 96] on button at bounding box center [216, 100] width 29 height 26
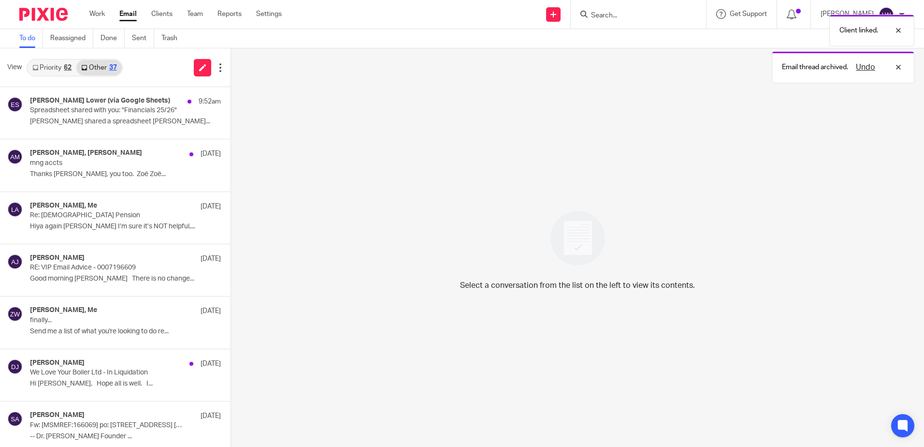
click at [42, 71] on link "Priority 62" at bounding box center [52, 67] width 49 height 15
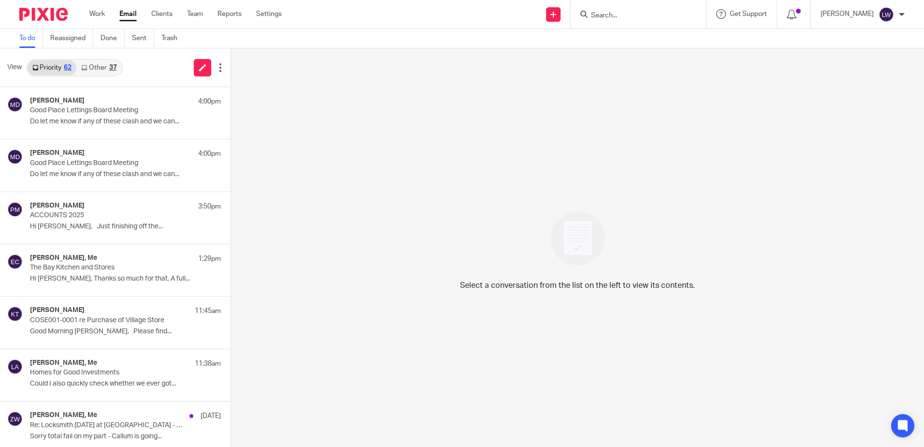
click at [134, 14] on link "Email" at bounding box center [127, 14] width 17 height 10
click at [113, 109] on p "Good Place Lettings Board Meeting" at bounding box center [95, 110] width 130 height 8
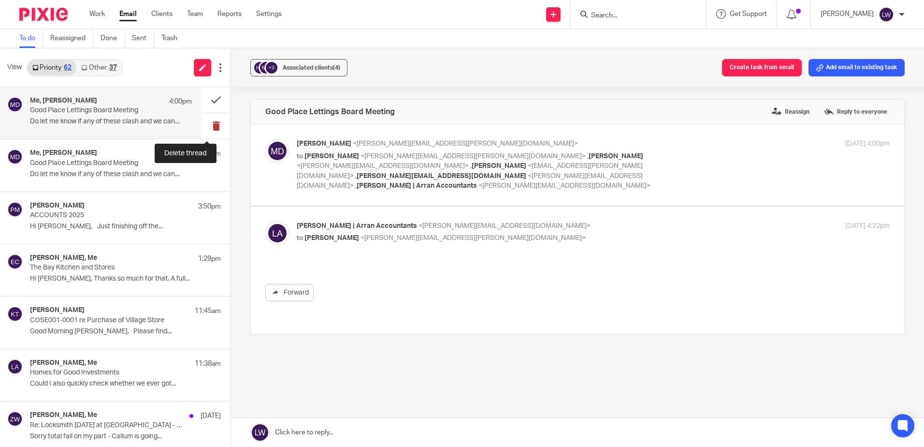
click at [208, 124] on button at bounding box center [216, 126] width 29 height 26
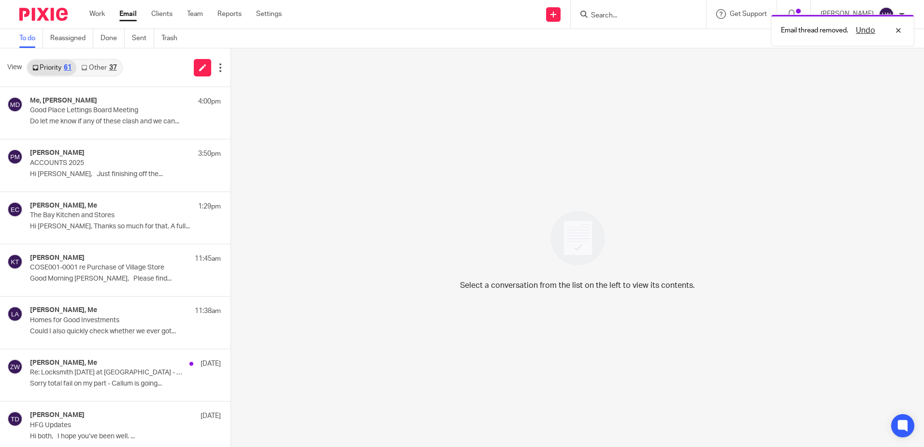
click at [102, 122] on p "Do let me know if any of these clash and we can..." at bounding box center [125, 121] width 191 height 8
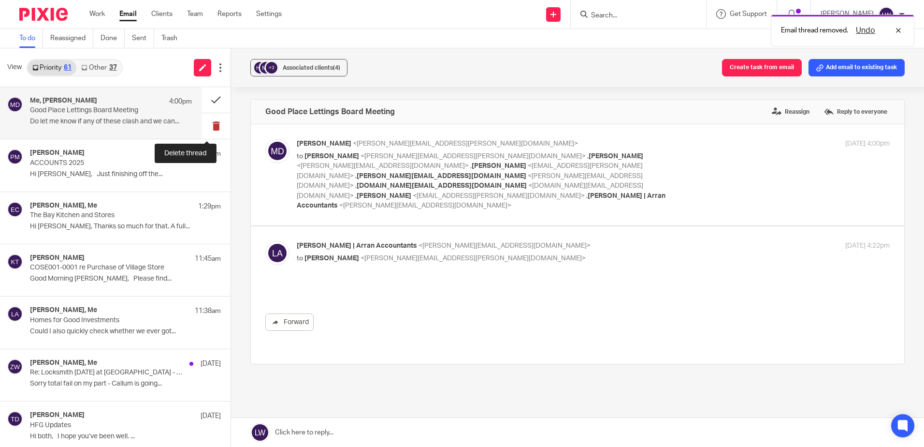
click at [205, 126] on button at bounding box center [216, 126] width 29 height 26
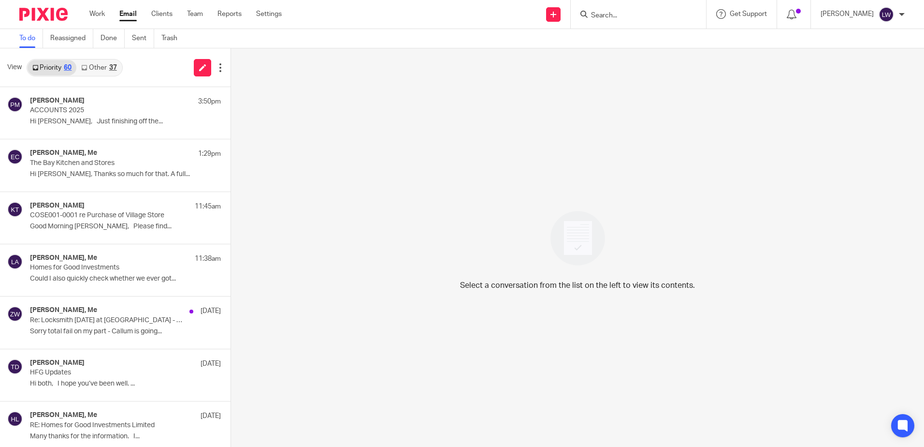
click at [128, 18] on link "Email" at bounding box center [127, 14] width 17 height 10
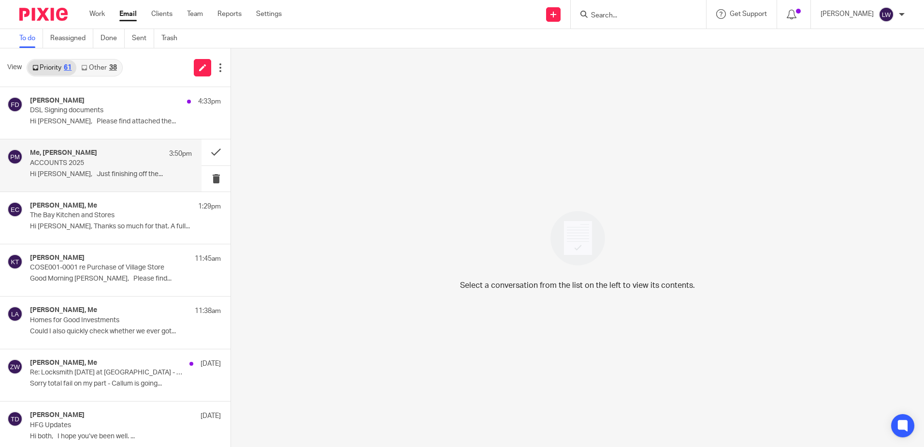
click at [85, 164] on p "ACCOUNTS 2025" at bounding box center [95, 163] width 130 height 8
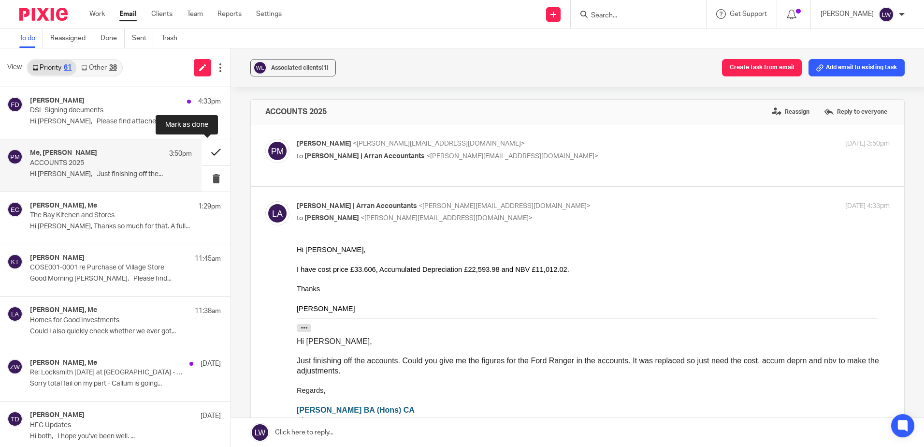
click at [204, 153] on button at bounding box center [216, 152] width 29 height 26
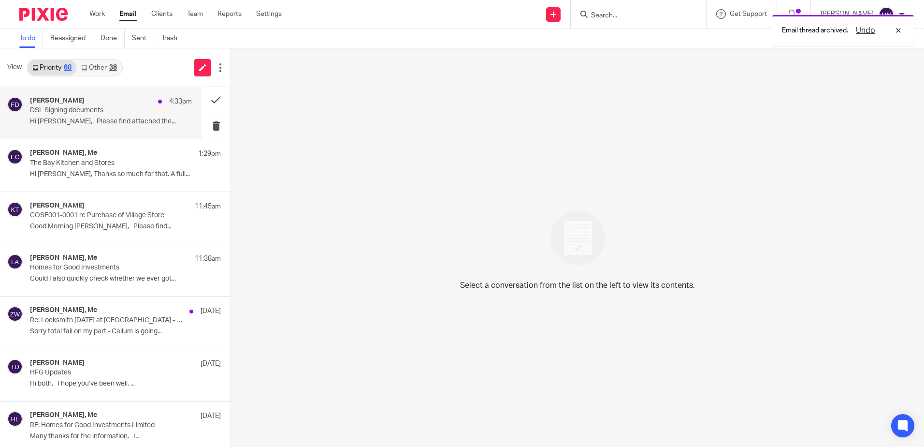
click at [47, 117] on div "[PERSON_NAME] 4:33pm DSL Signing documents Hi [PERSON_NAME], Please find attach…" at bounding box center [111, 113] width 162 height 32
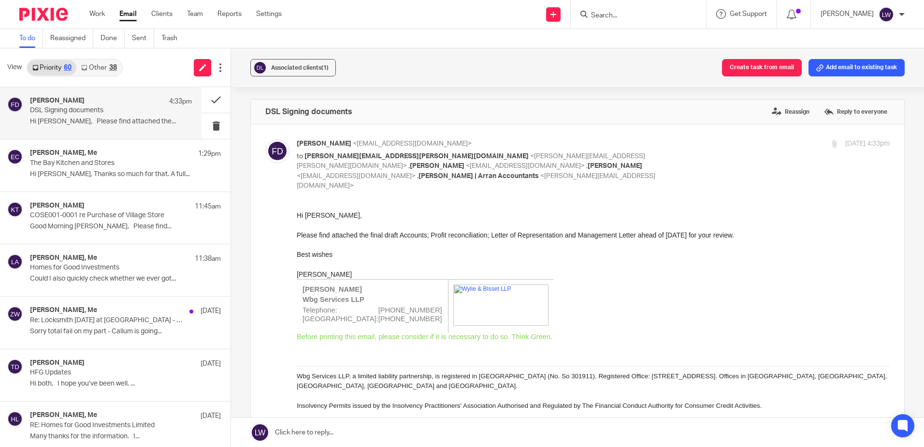
click at [102, 65] on link "Other 38" at bounding box center [98, 67] width 45 height 15
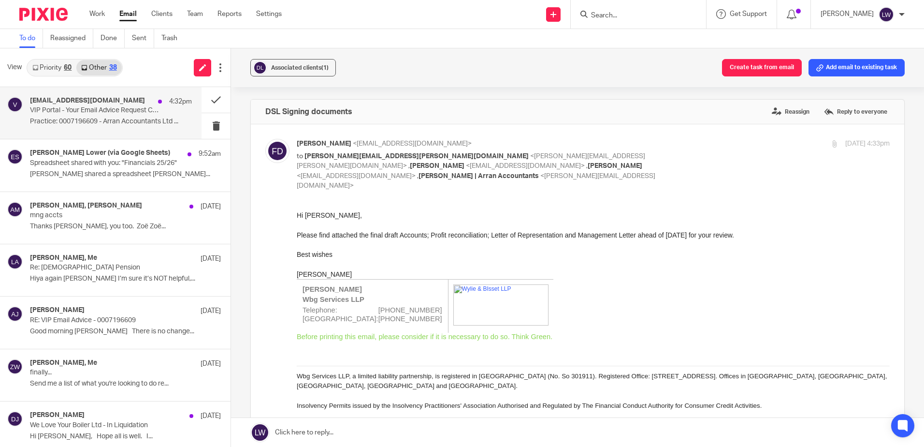
click at [84, 112] on p "VIP Portal - Your Email Advice Request Confirmation" at bounding box center [95, 110] width 130 height 8
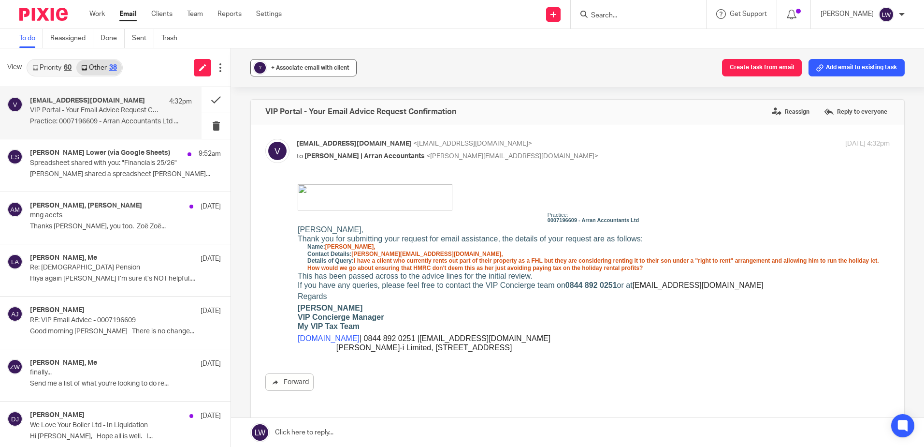
click at [287, 76] on button "? + Associate email with client" at bounding box center [303, 67] width 106 height 17
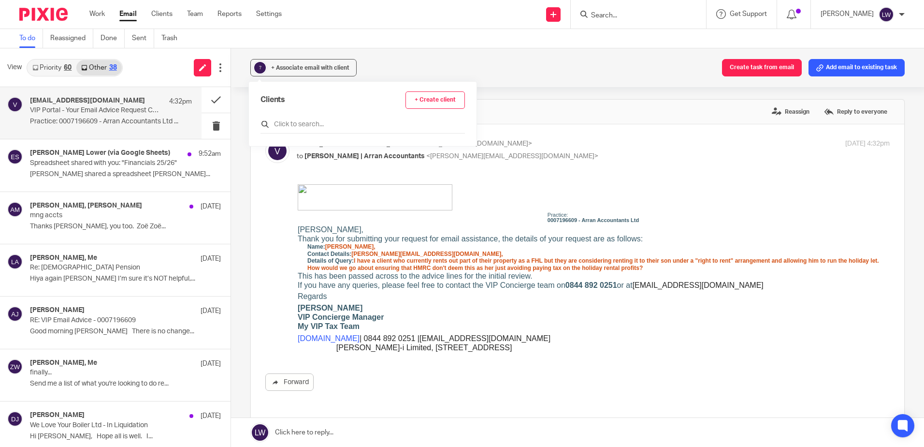
click at [290, 123] on input "text" at bounding box center [363, 124] width 204 height 10
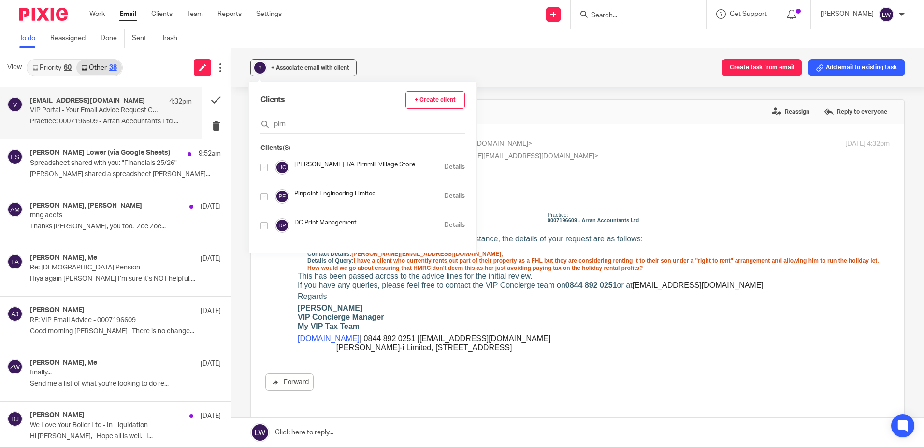
type input "pirn"
click at [262, 169] on input "checkbox" at bounding box center [264, 167] width 7 height 7
checkbox input "true"
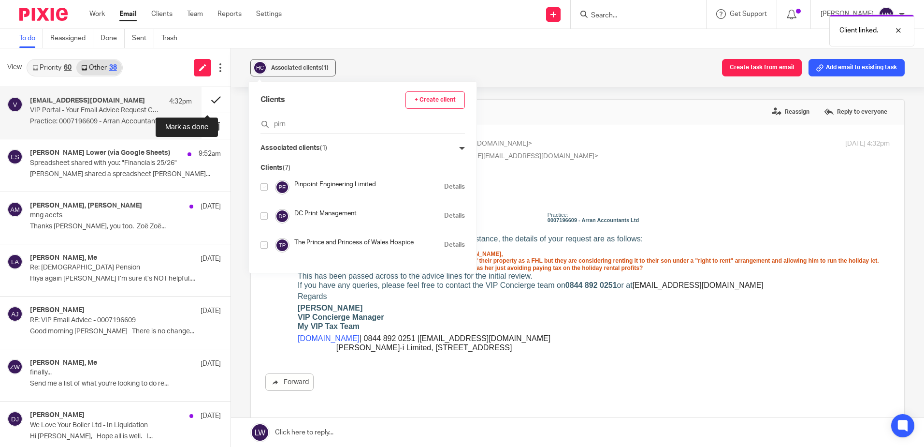
click at [206, 99] on button at bounding box center [216, 100] width 29 height 26
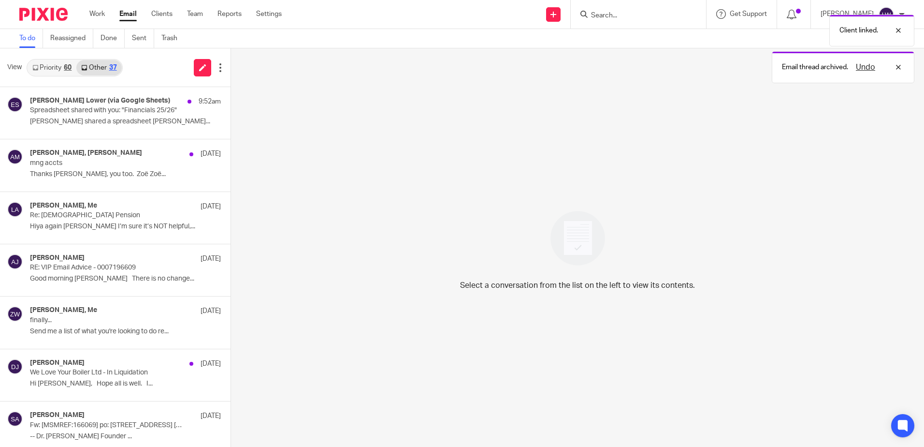
click at [50, 64] on link "Priority 60" at bounding box center [52, 67] width 49 height 15
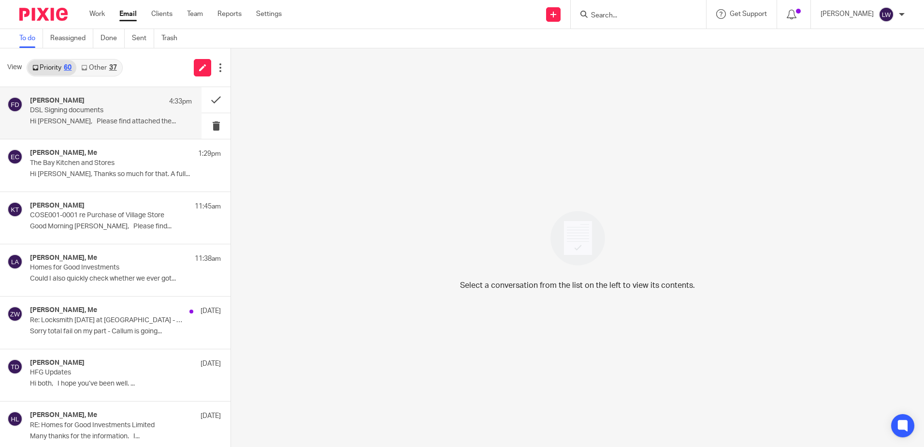
click at [63, 117] on div "[PERSON_NAME] 4:33pm DSL Signing documents Hi [PERSON_NAME], Please find attach…" at bounding box center [111, 113] width 162 height 32
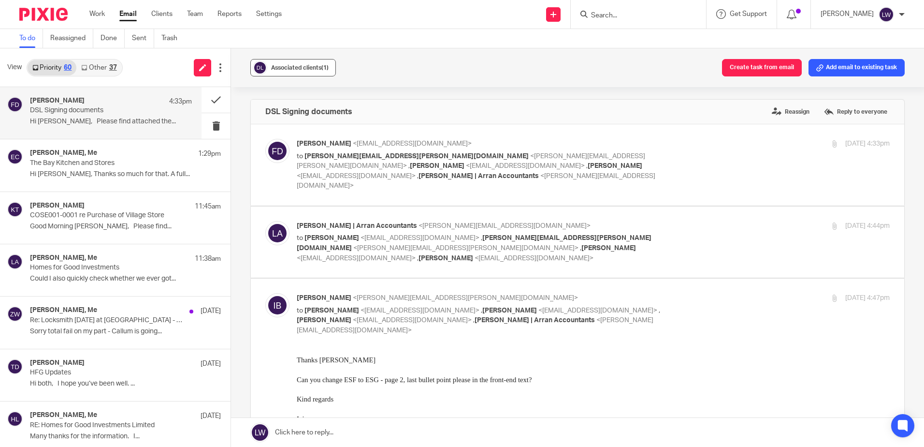
click at [285, 66] on span "Associated clients (1)" at bounding box center [300, 68] width 58 height 6
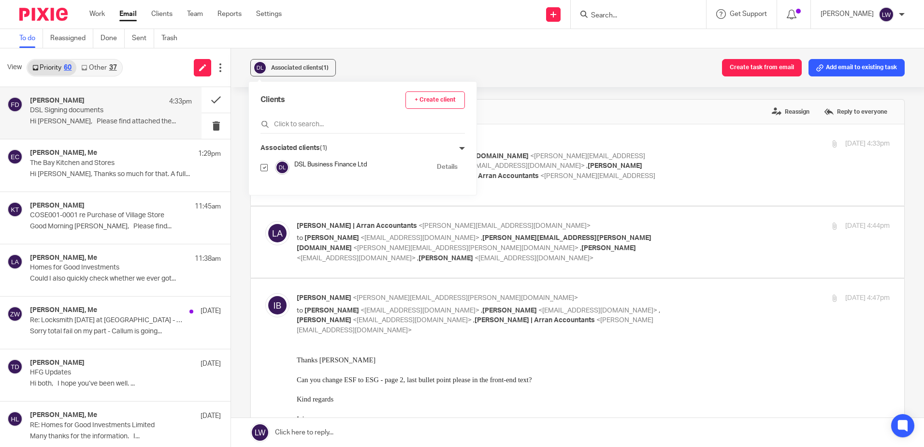
click at [424, 60] on div "Associated clients (1) Create task from email Add email to existing task" at bounding box center [577, 67] width 693 height 39
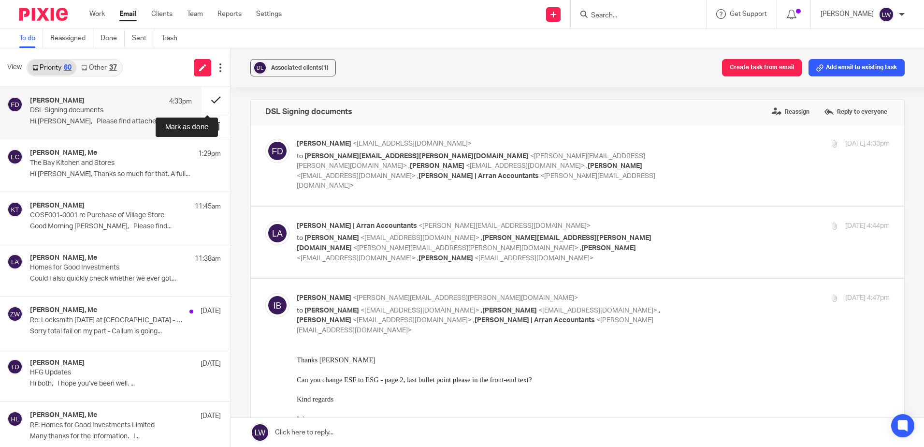
click at [209, 98] on button at bounding box center [216, 100] width 29 height 26
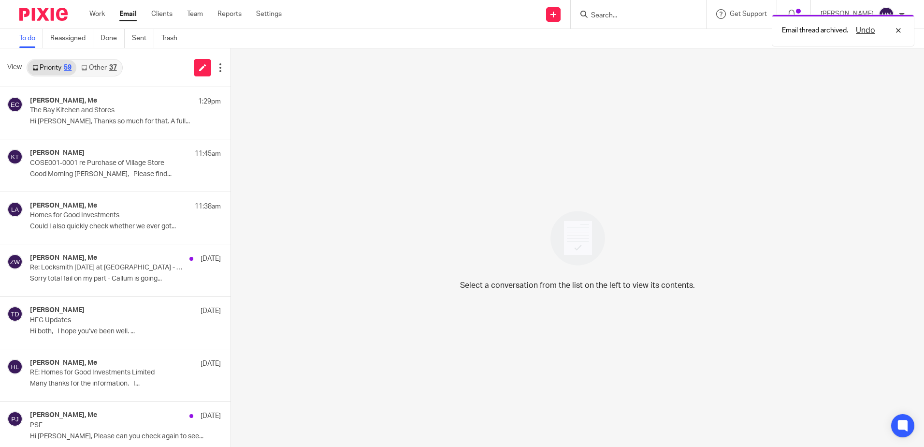
click at [96, 62] on link "Other 37" at bounding box center [98, 67] width 45 height 15
